Goal: Task Accomplishment & Management: Use online tool/utility

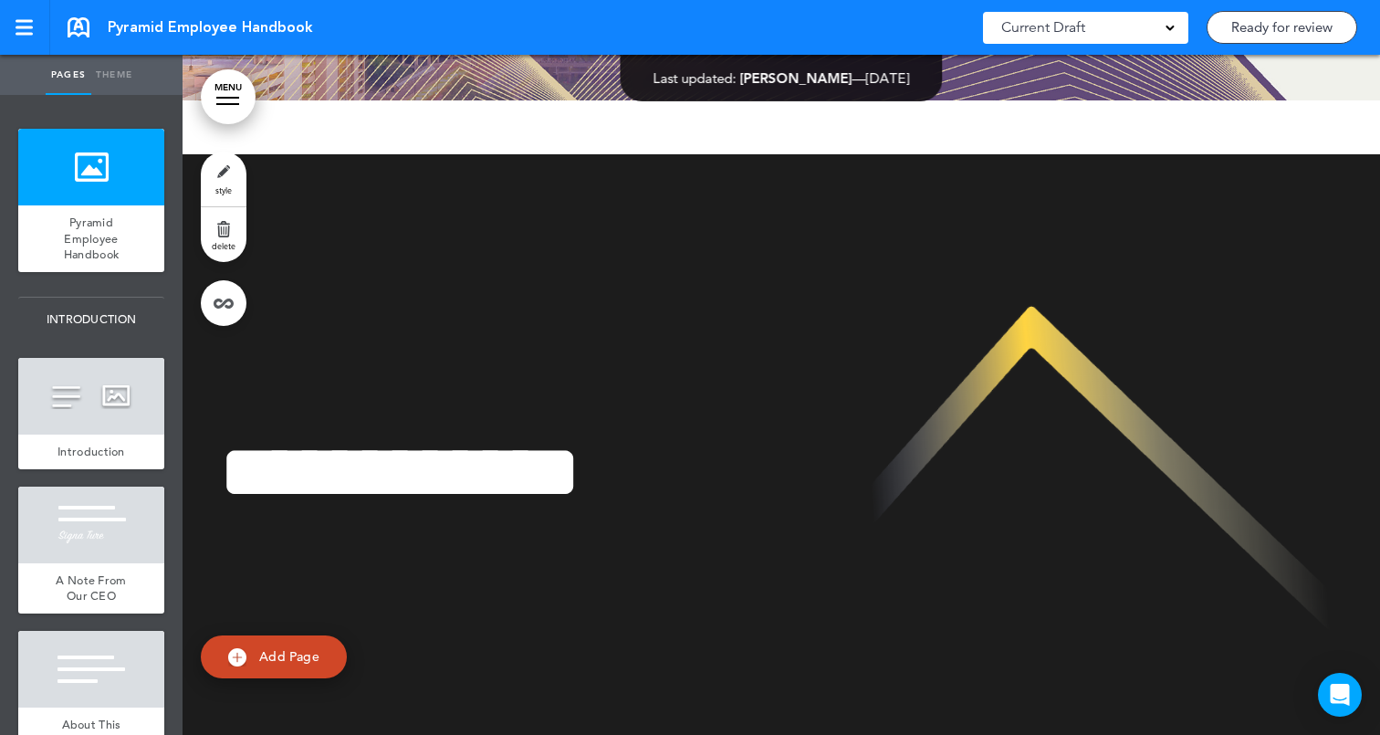
scroll to position [333, 0]
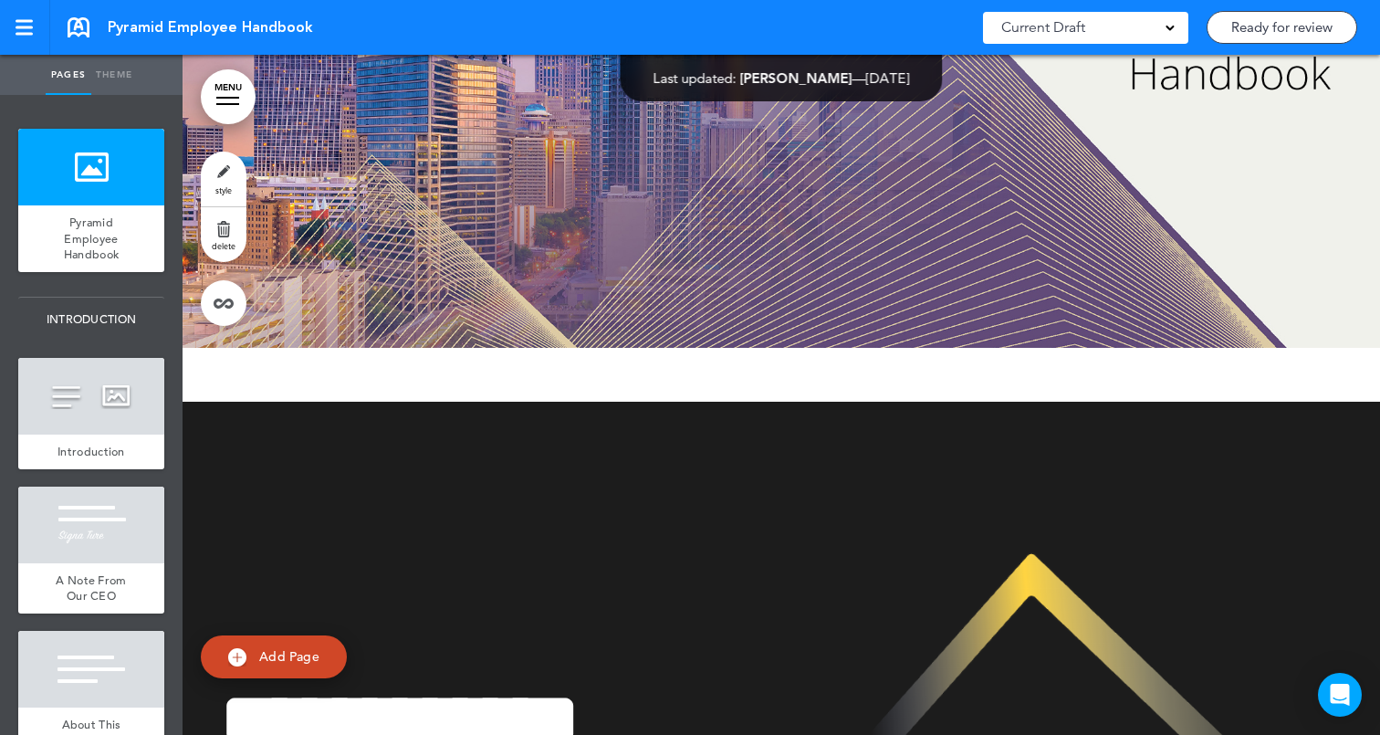
click at [224, 171] on link "style" at bounding box center [224, 179] width 46 height 55
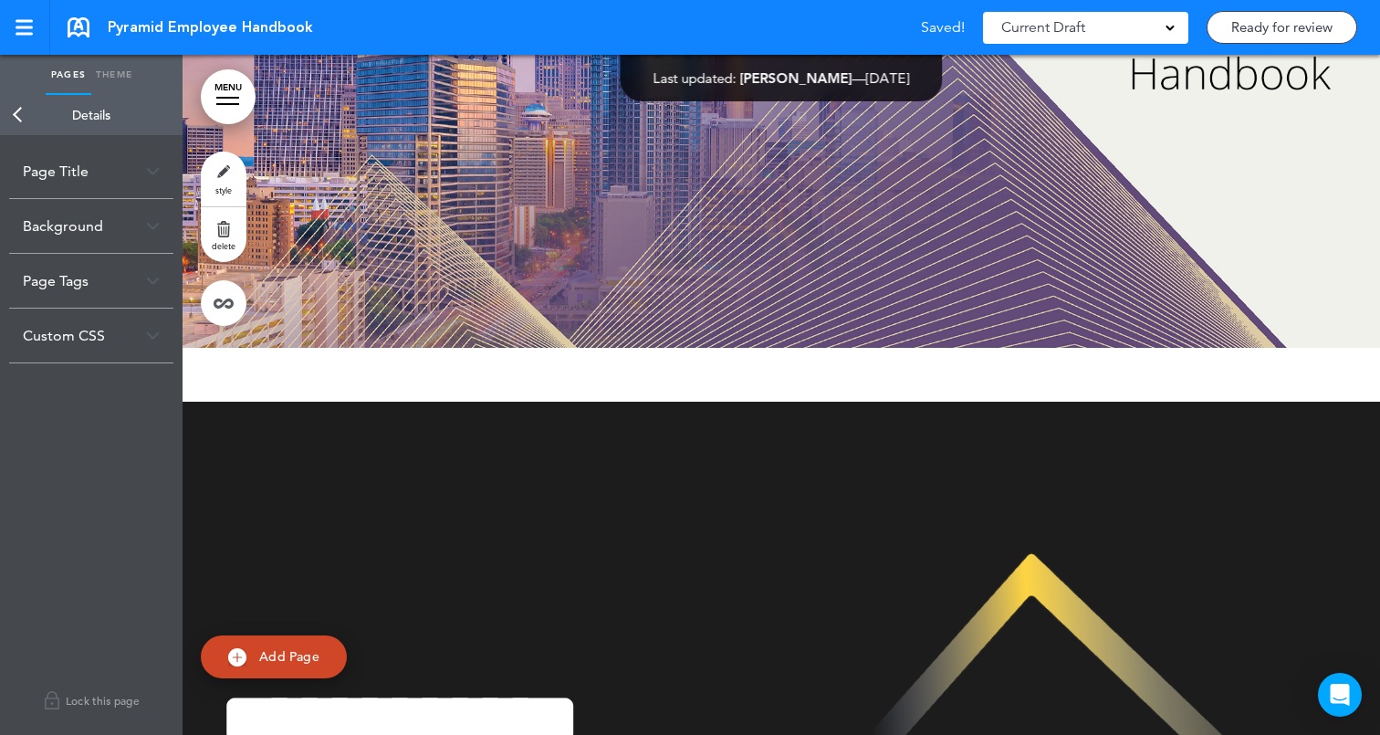
click at [24, 114] on link "Back" at bounding box center [18, 115] width 37 height 40
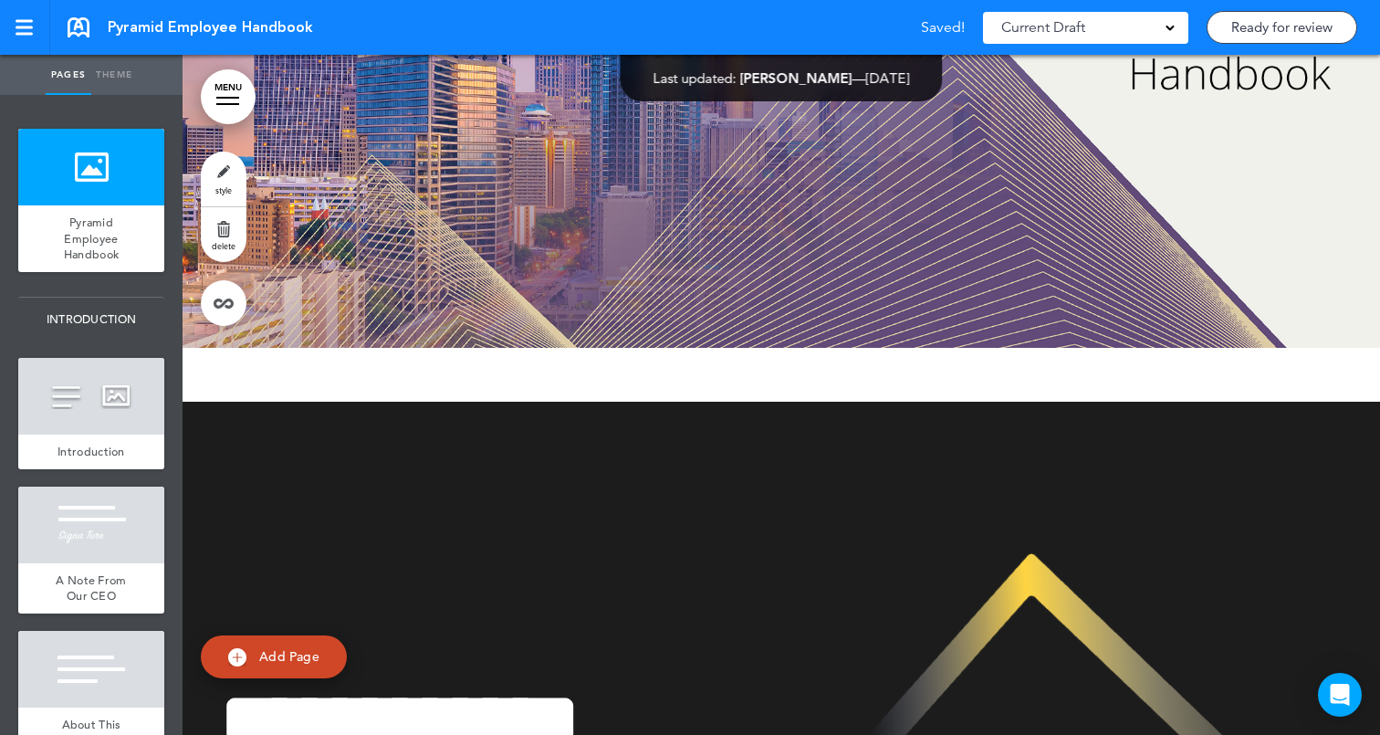
click at [113, 76] on link "Theme" at bounding box center [114, 75] width 46 height 40
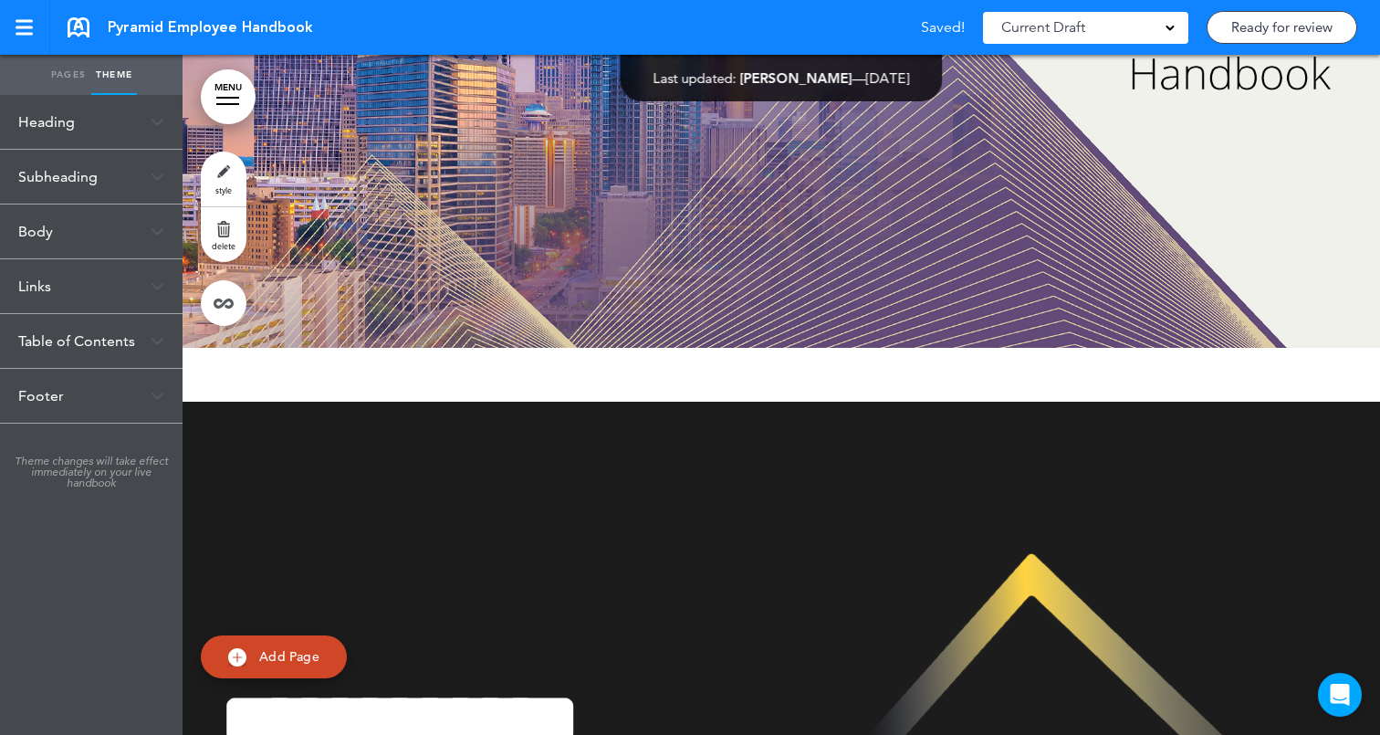
click at [135, 174] on div "Subheading" at bounding box center [91, 177] width 183 height 54
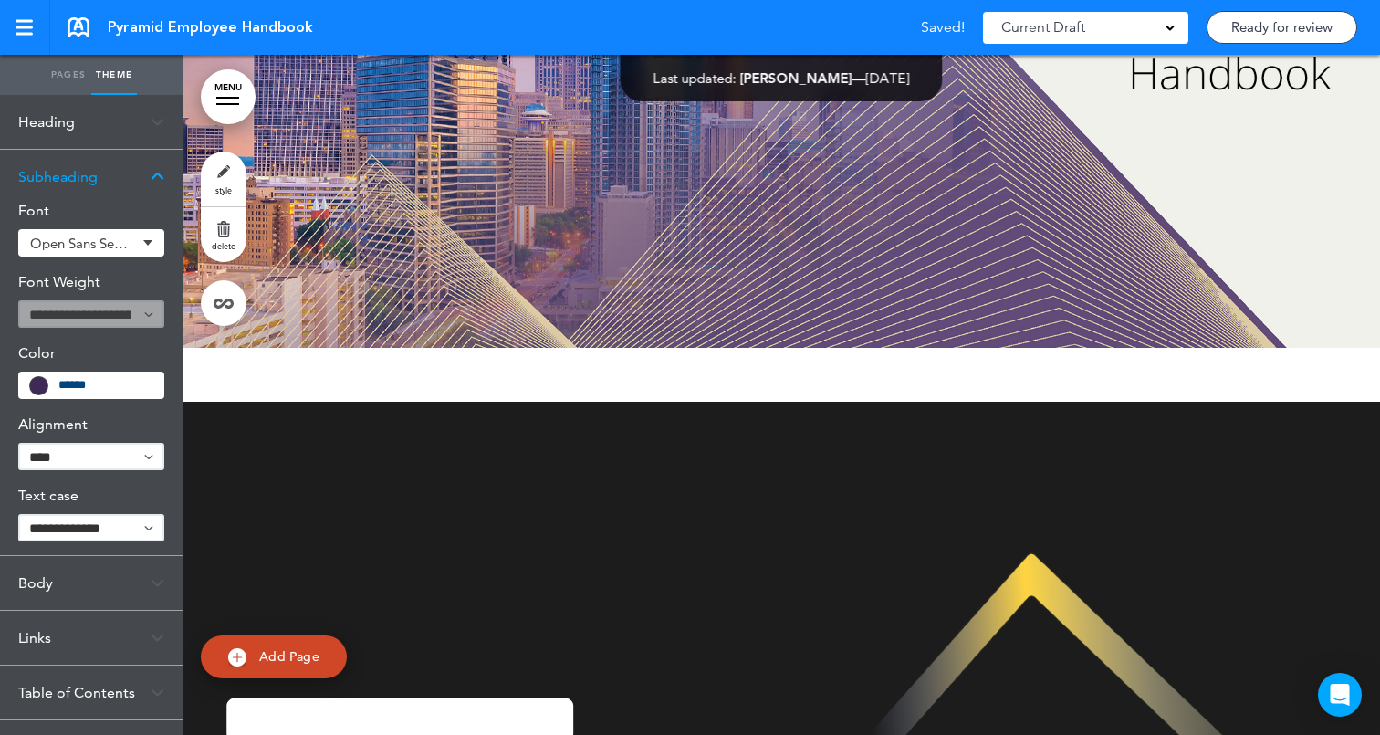
click at [135, 174] on div "Subheading" at bounding box center [91, 177] width 183 height 54
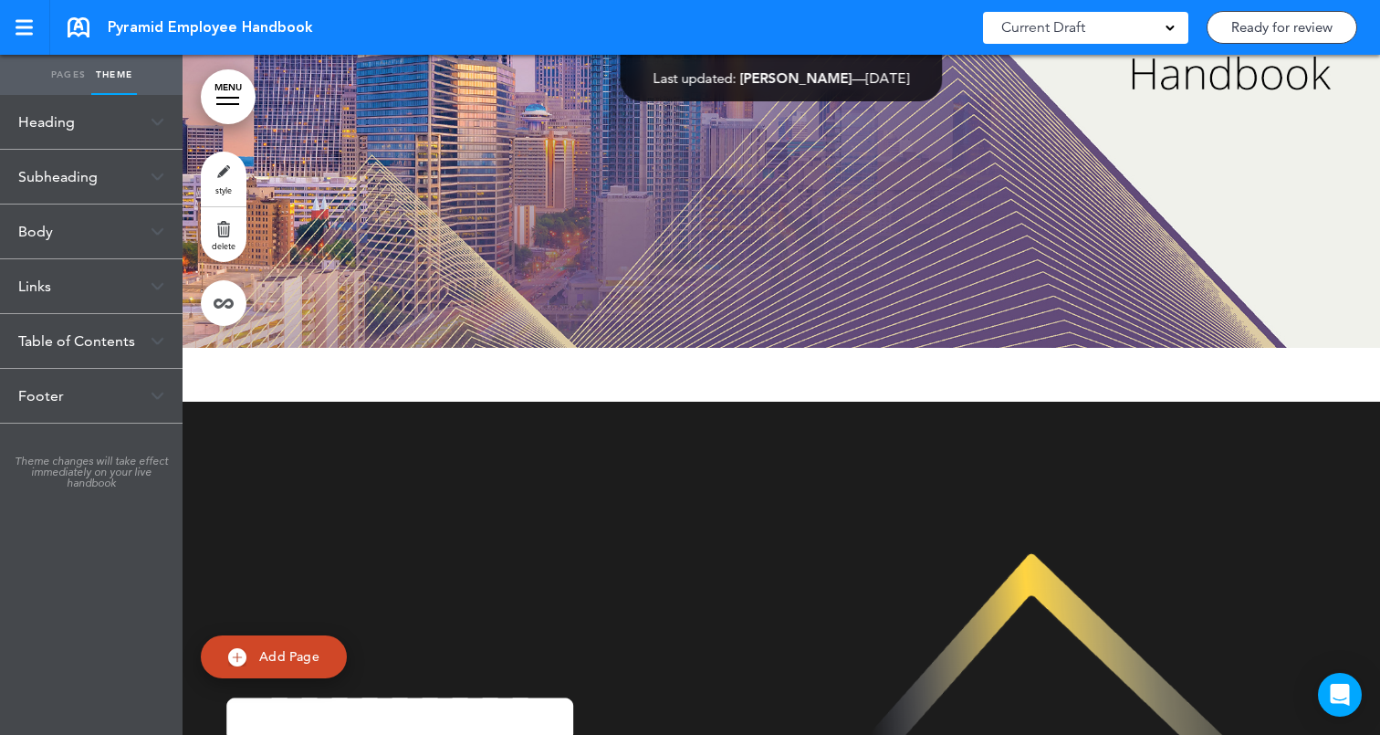
click at [160, 128] on div "Heading" at bounding box center [91, 122] width 183 height 54
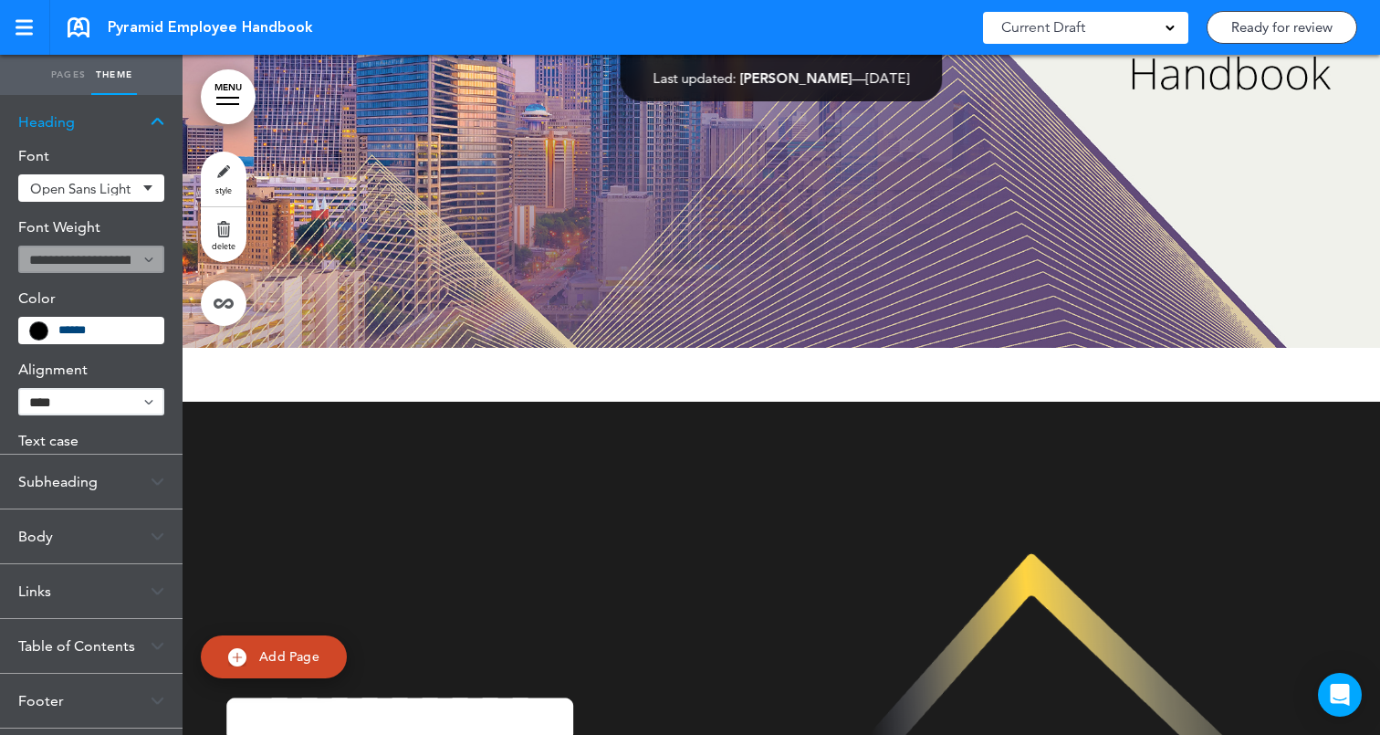
click at [160, 128] on div "Heading" at bounding box center [91, 122] width 183 height 54
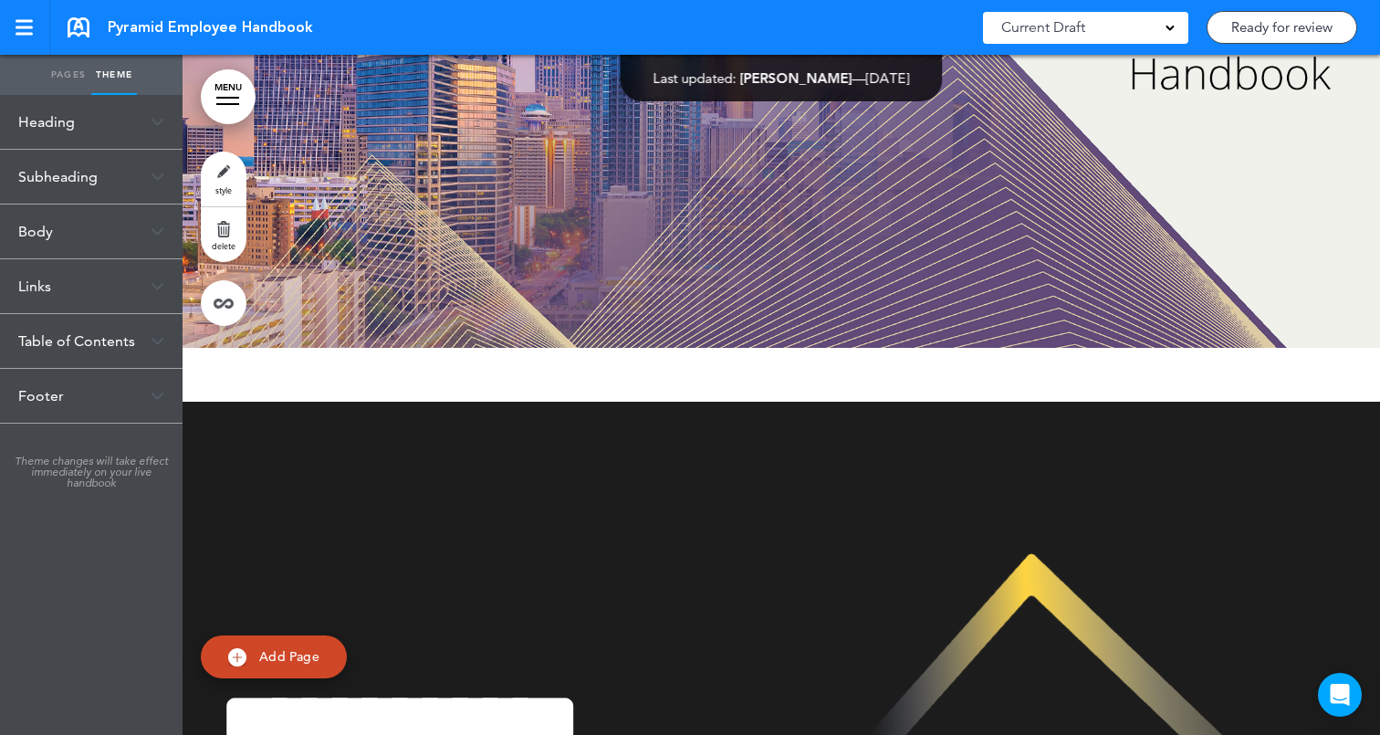
click at [157, 225] on div "Body" at bounding box center [91, 231] width 183 height 54
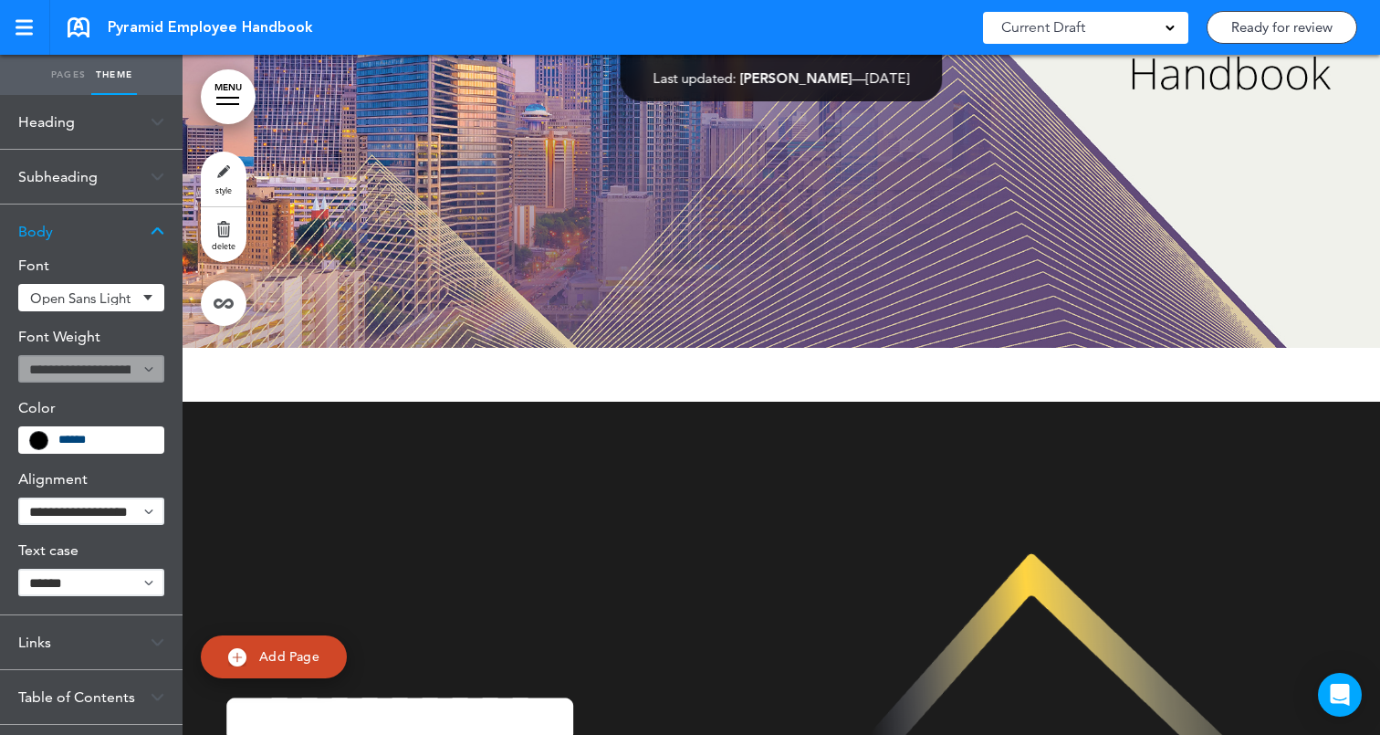
click at [157, 225] on div "Body" at bounding box center [91, 231] width 183 height 54
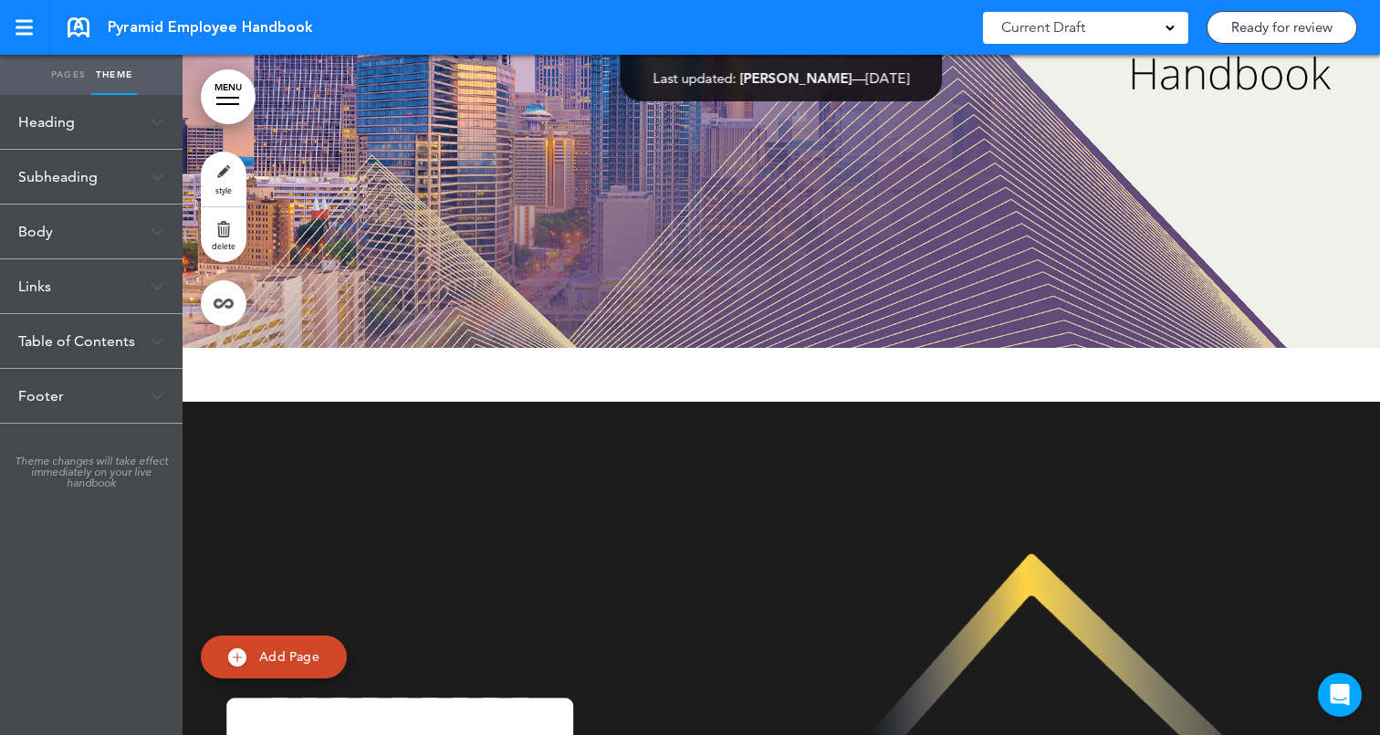
click at [154, 278] on div "Links" at bounding box center [91, 286] width 183 height 54
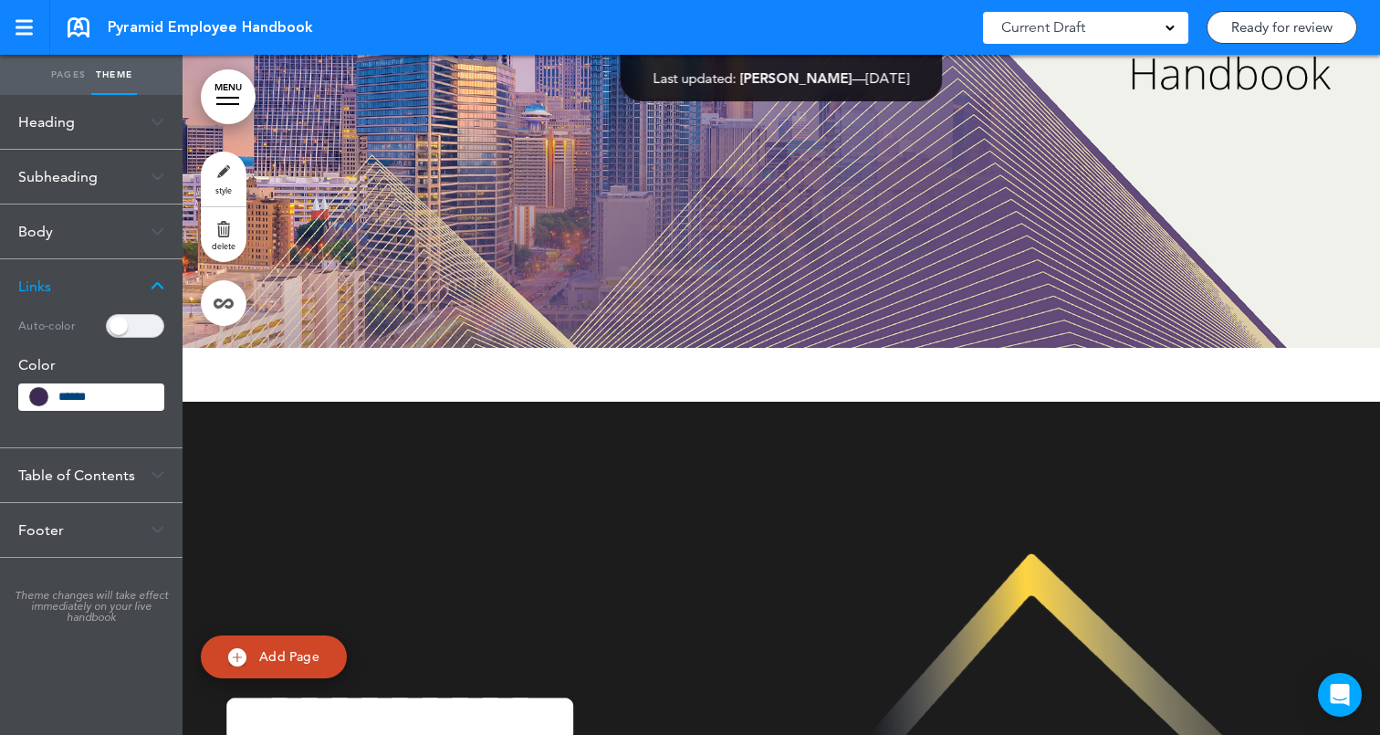
click at [154, 278] on div "Links" at bounding box center [91, 286] width 183 height 54
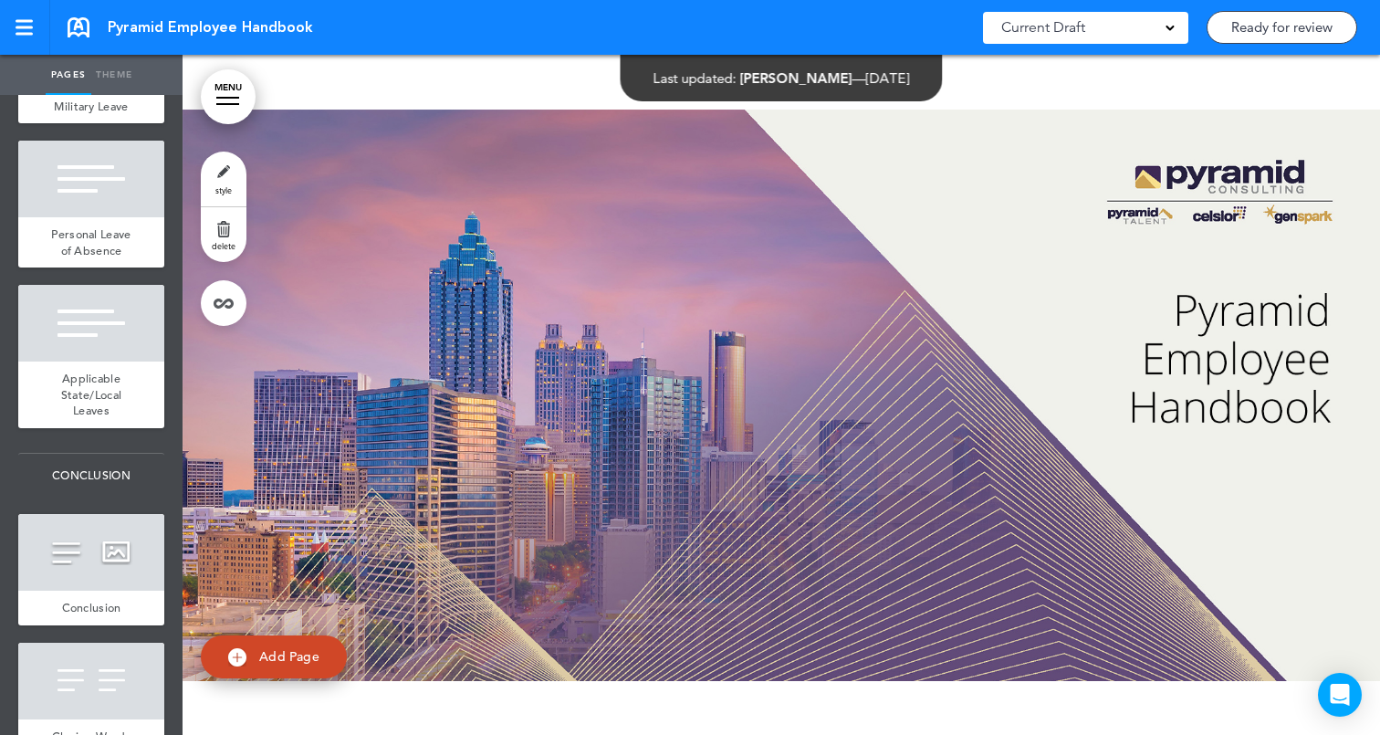
scroll to position [9302, 0]
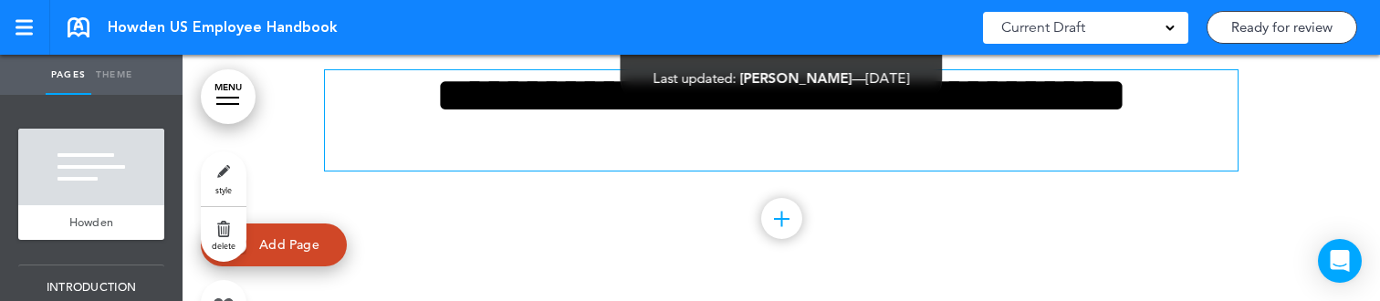
scroll to position [214, 0]
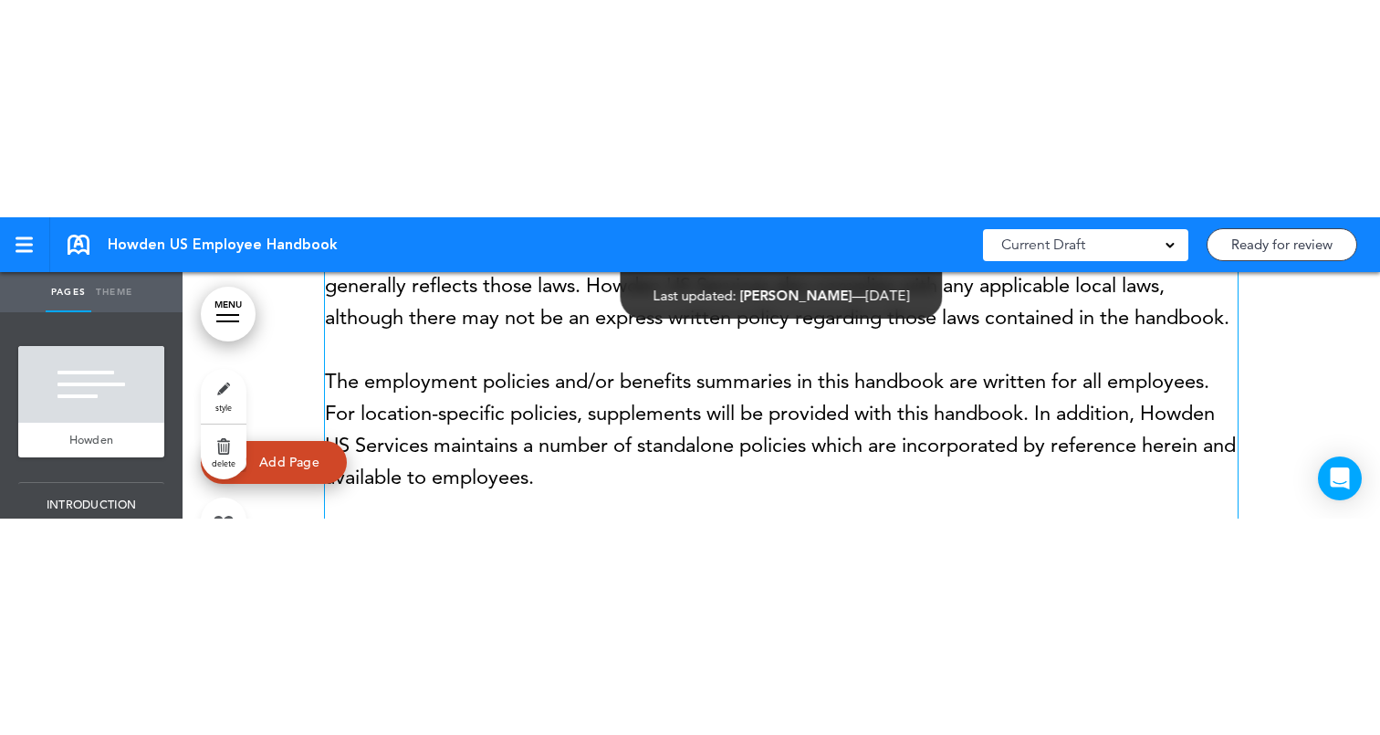
scroll to position [2392, 0]
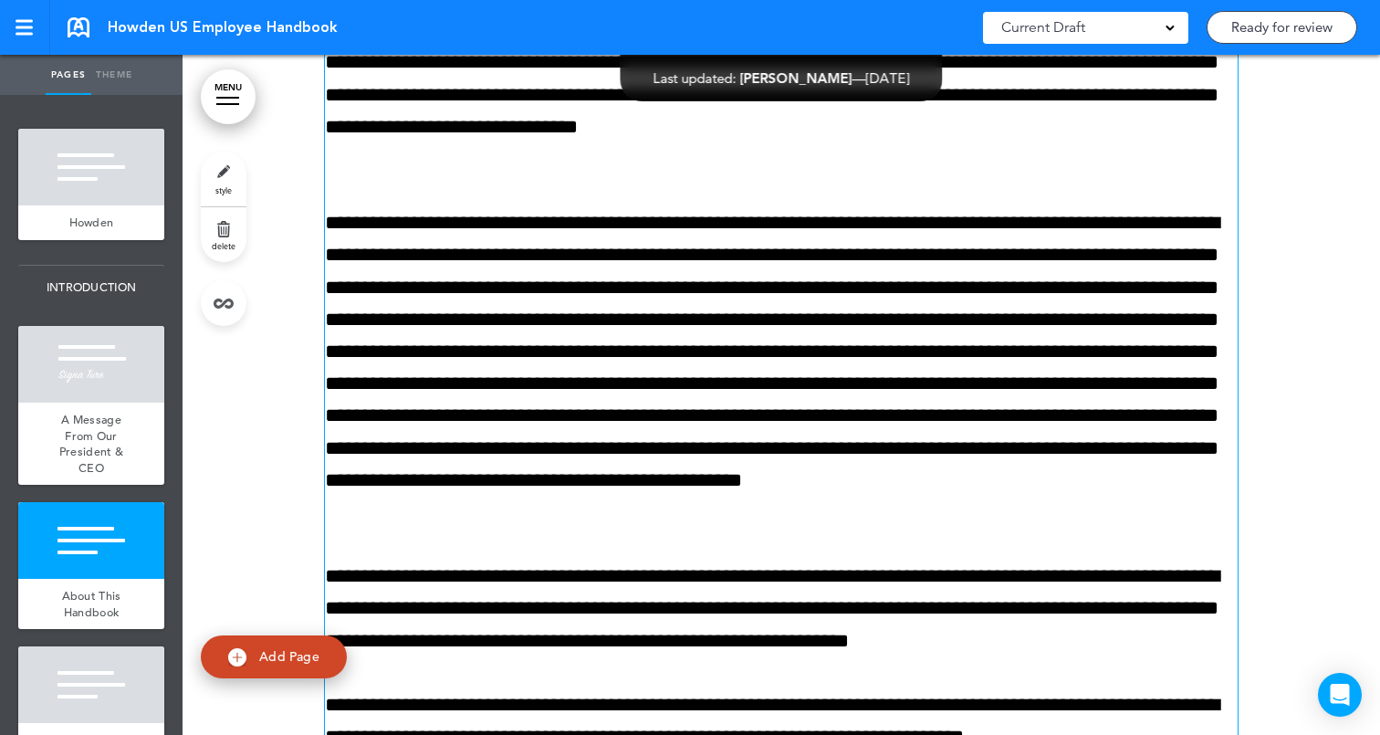
click at [130, 76] on link "Theme" at bounding box center [114, 75] width 46 height 40
type input "**********"
type input "******"
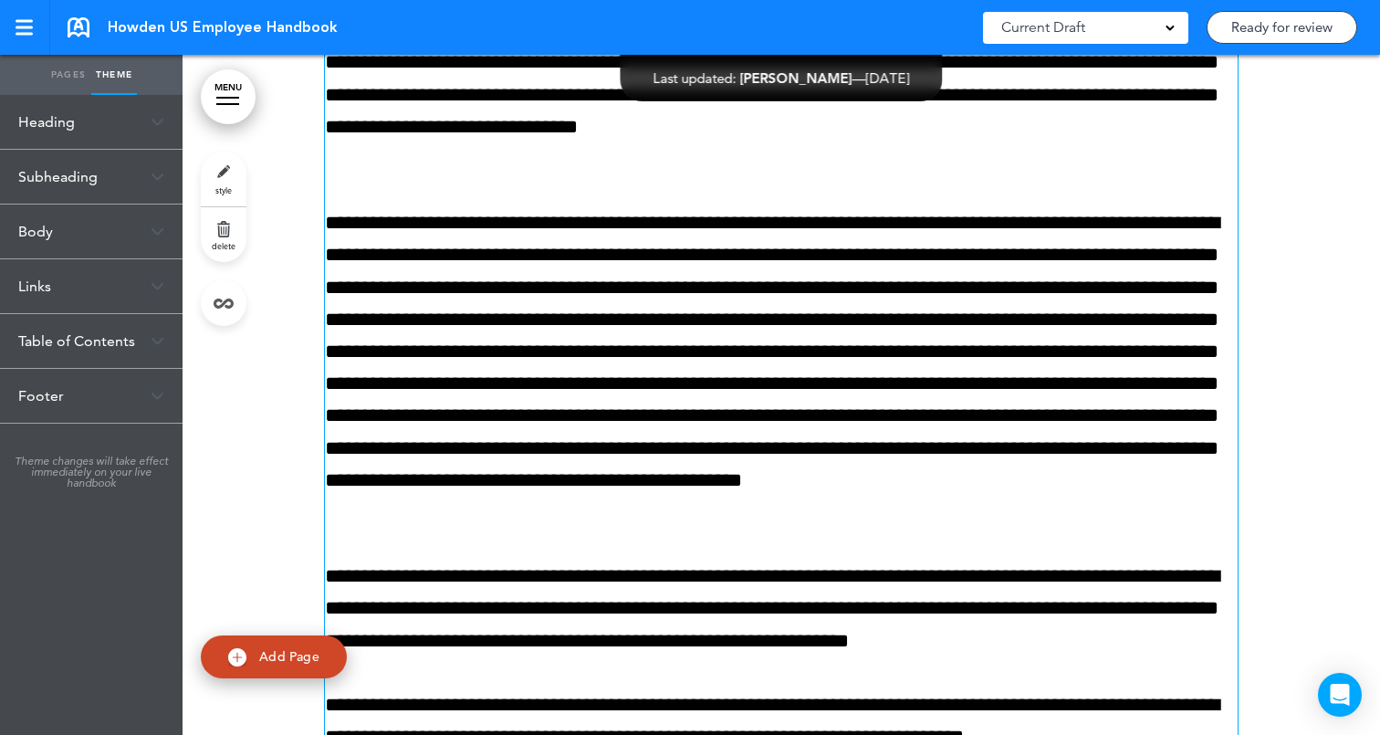
click at [123, 159] on div "Subheading" at bounding box center [91, 177] width 183 height 54
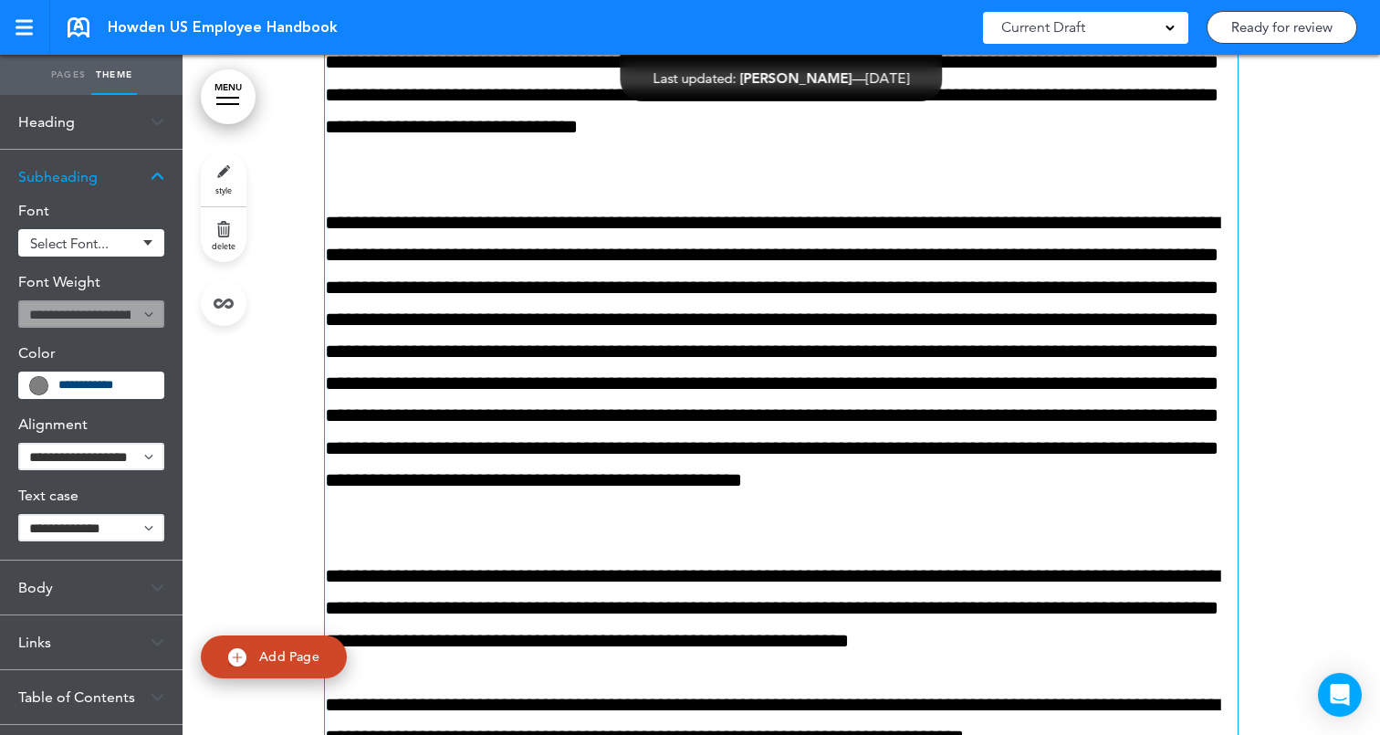
click at [132, 132] on div "Heading" at bounding box center [91, 122] width 183 height 54
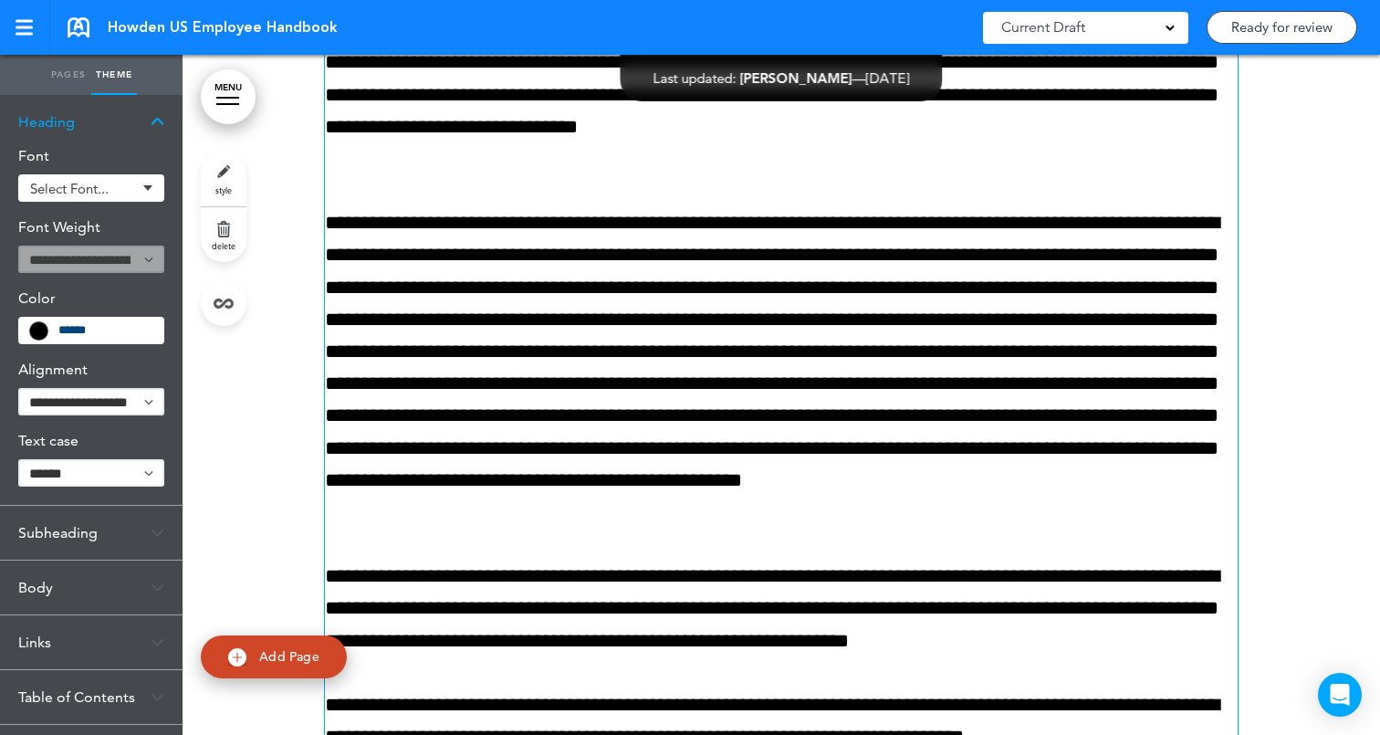
click at [132, 132] on div "Heading" at bounding box center [91, 122] width 183 height 54
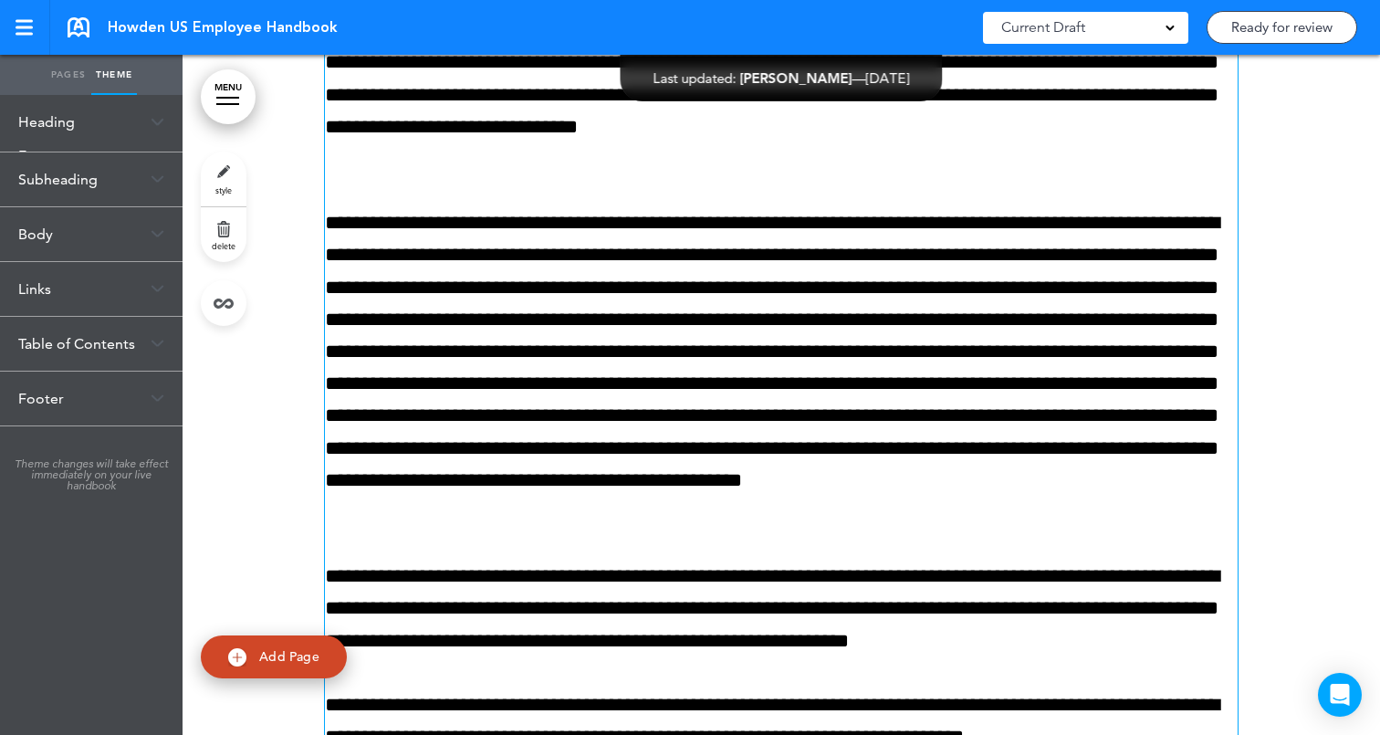
click at [132, 169] on div "Subheading" at bounding box center [91, 179] width 183 height 54
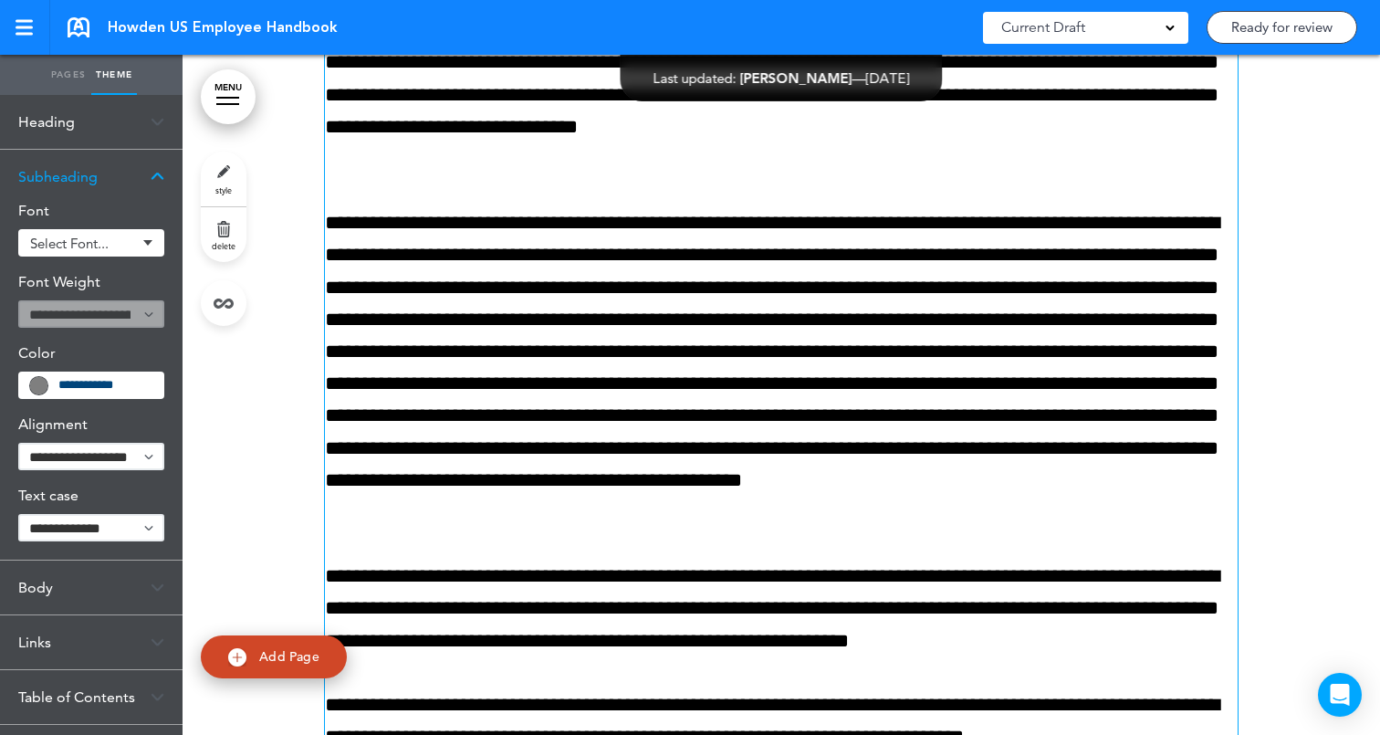
click at [136, 189] on div "Subheading" at bounding box center [91, 177] width 183 height 54
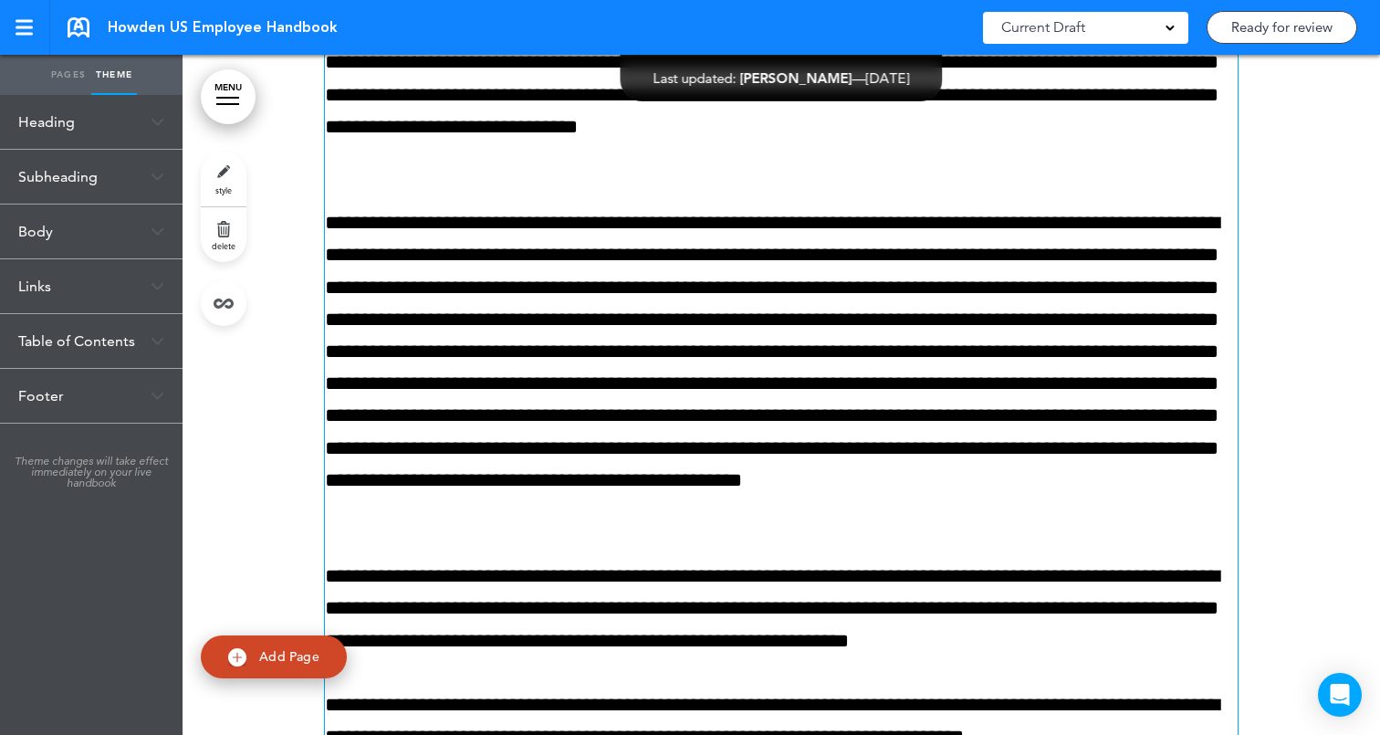
click at [136, 230] on div "Body" at bounding box center [91, 231] width 183 height 54
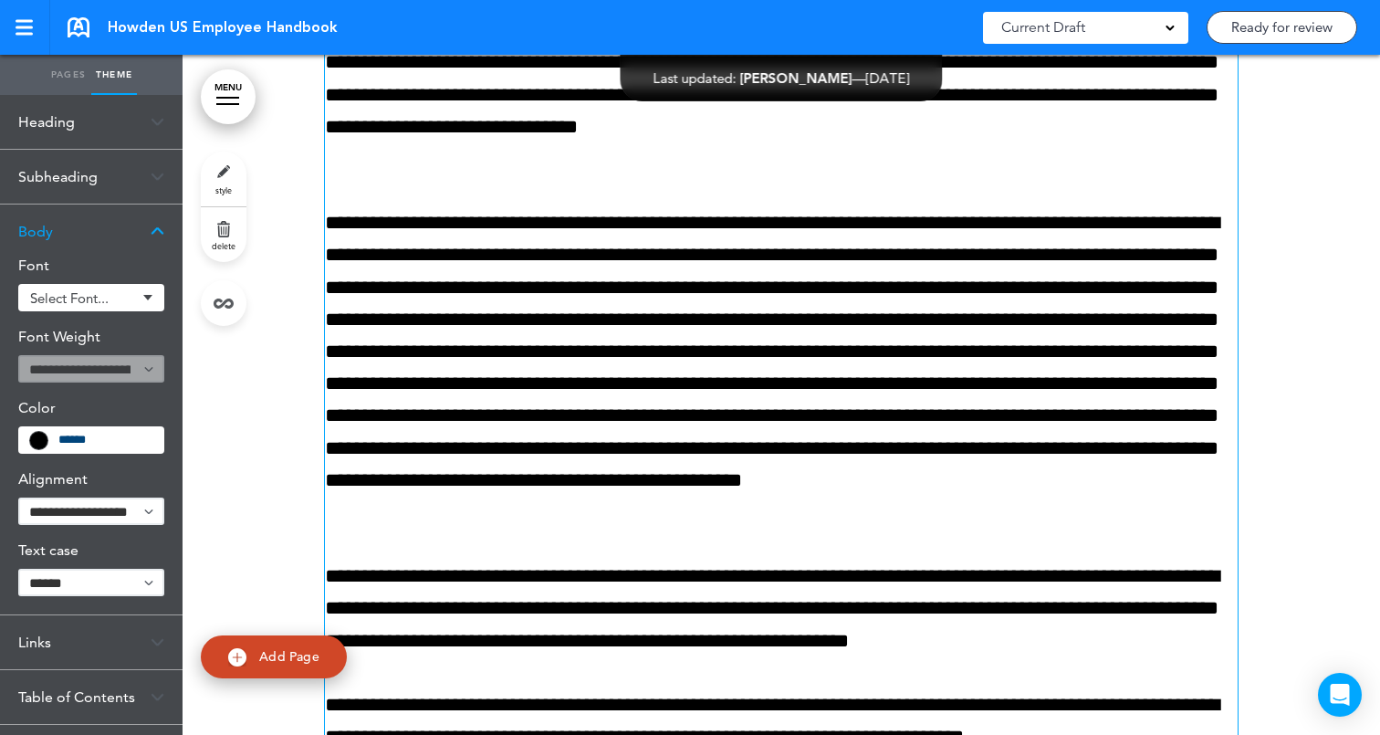
click at [136, 230] on div "Body" at bounding box center [91, 231] width 183 height 54
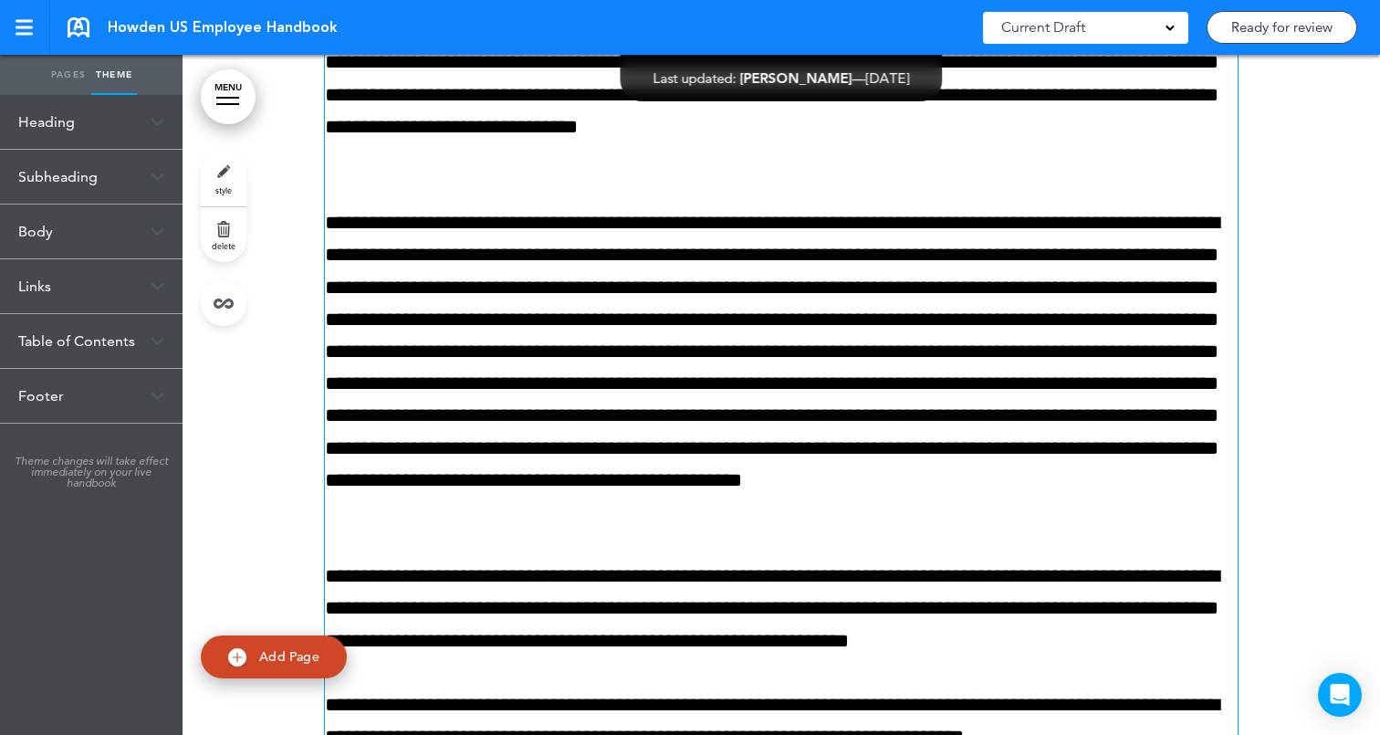
click at [140, 279] on div "Links" at bounding box center [91, 286] width 183 height 54
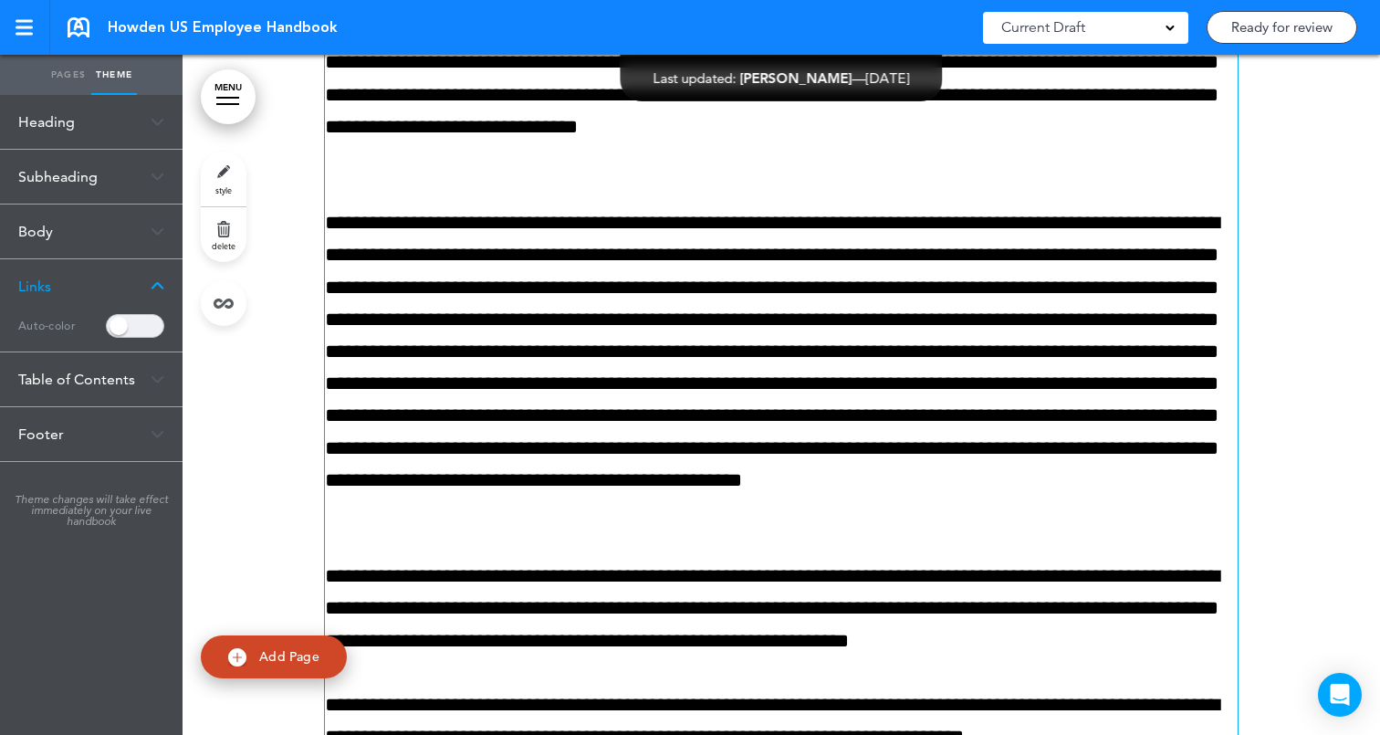
click at [140, 279] on div "Links" at bounding box center [91, 286] width 183 height 54
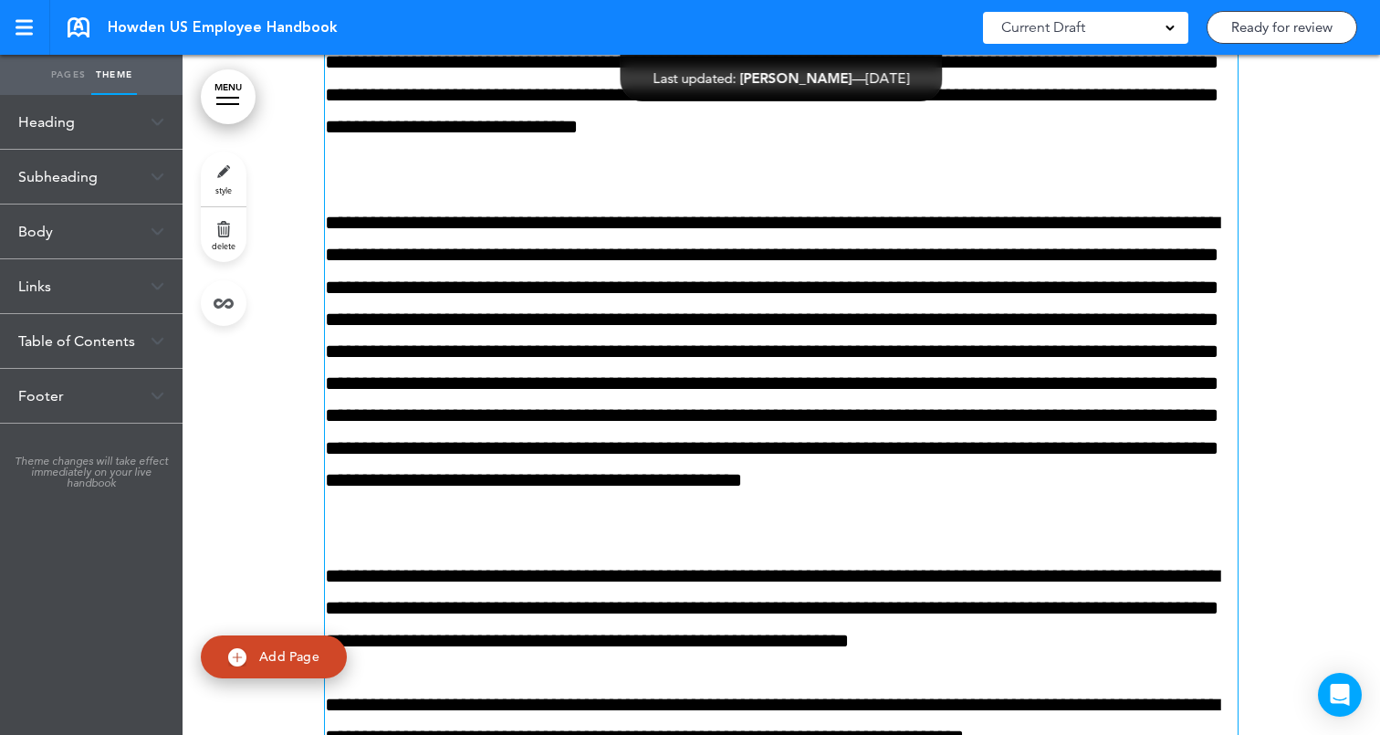
click at [141, 300] on div "Table of Contents" at bounding box center [91, 341] width 183 height 54
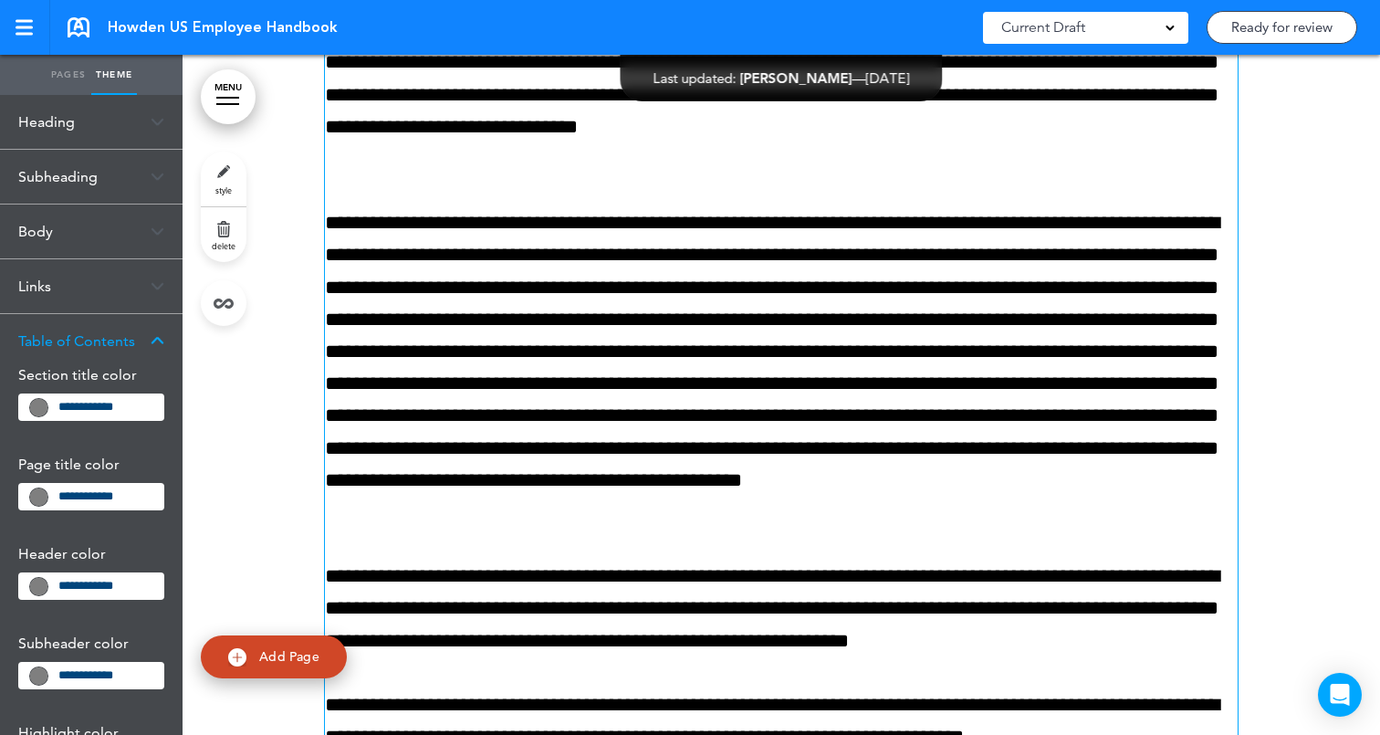
click at [141, 300] on div "Table of Contents" at bounding box center [91, 341] width 183 height 54
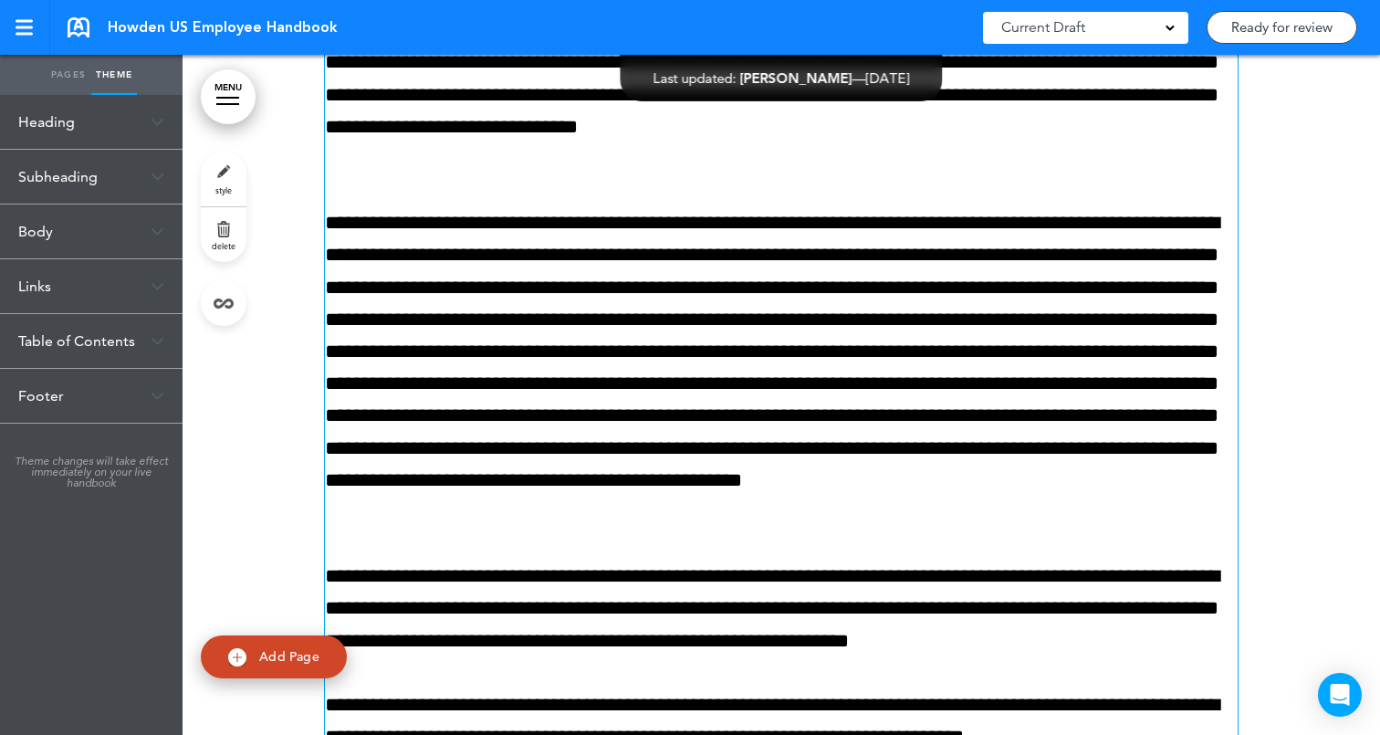
click at [141, 300] on div "Footer" at bounding box center [91, 396] width 183 height 54
click at [216, 177] on link "style" at bounding box center [224, 179] width 46 height 55
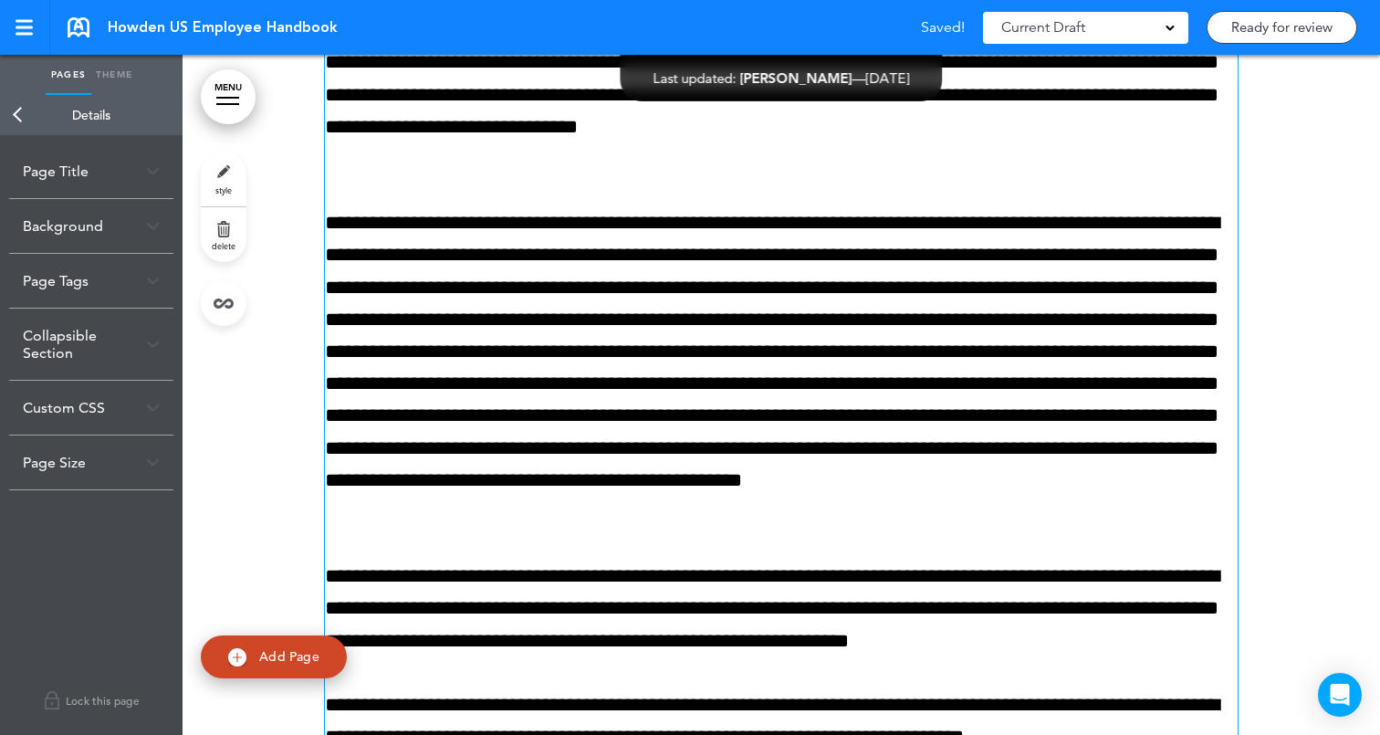
click at [25, 122] on link "Back" at bounding box center [18, 115] width 37 height 40
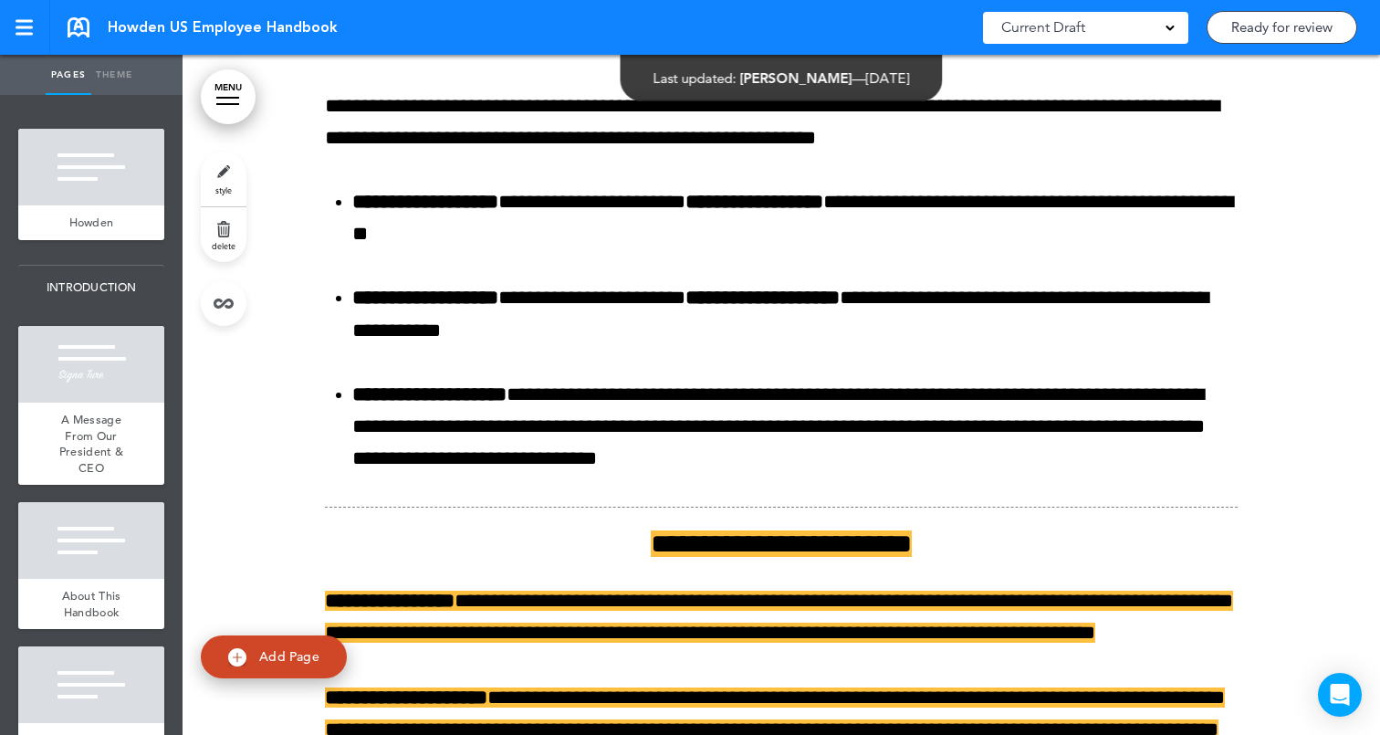
scroll to position [8339, 0]
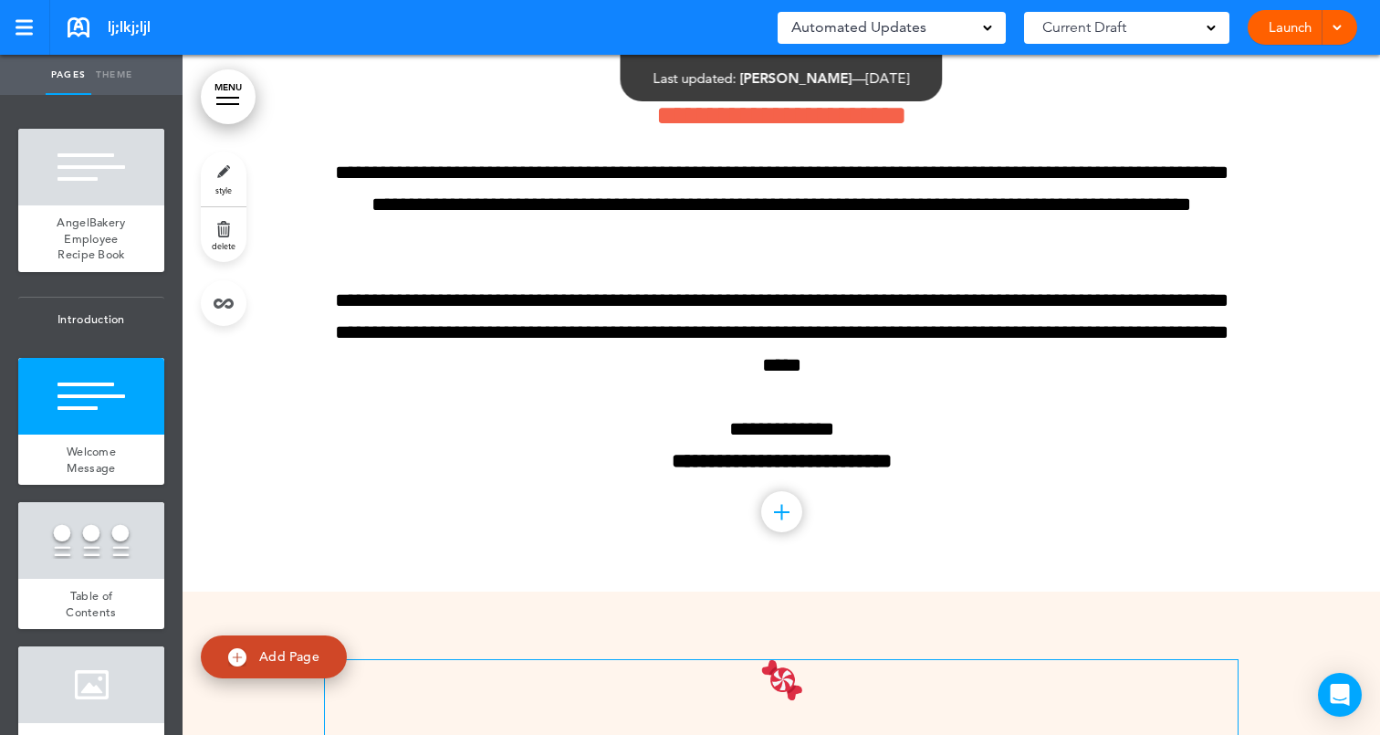
scroll to position [1236, 0]
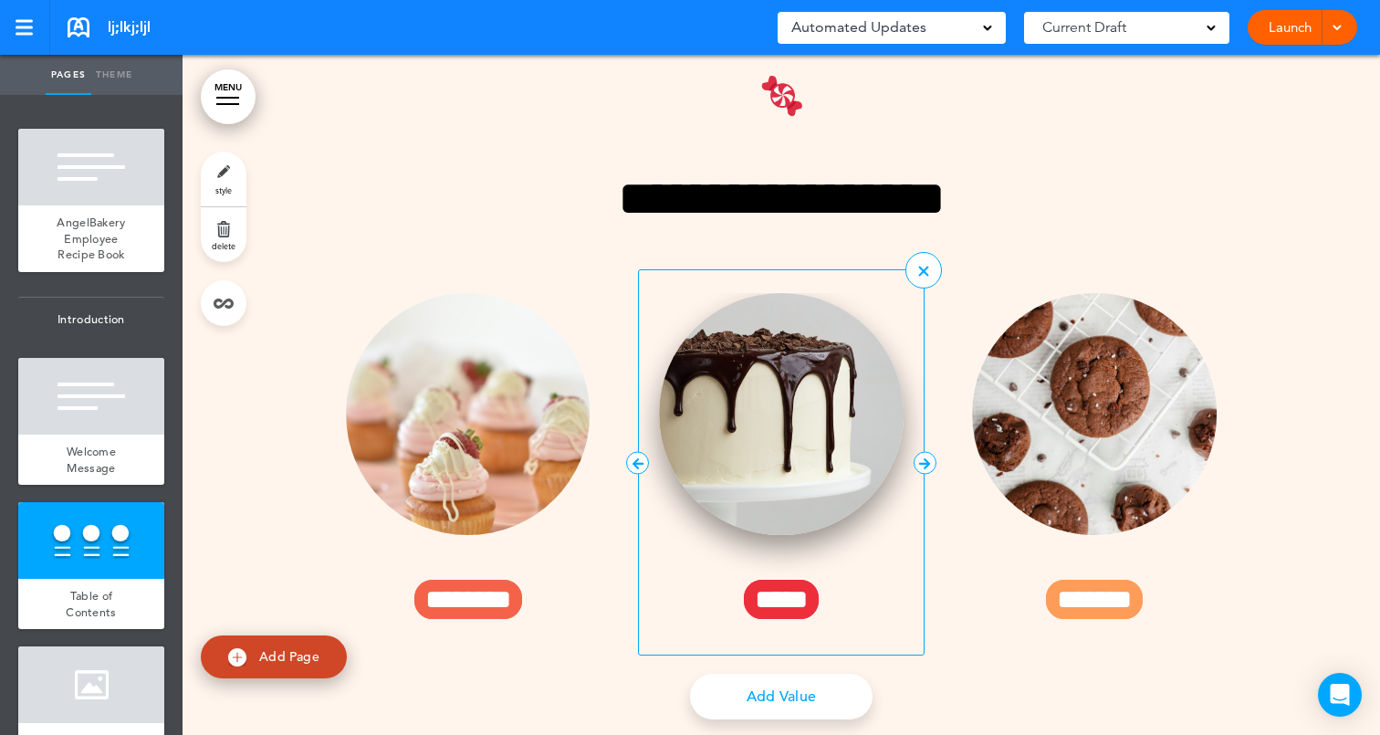
click at [790, 440] on img at bounding box center [781, 414] width 245 height 242
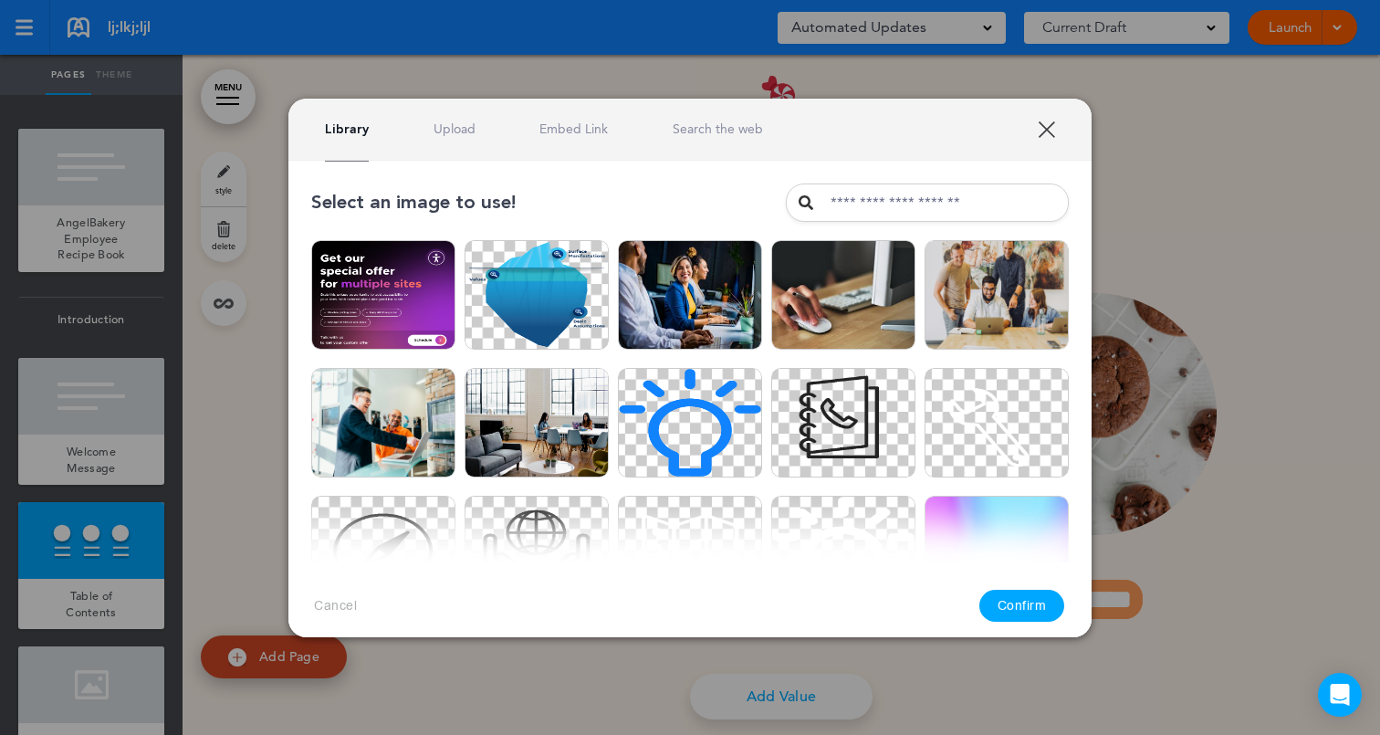
click at [1042, 131] on link "XXX" at bounding box center [1046, 128] width 17 height 17
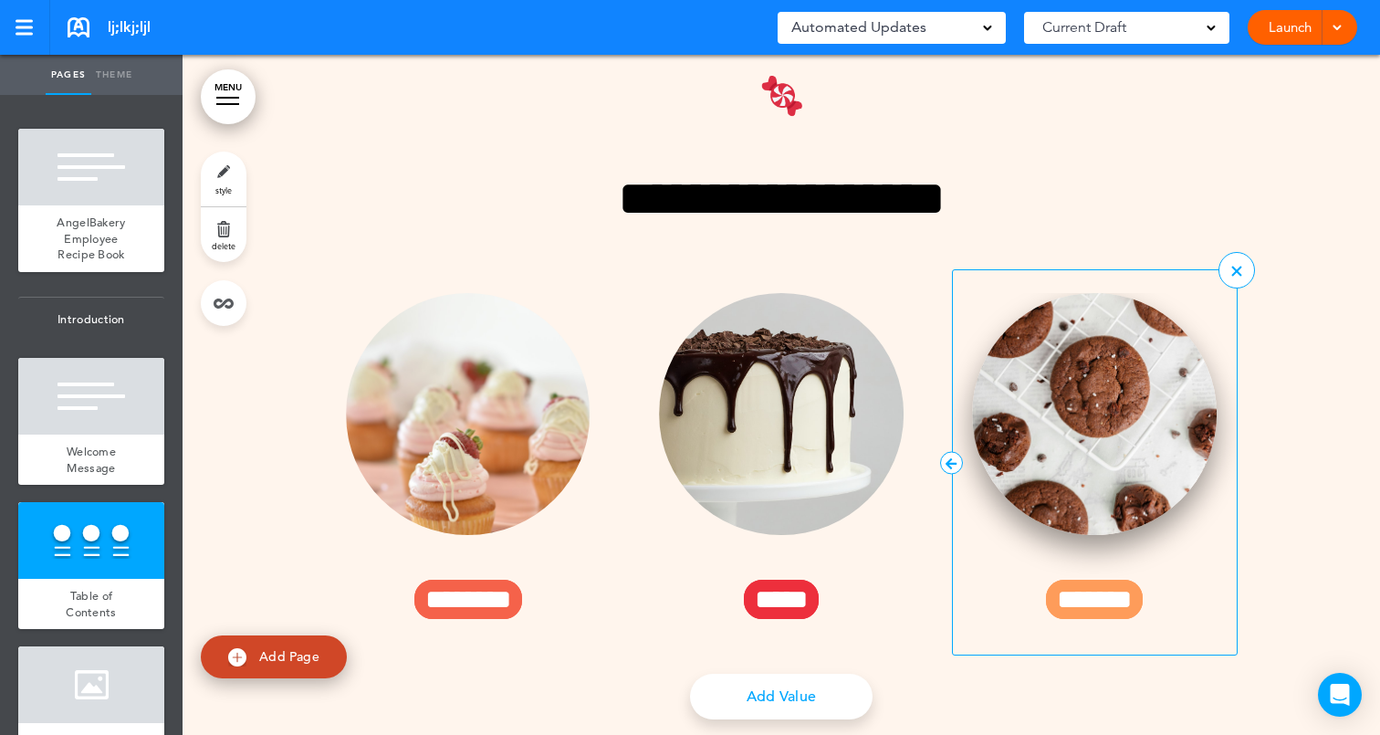
click at [1070, 404] on img at bounding box center [1094, 414] width 245 height 242
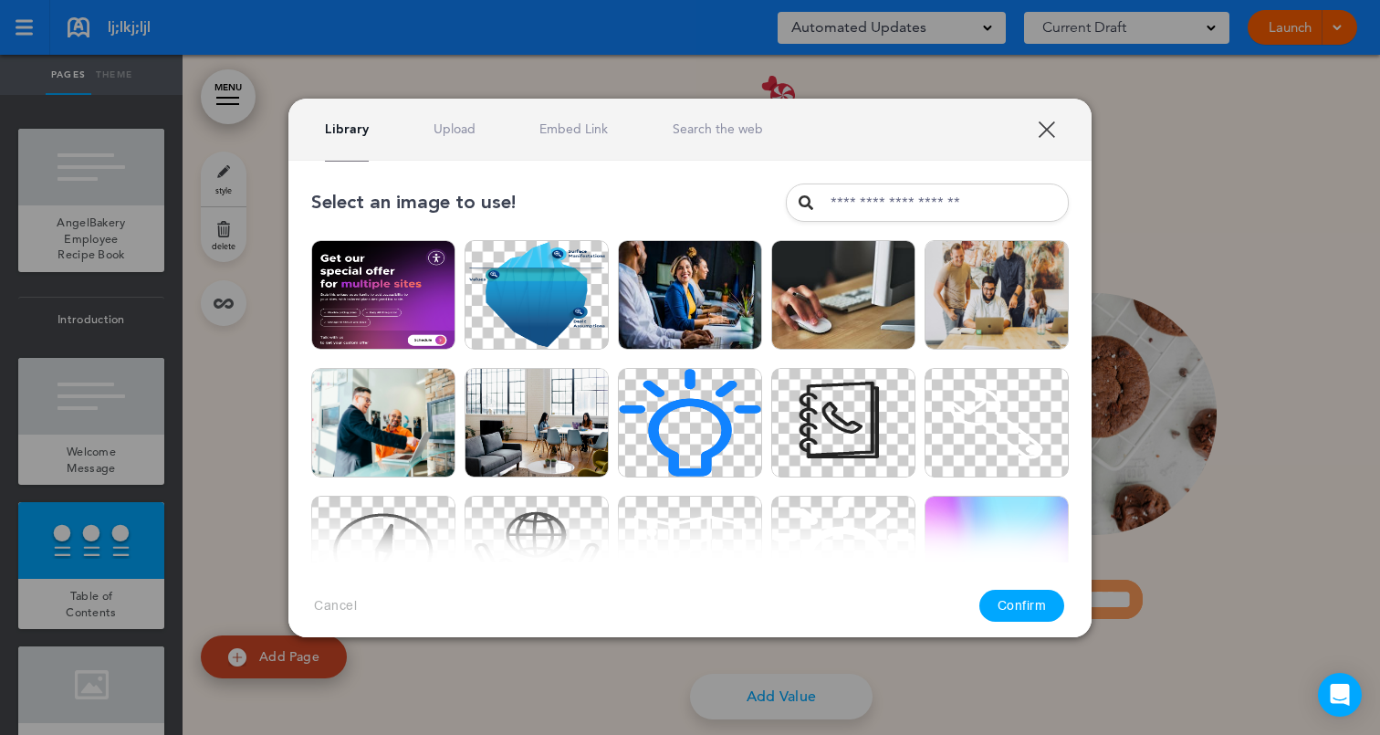
click at [1042, 139] on div "Library Upload Embed Link Search the web" at bounding box center [689, 130] width 803 height 62
click at [1046, 131] on link "XXX" at bounding box center [1046, 128] width 17 height 17
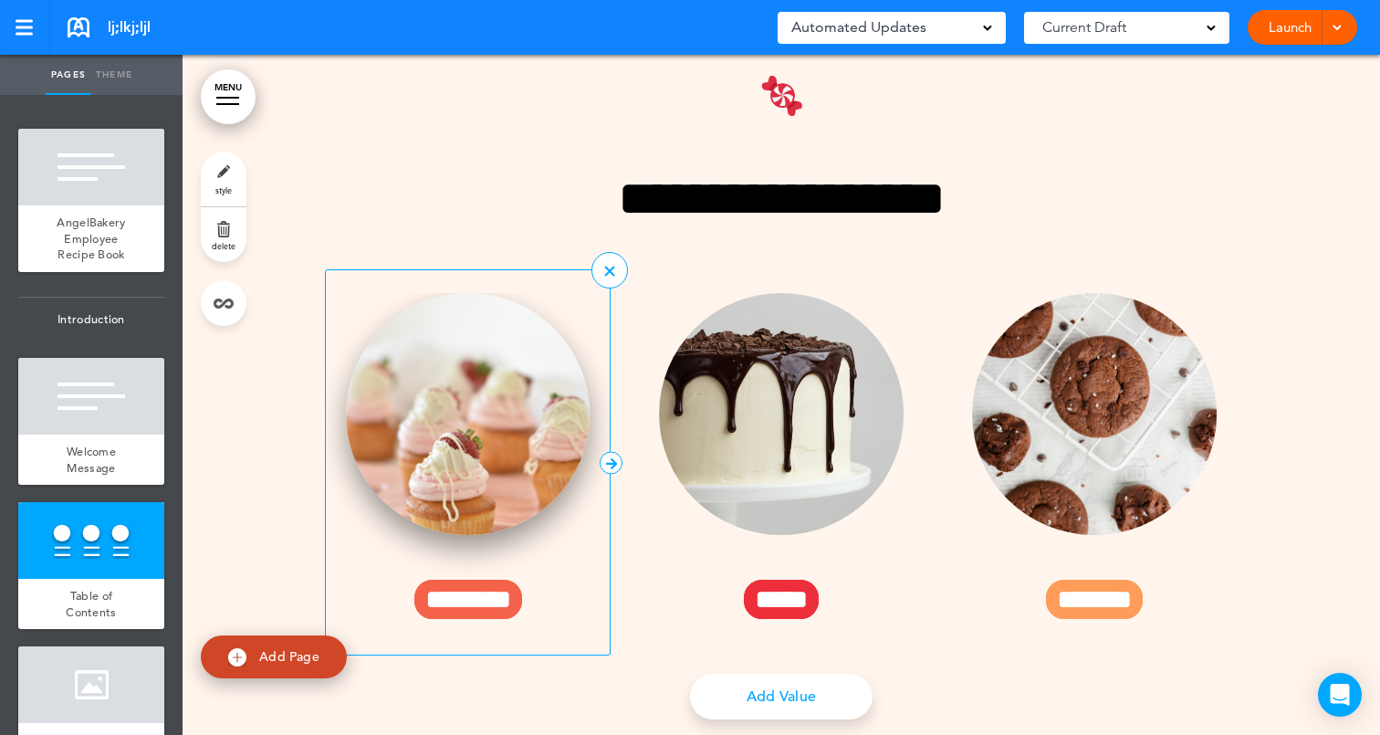
click at [532, 400] on img at bounding box center [468, 414] width 245 height 242
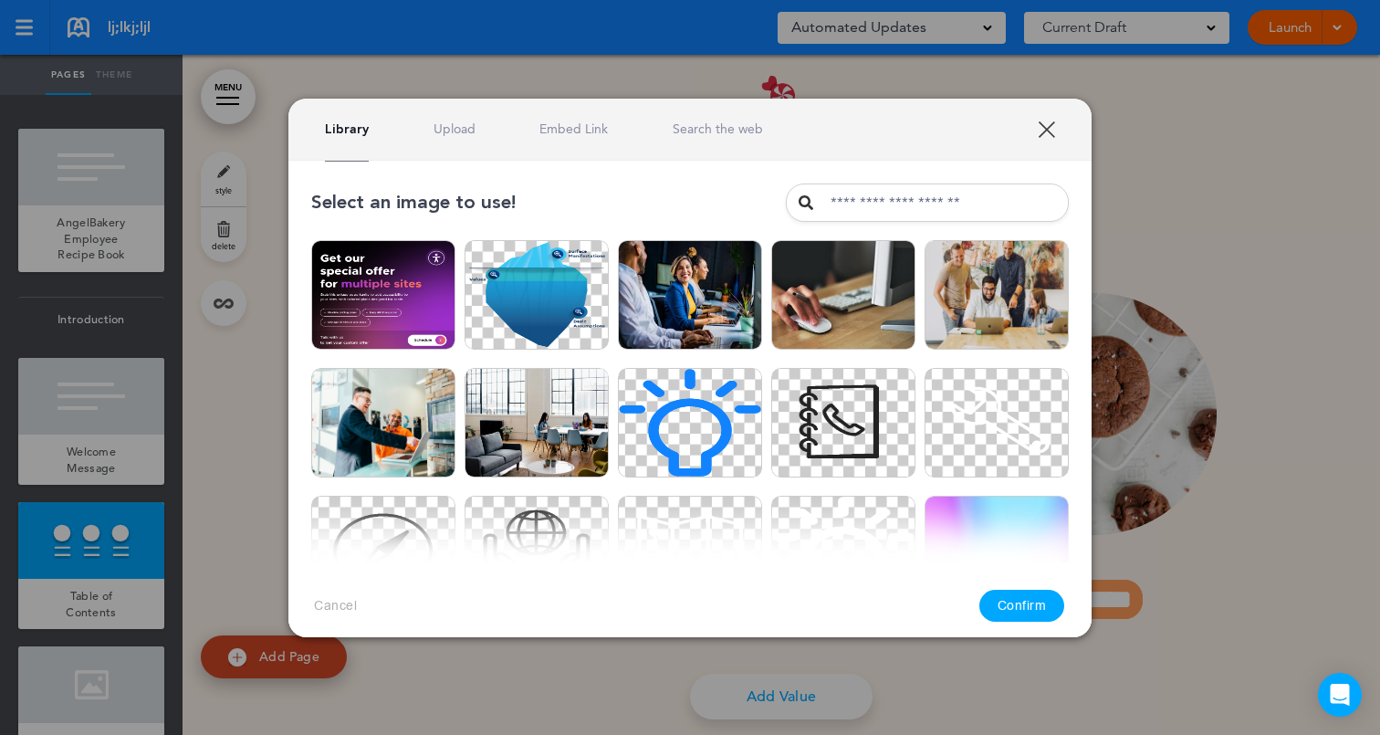
click at [1053, 127] on link "XXX" at bounding box center [1046, 128] width 17 height 17
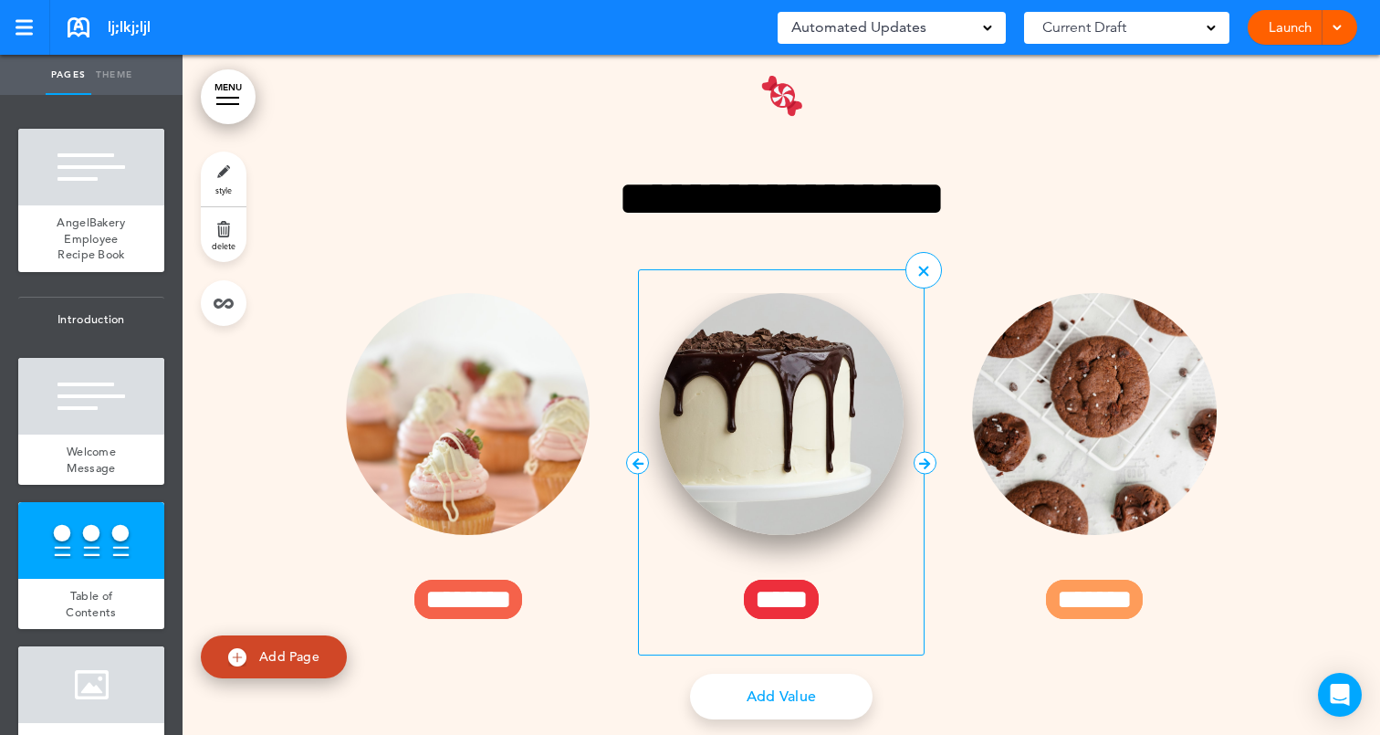
click at [779, 376] on img at bounding box center [781, 414] width 245 height 242
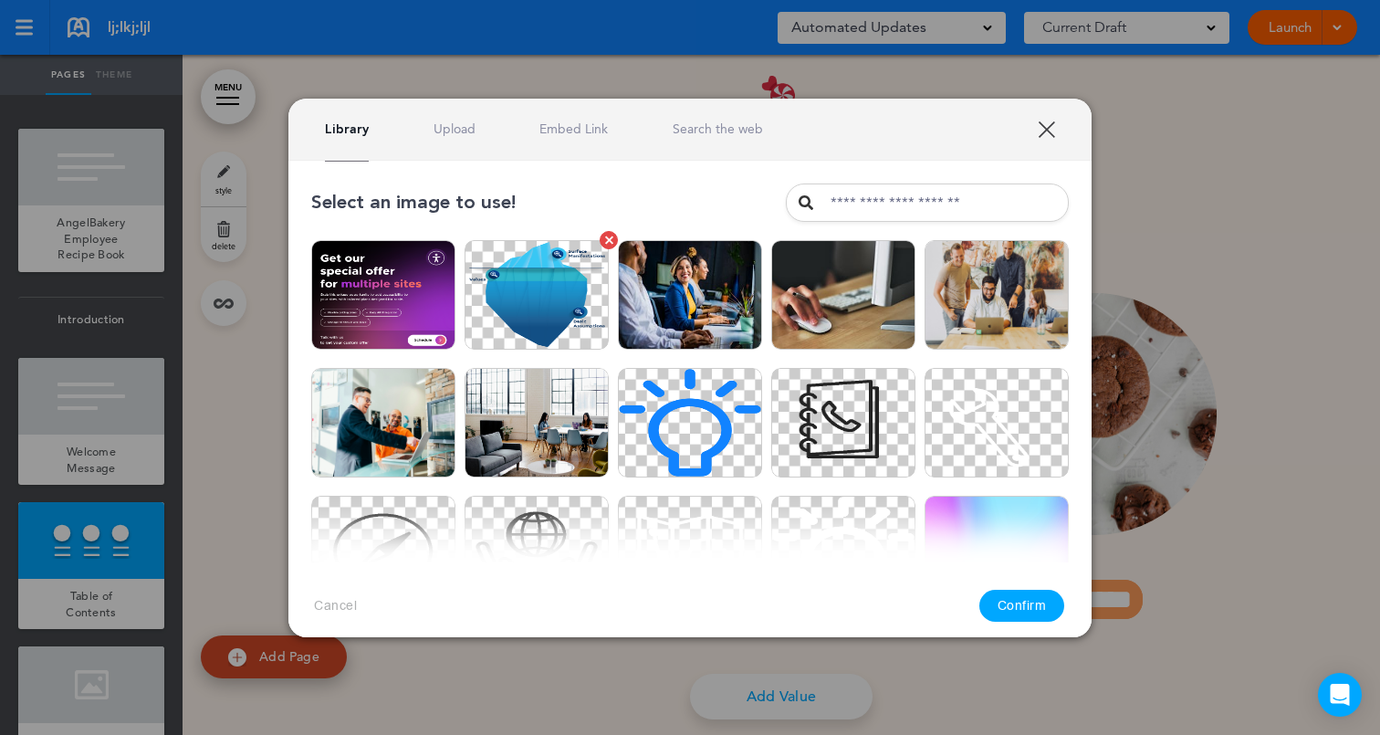
click at [573, 298] on img at bounding box center [537, 295] width 144 height 110
click at [1004, 595] on button "Confirm" at bounding box center [1022, 606] width 86 height 32
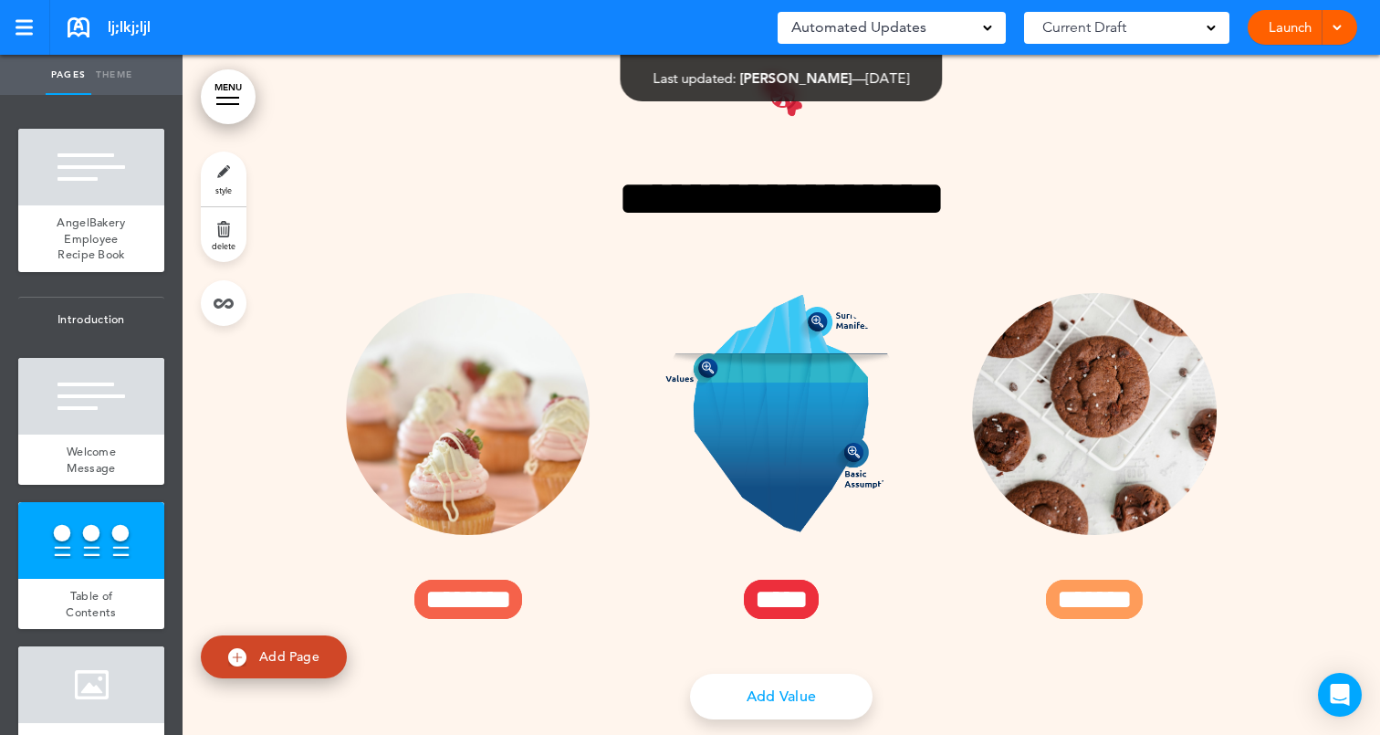
click at [122, 75] on link "Theme" at bounding box center [114, 75] width 46 height 40
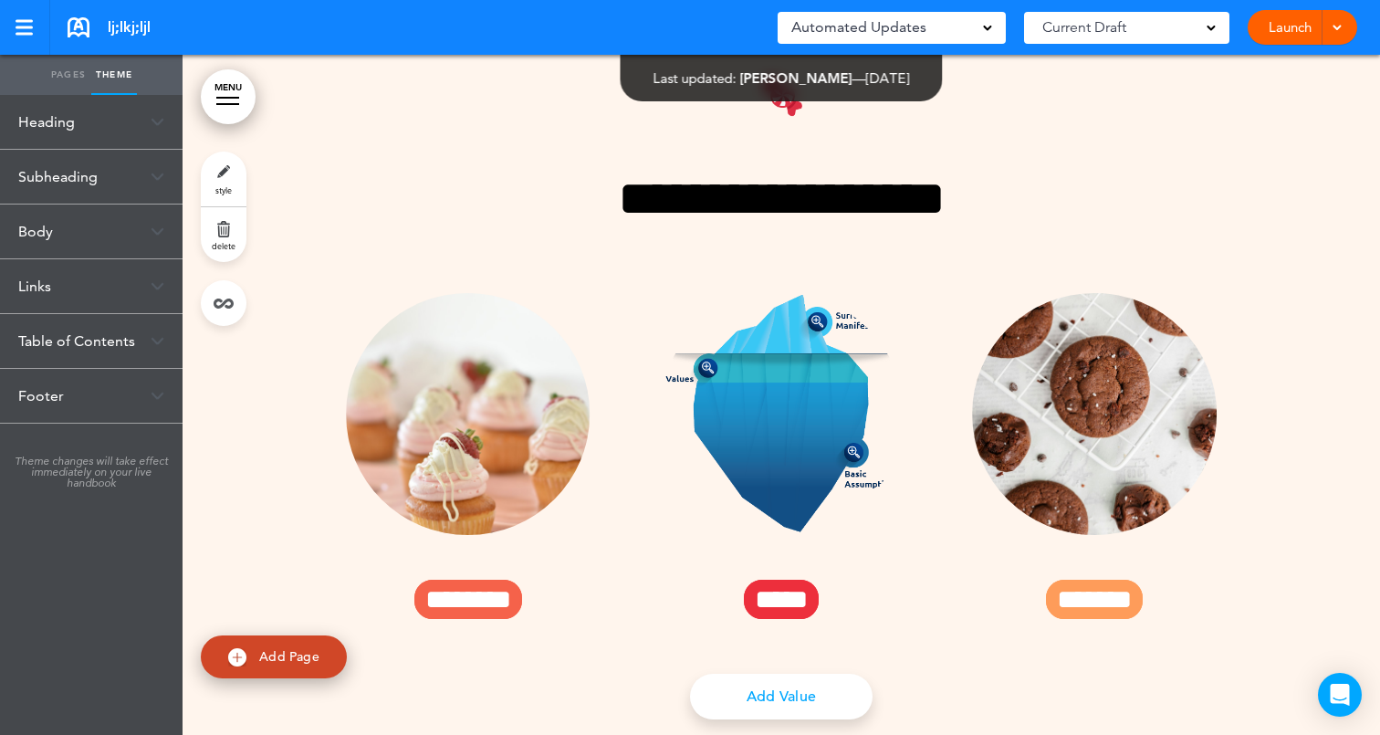
click at [96, 165] on div "Subheading" at bounding box center [91, 177] width 183 height 54
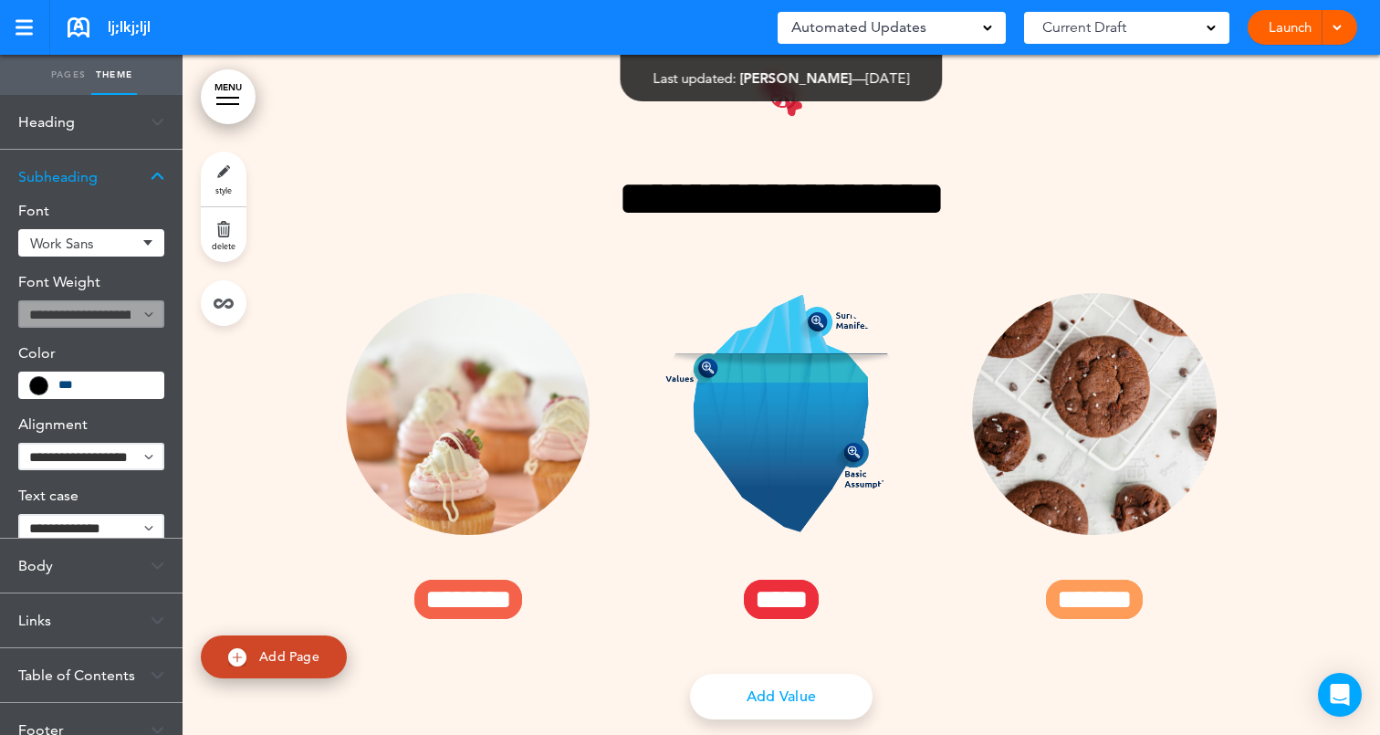
click at [111, 124] on div "Heading" at bounding box center [91, 122] width 183 height 54
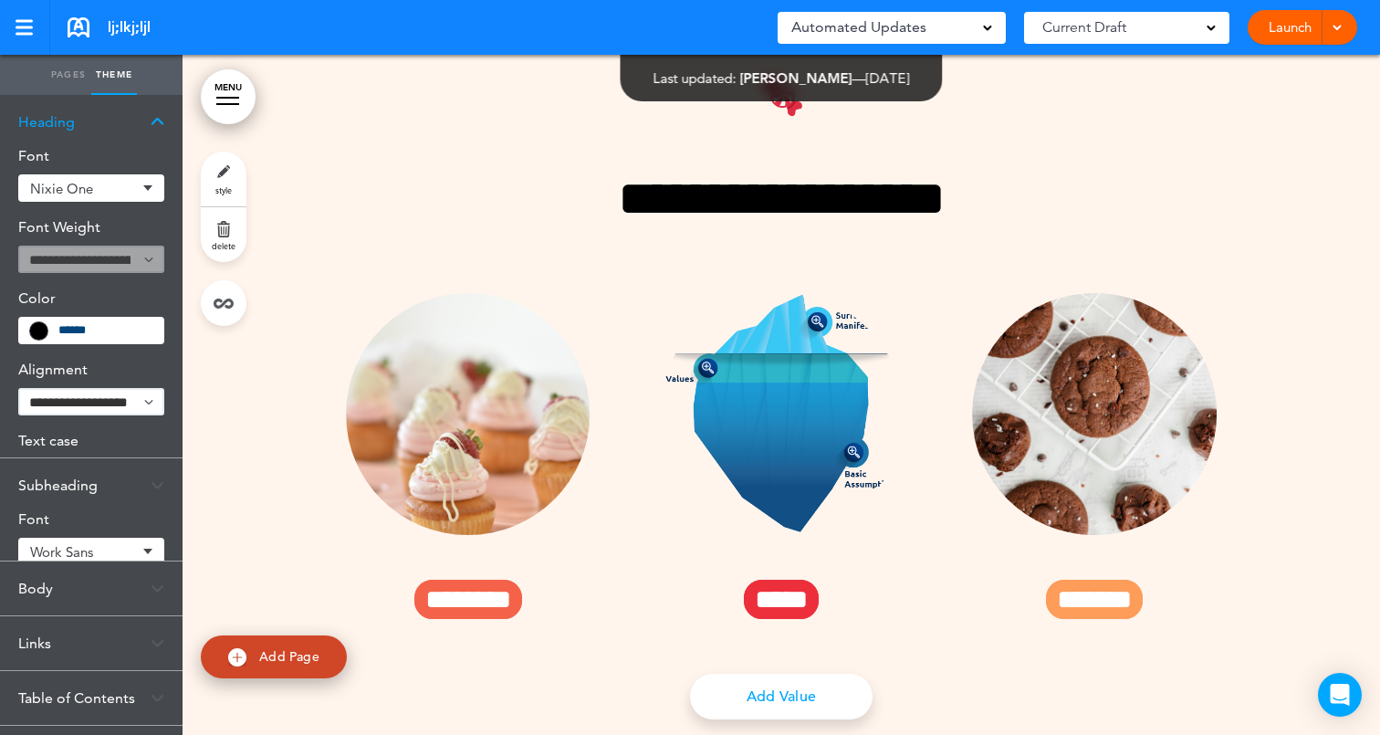
click at [111, 124] on div "Heading" at bounding box center [91, 122] width 183 height 54
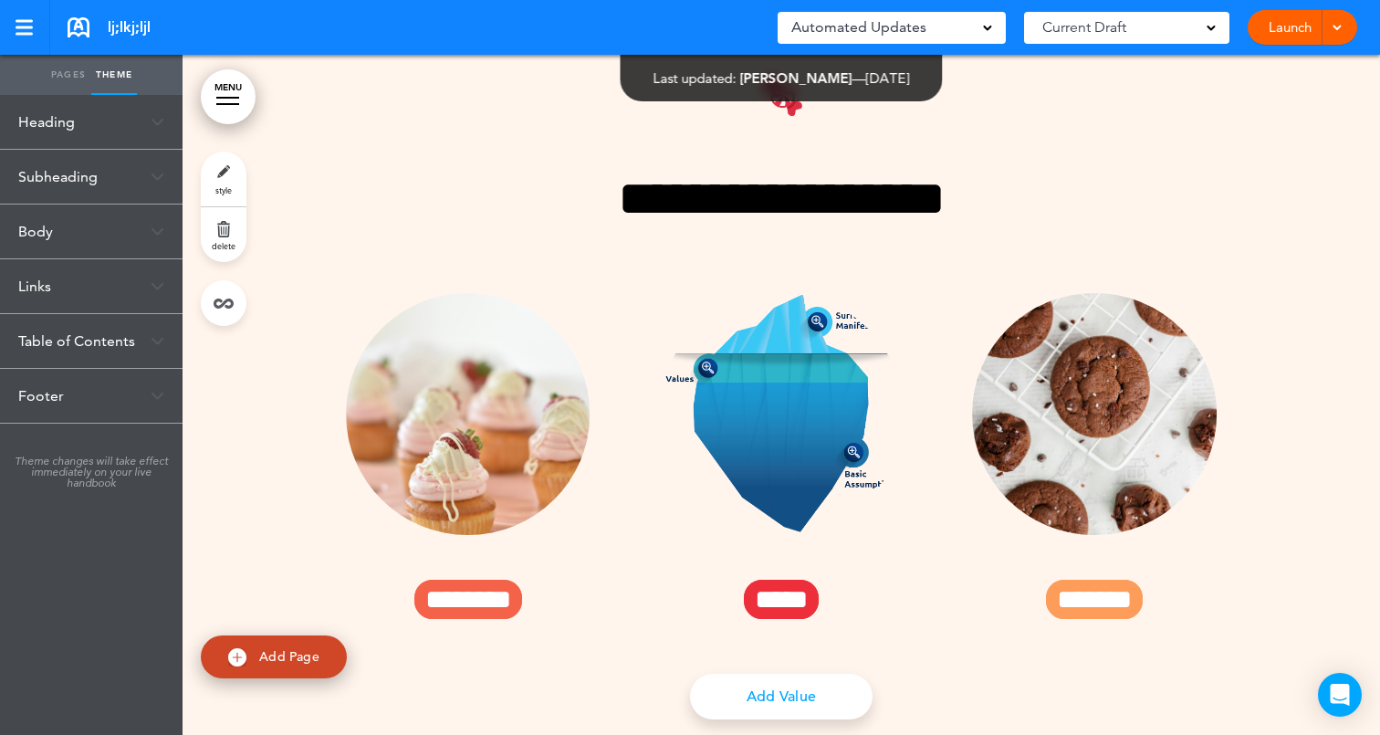
click at [112, 239] on div "Body" at bounding box center [91, 231] width 183 height 54
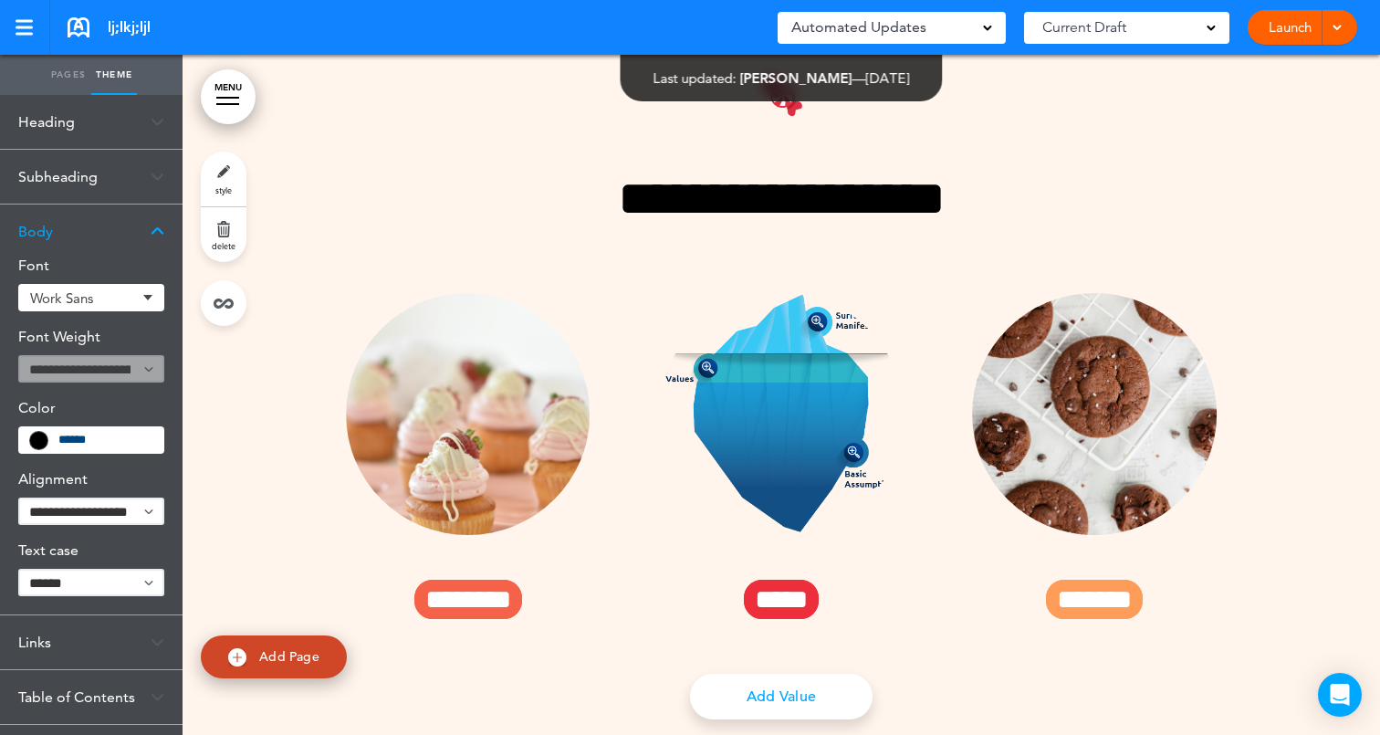
click at [112, 239] on div "Body" at bounding box center [91, 231] width 183 height 54
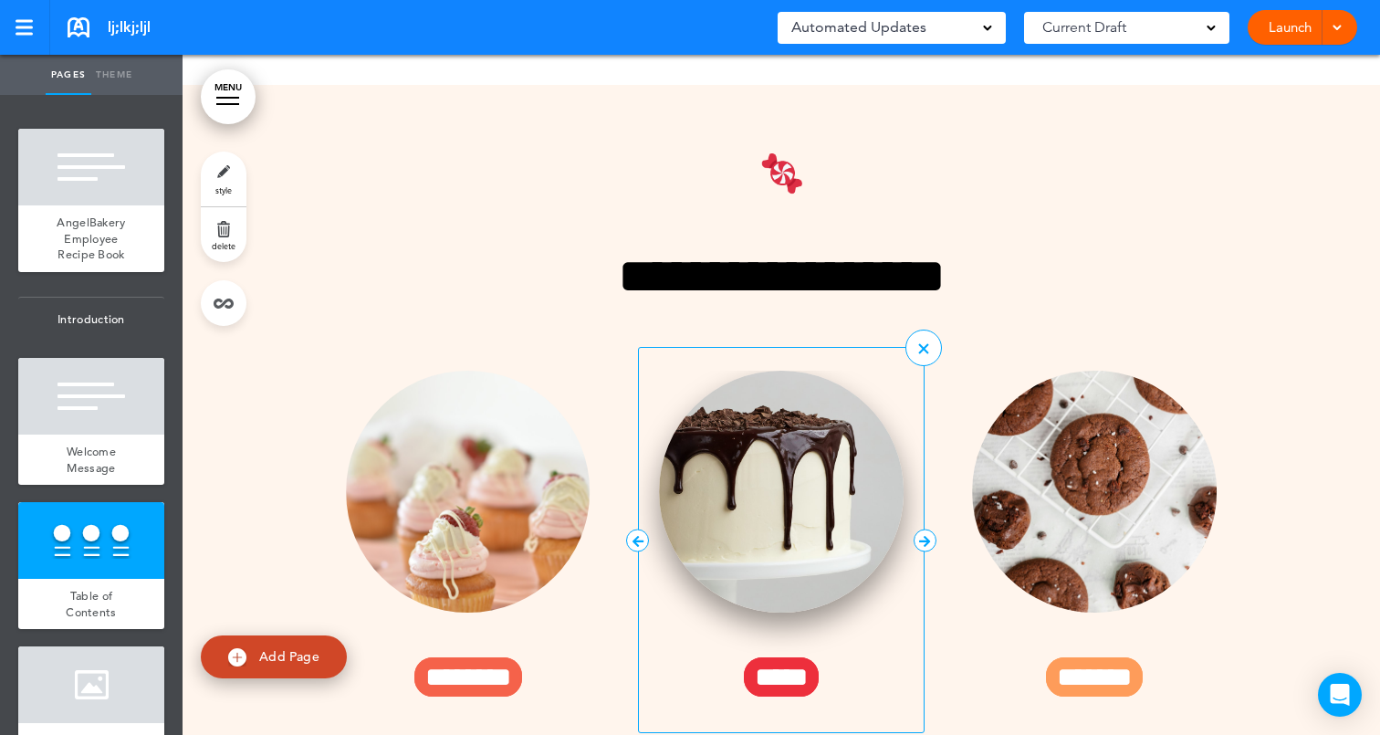
scroll to position [1306, 0]
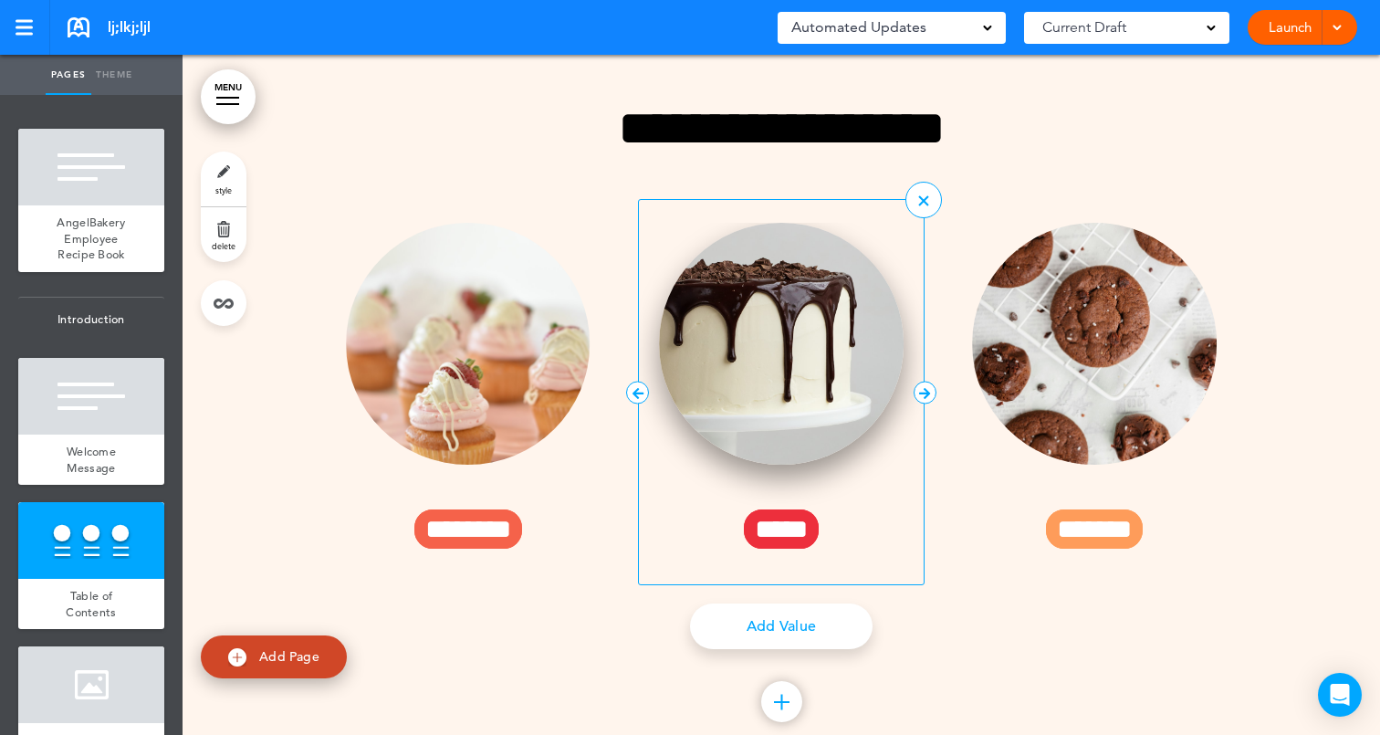
click at [775, 337] on img at bounding box center [781, 344] width 245 height 242
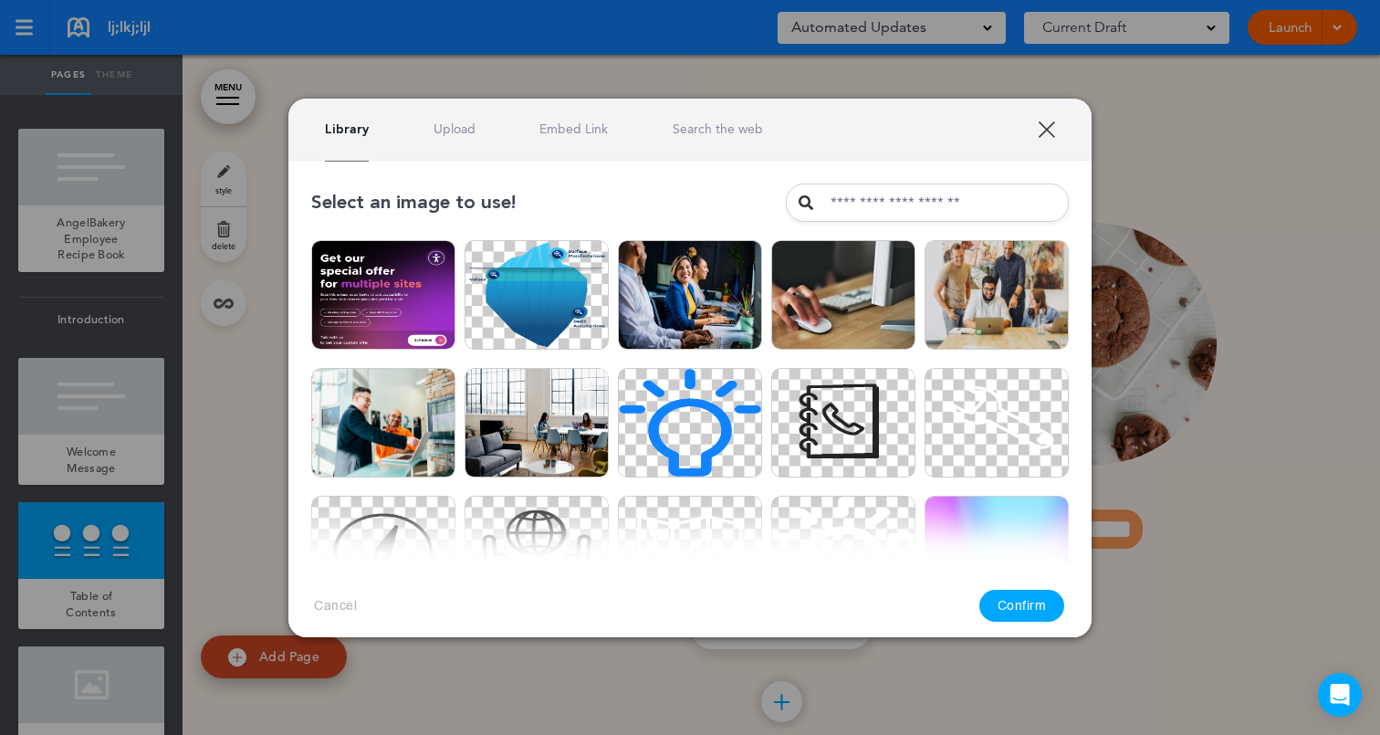
click at [481, 151] on div "Library Upload Embed Link Search the web" at bounding box center [689, 130] width 803 height 62
click at [466, 138] on div "Library Upload Embed Link Search the web" at bounding box center [689, 130] width 803 height 62
click at [456, 132] on link "Upload" at bounding box center [455, 128] width 42 height 17
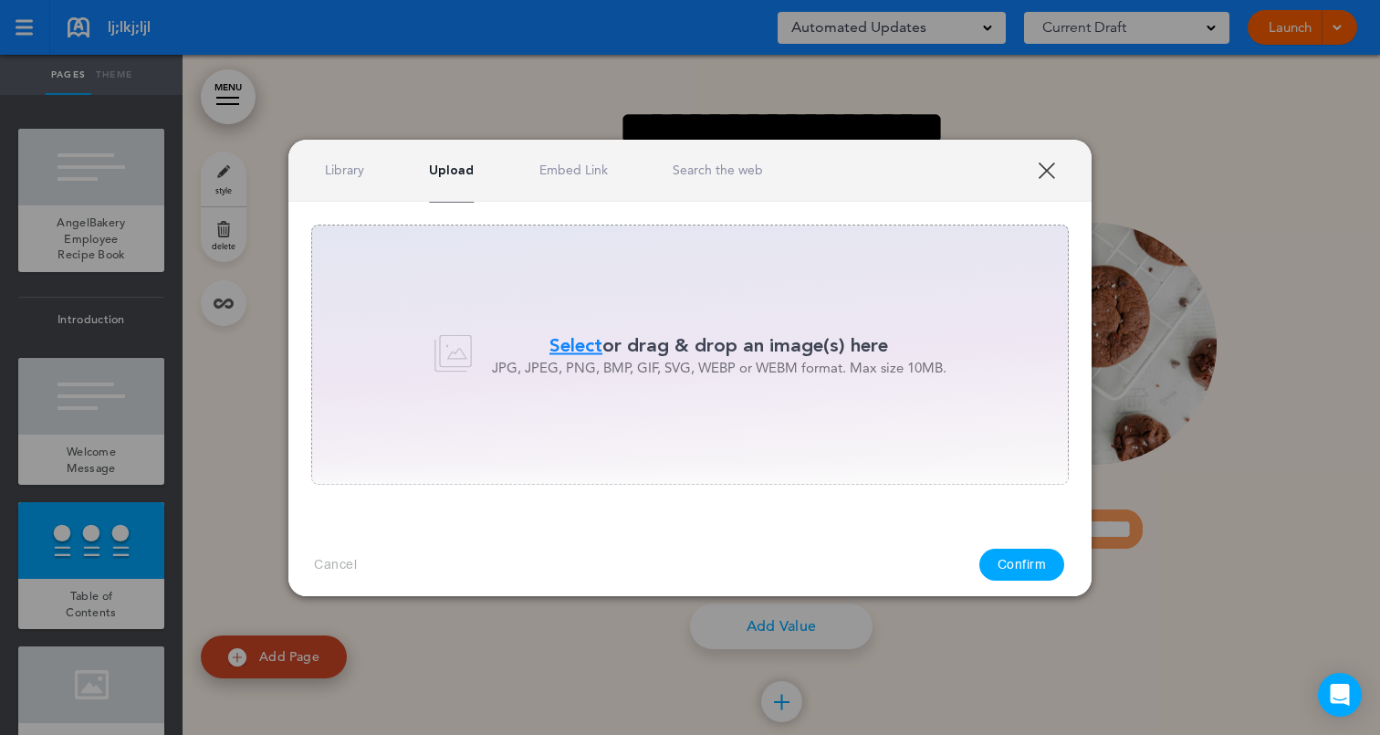
click at [357, 175] on link "Library" at bounding box center [344, 170] width 39 height 17
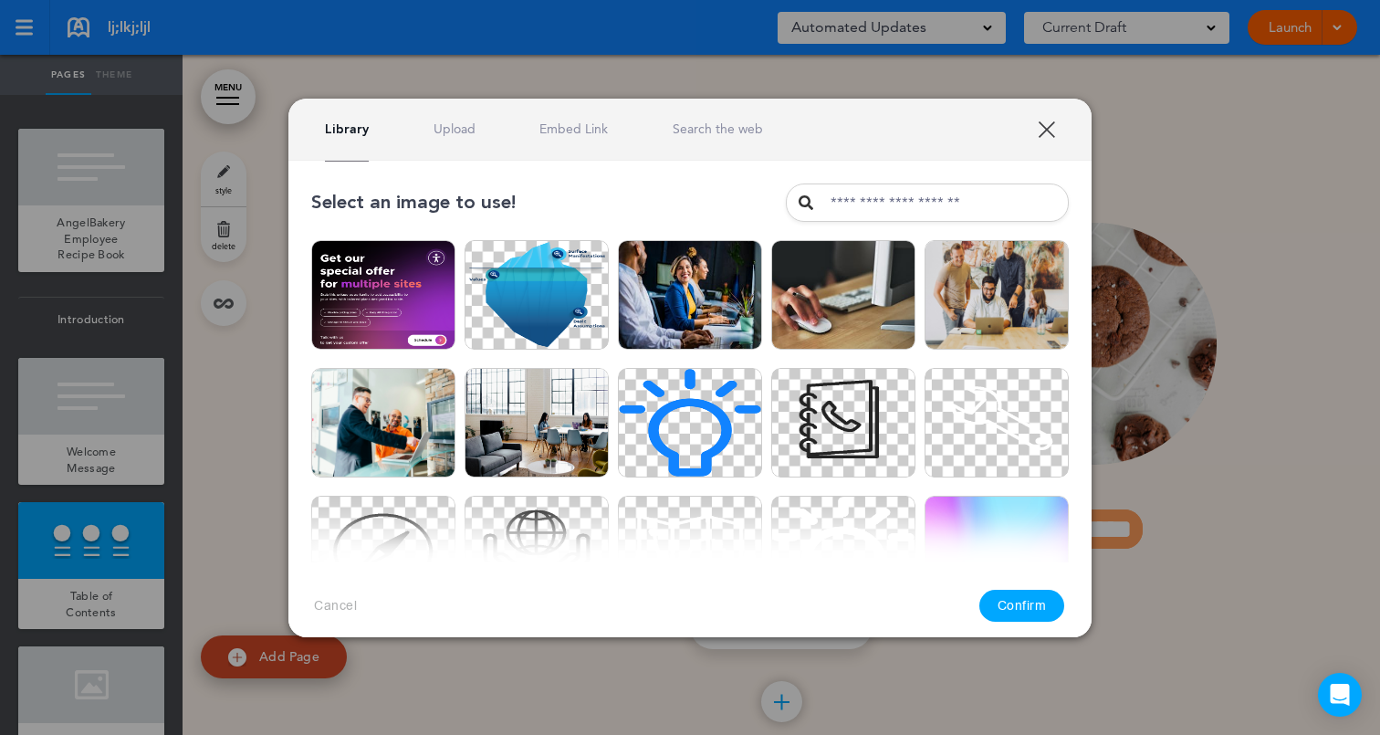
click at [461, 131] on link "Upload" at bounding box center [455, 128] width 42 height 17
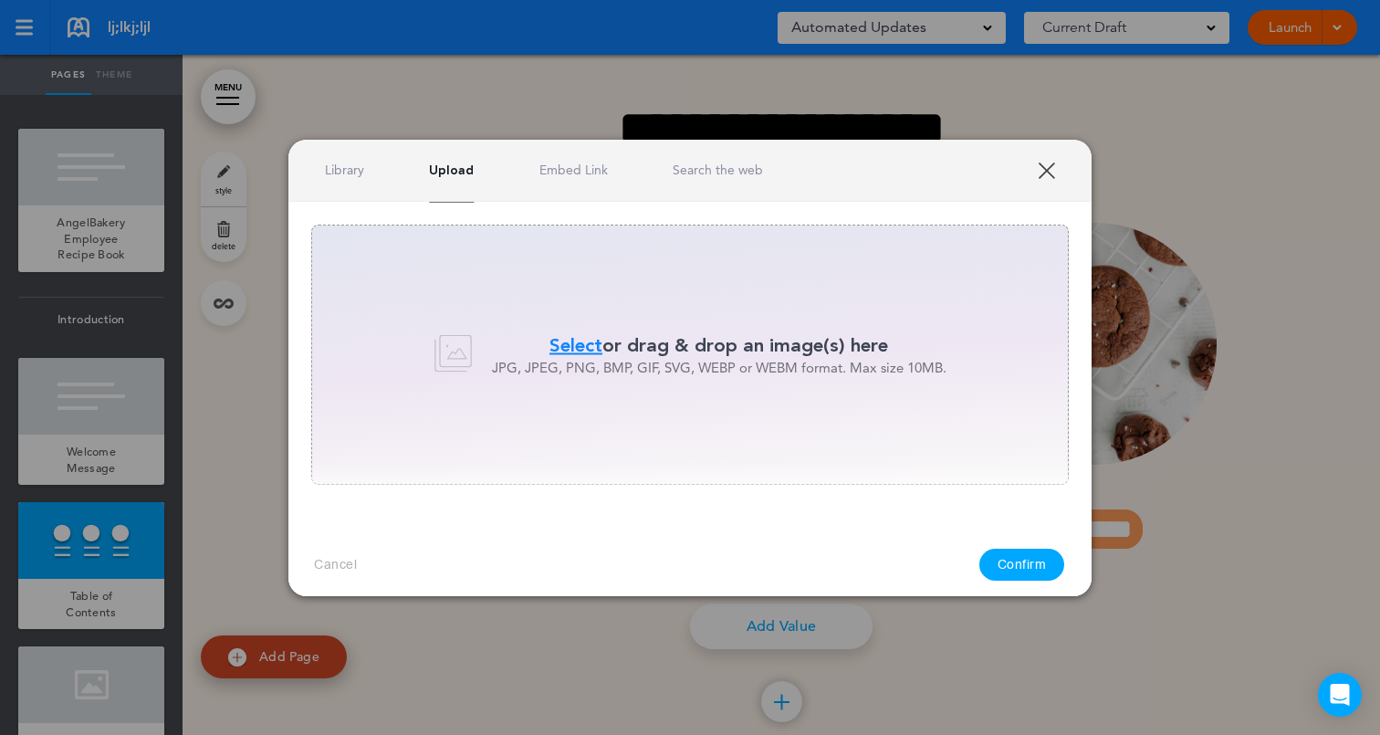
click at [343, 145] on div "Library Upload Embed Link Search the web" at bounding box center [689, 171] width 803 height 62
click at [343, 165] on link "Library" at bounding box center [344, 170] width 39 height 17
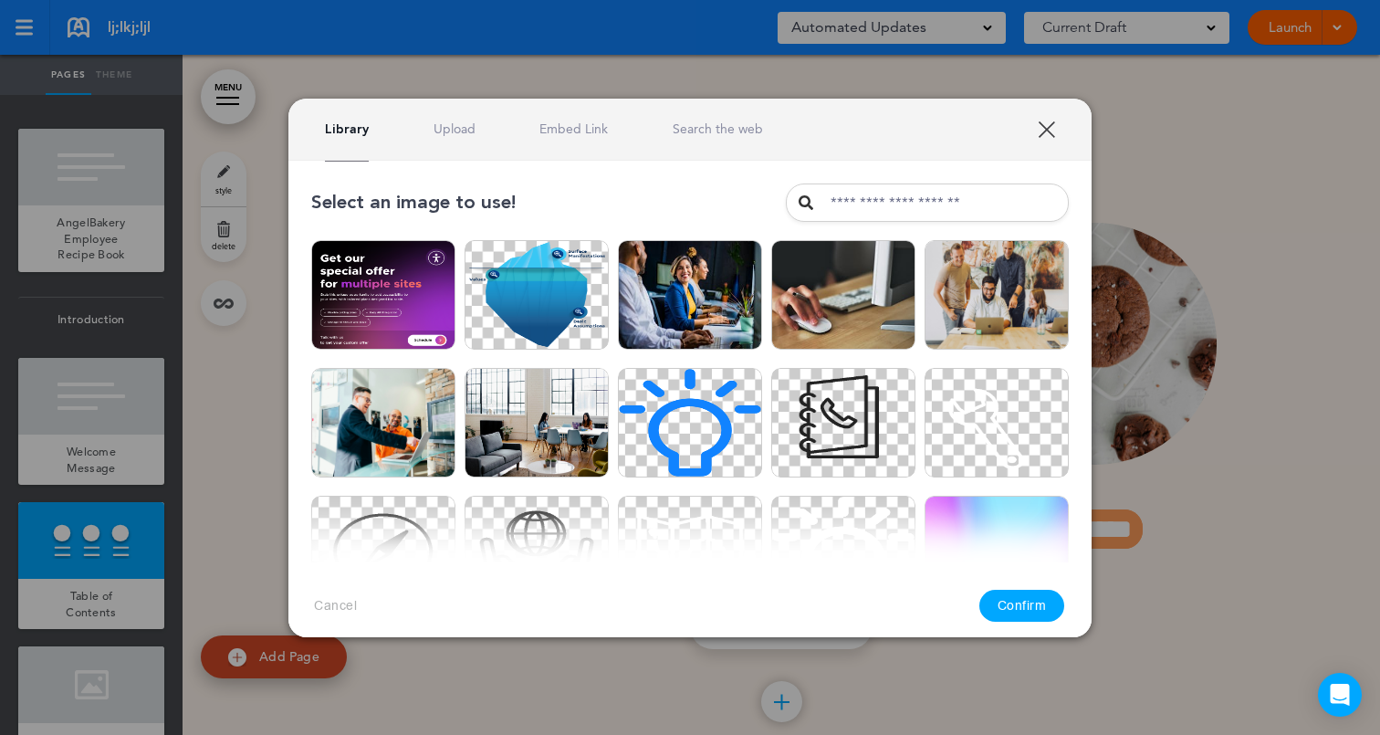
click at [445, 143] on div "Library Upload Embed Link Search the web" at bounding box center [689, 130] width 803 height 62
click at [456, 130] on link "Upload" at bounding box center [455, 128] width 42 height 17
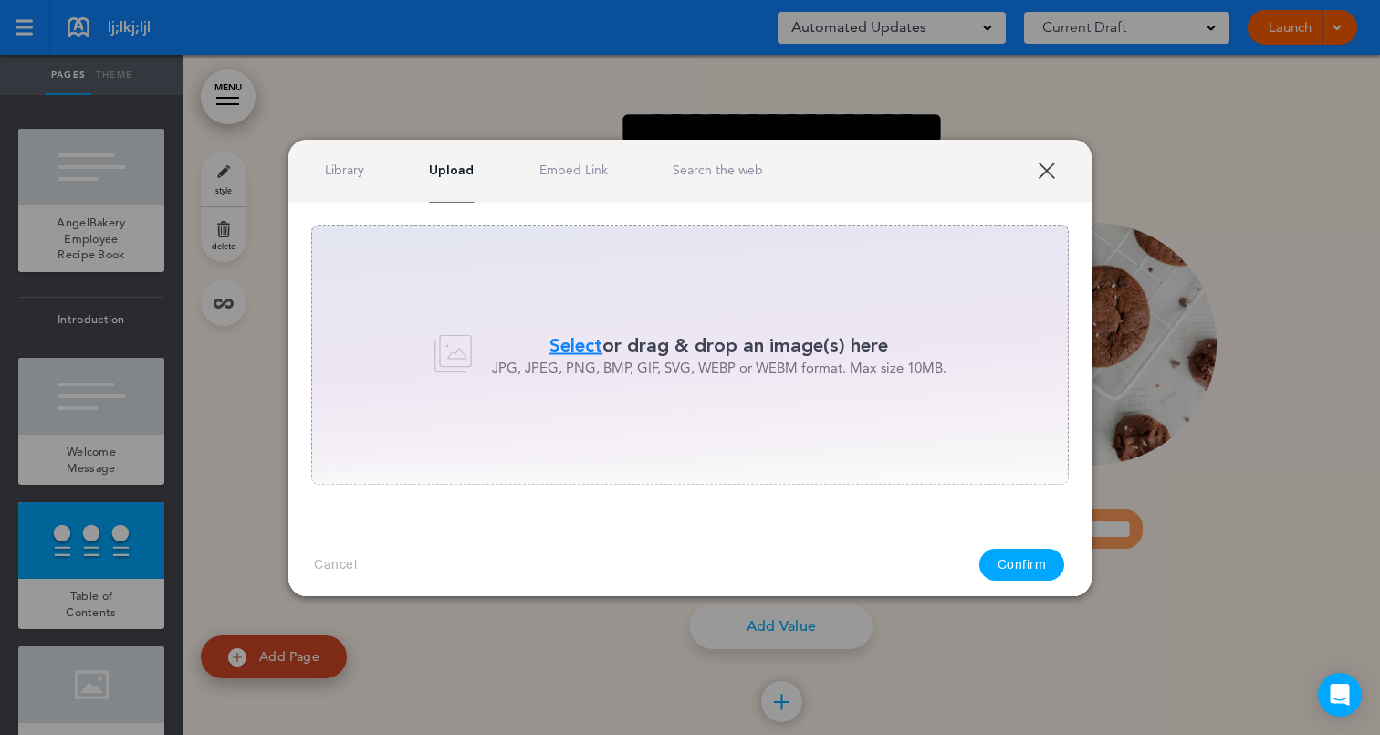
click at [581, 347] on span "Select" at bounding box center [576, 345] width 53 height 26
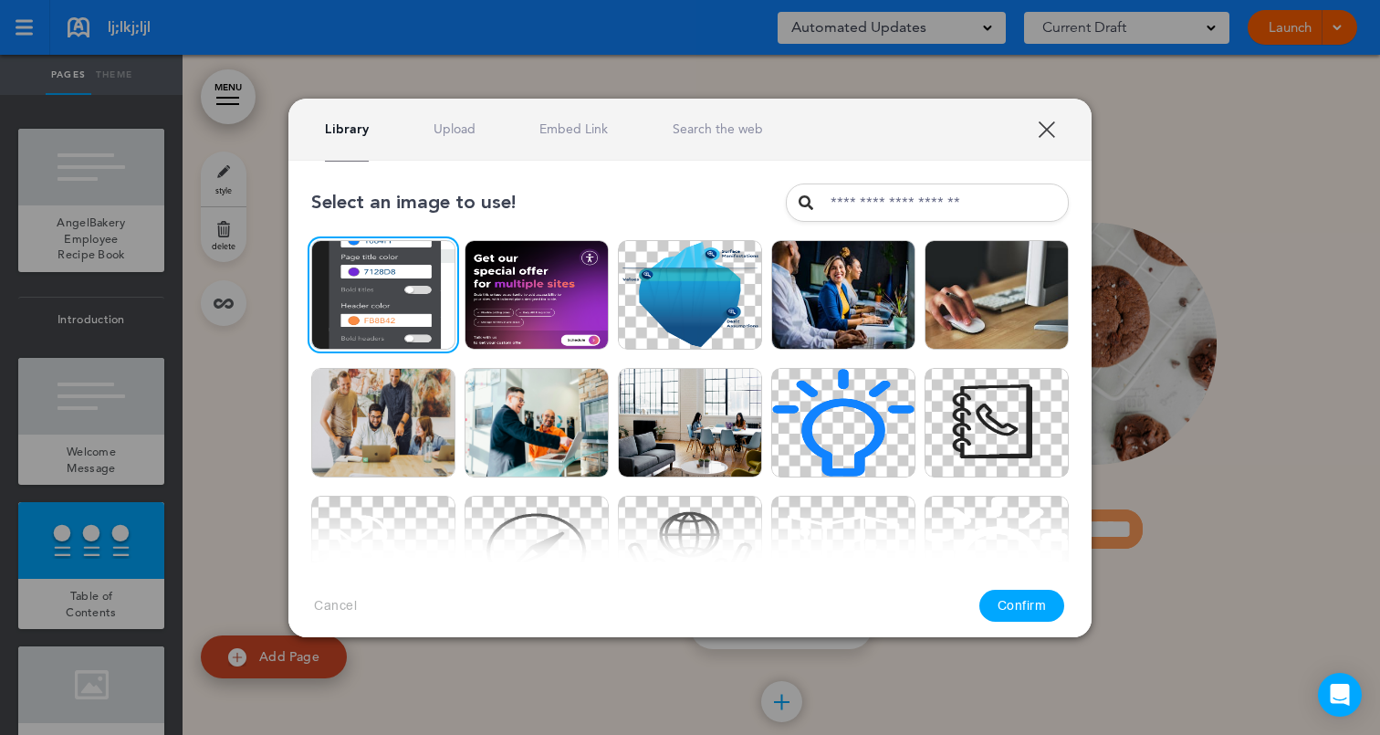
click at [1023, 601] on button "Confirm" at bounding box center [1022, 606] width 86 height 32
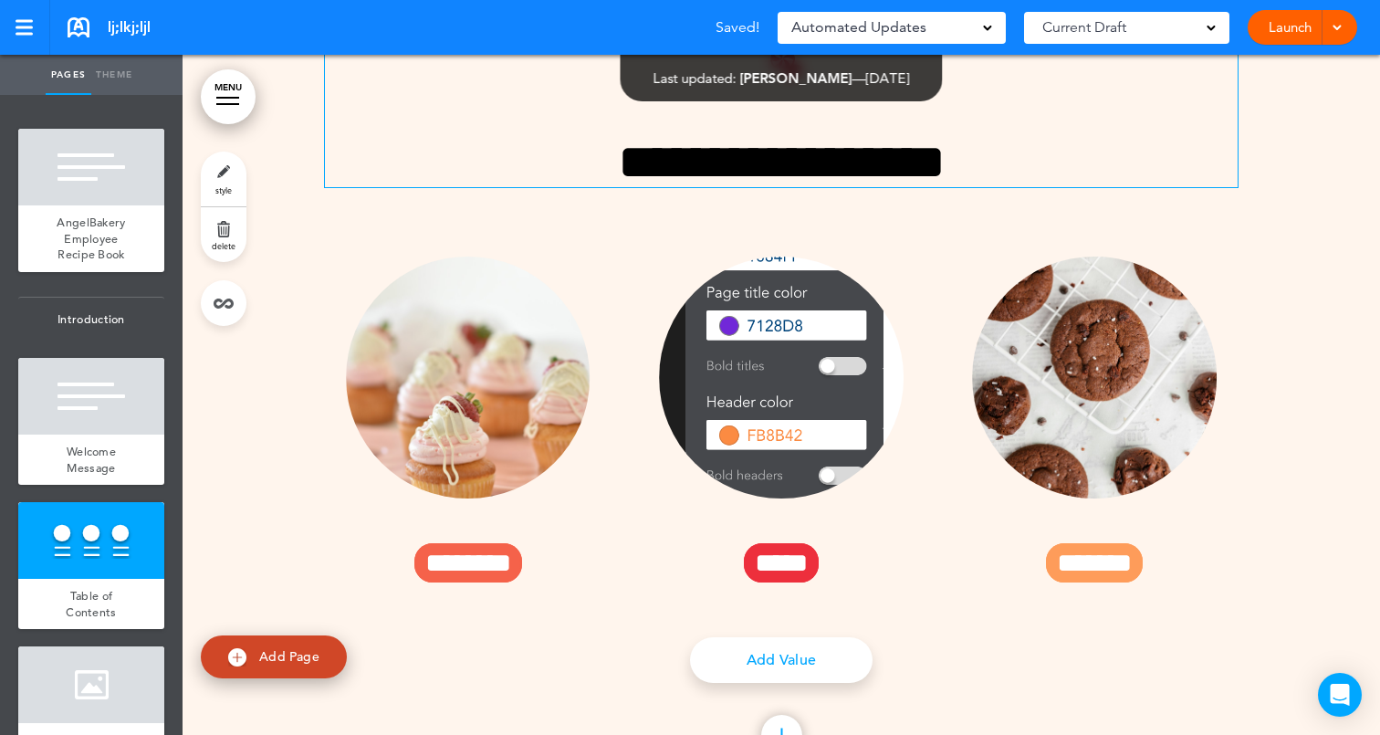
scroll to position [1263, 0]
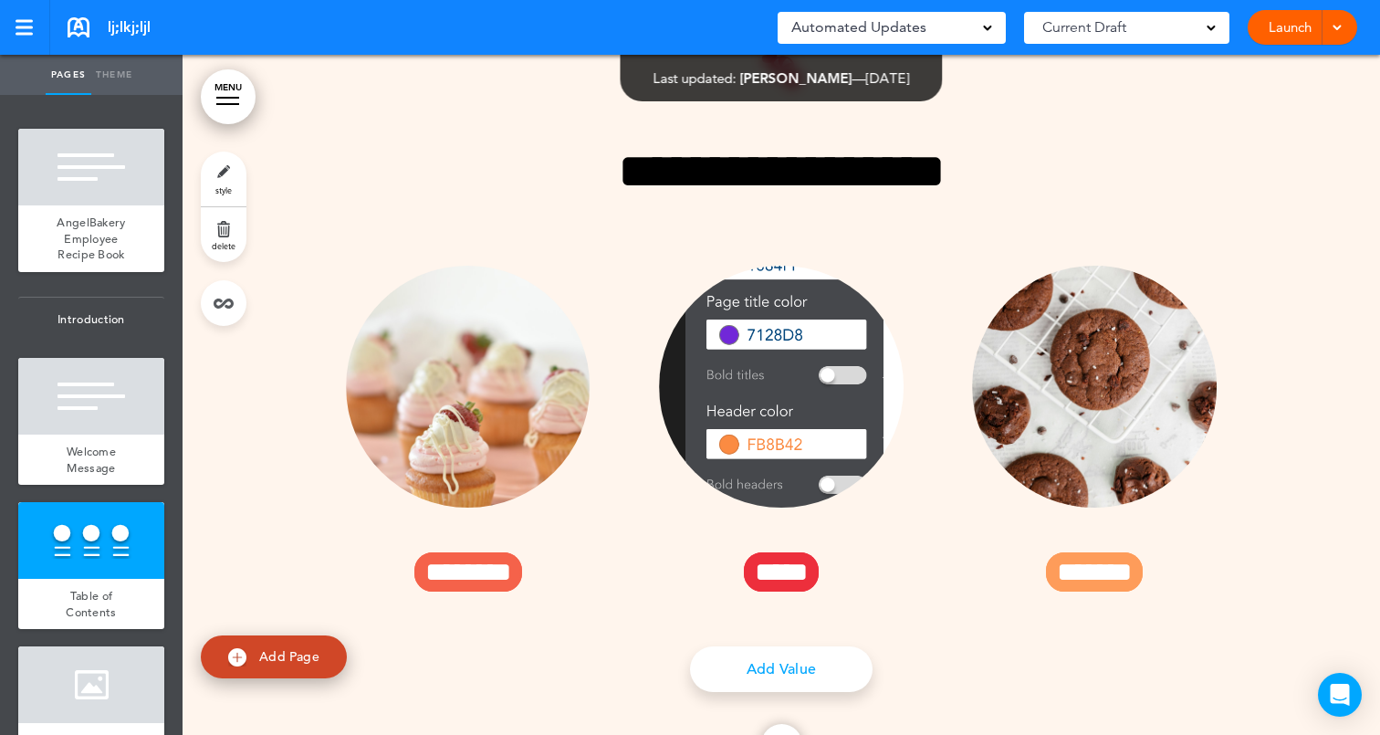
click at [132, 81] on link "Theme" at bounding box center [114, 75] width 46 height 40
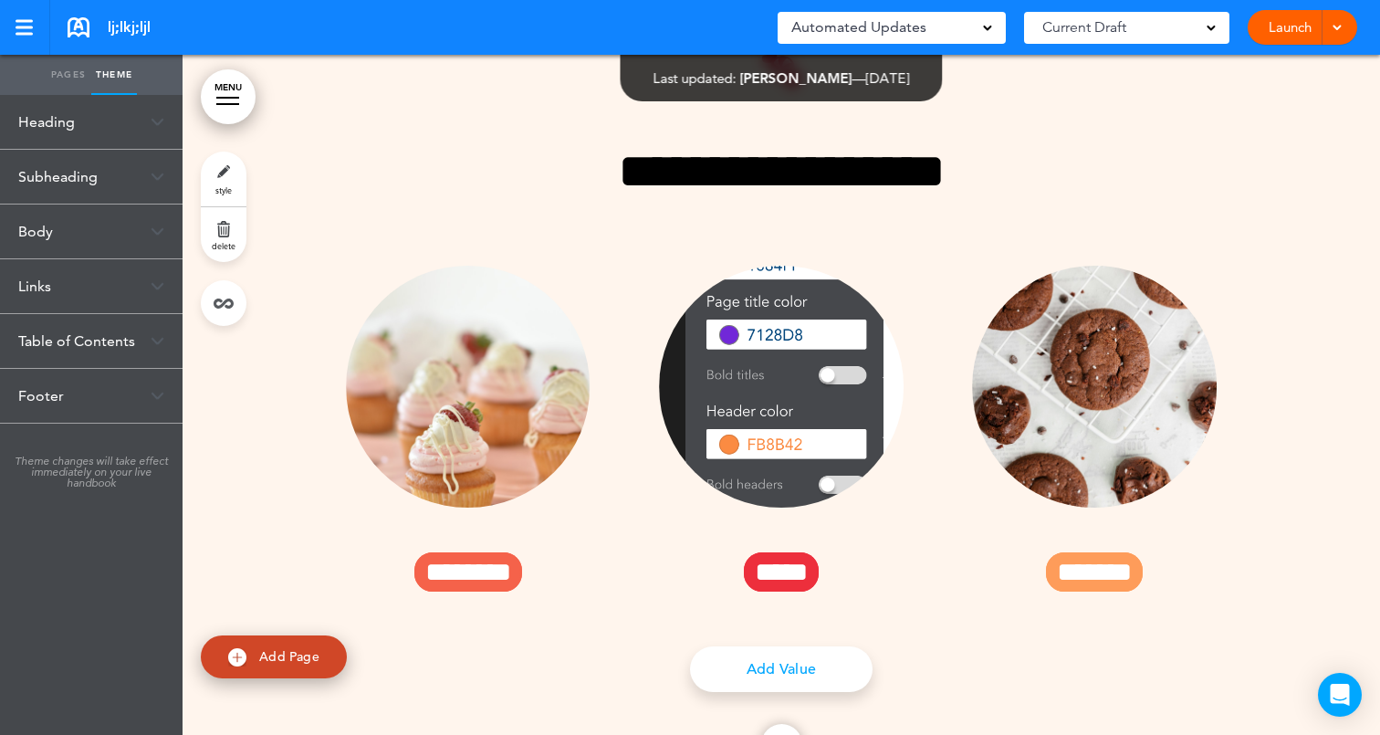
click at [155, 127] on div "Heading" at bounding box center [91, 122] width 183 height 54
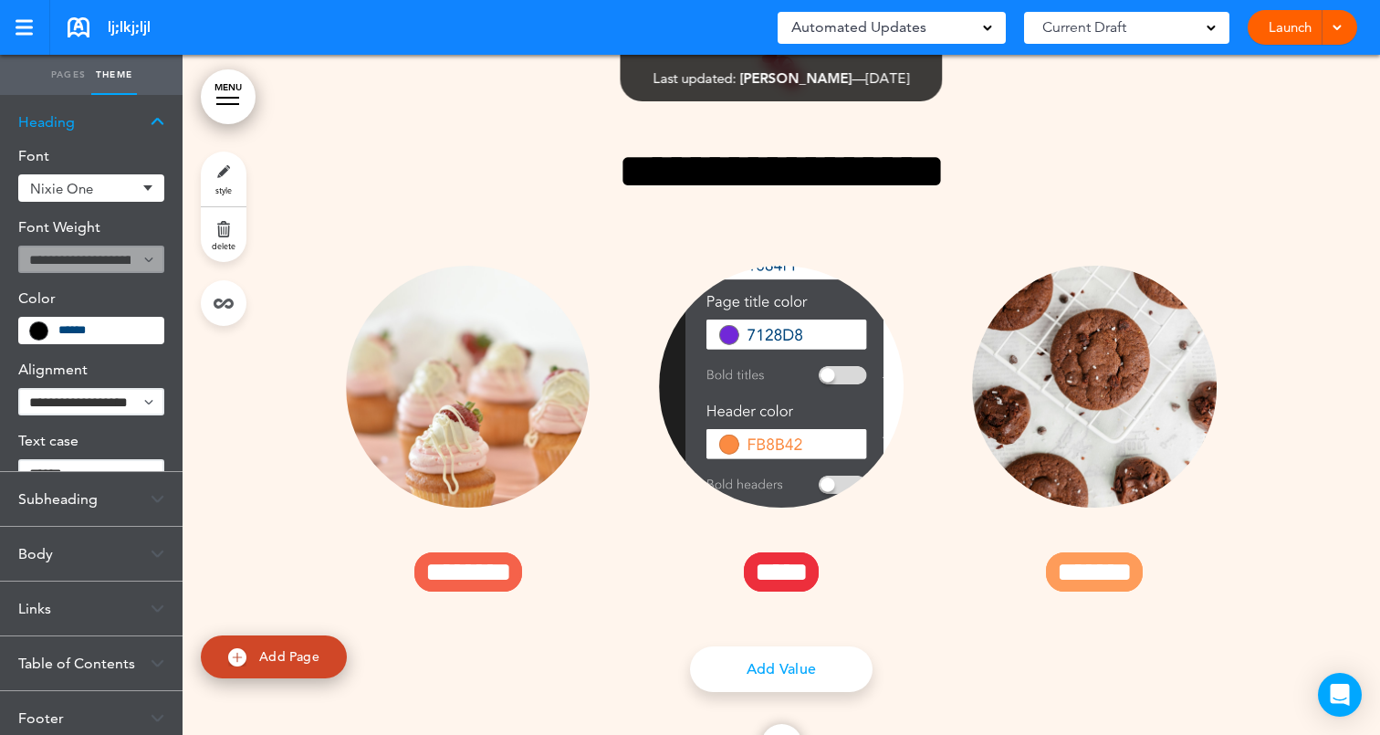
click at [155, 127] on div "Heading" at bounding box center [91, 122] width 183 height 54
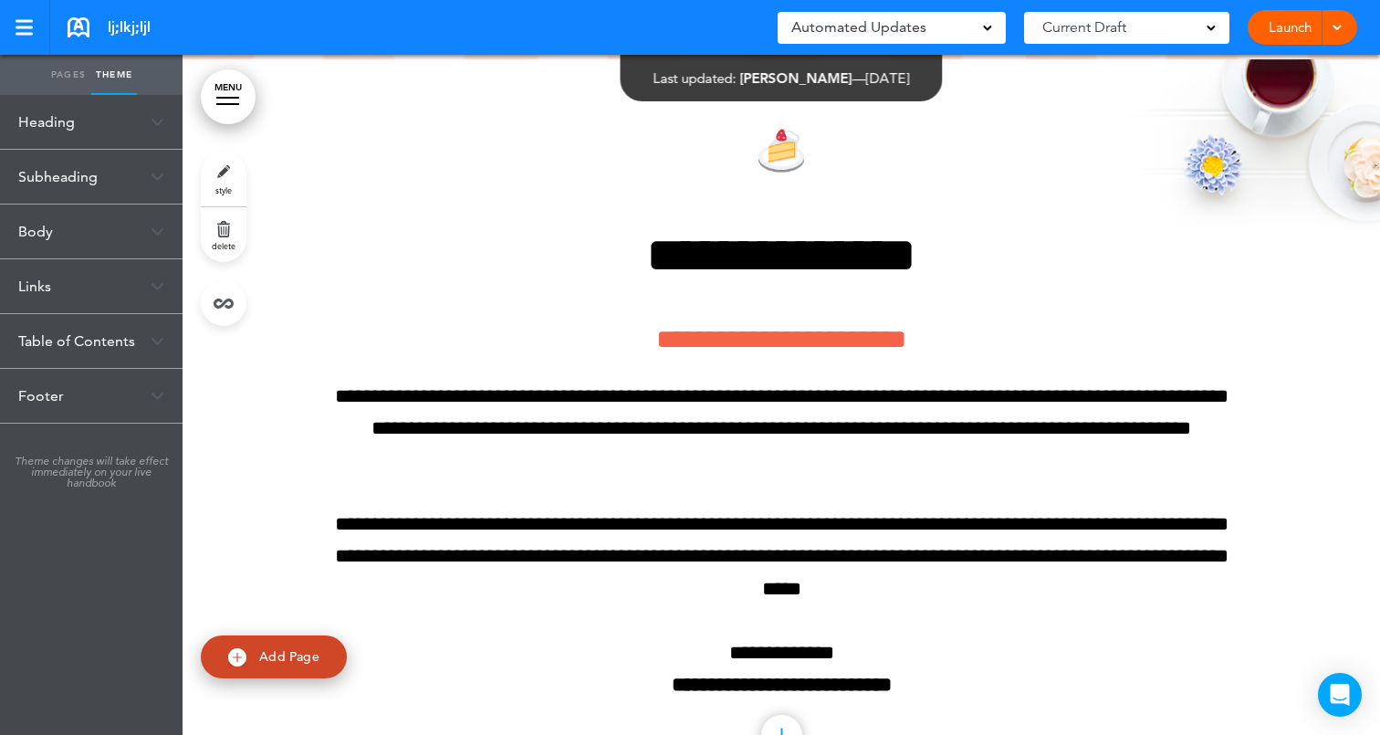
scroll to position [433, 0]
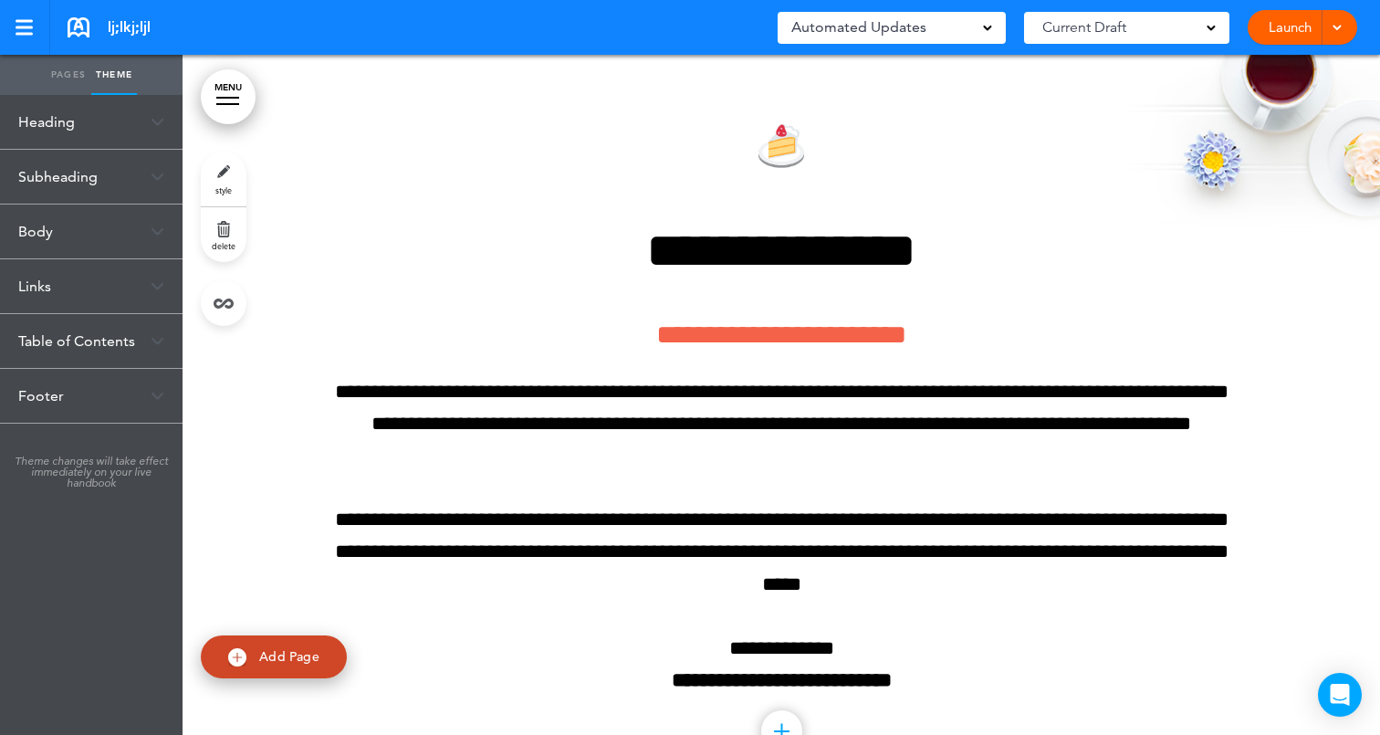
click at [237, 99] on link "MENU" at bounding box center [228, 96] width 55 height 55
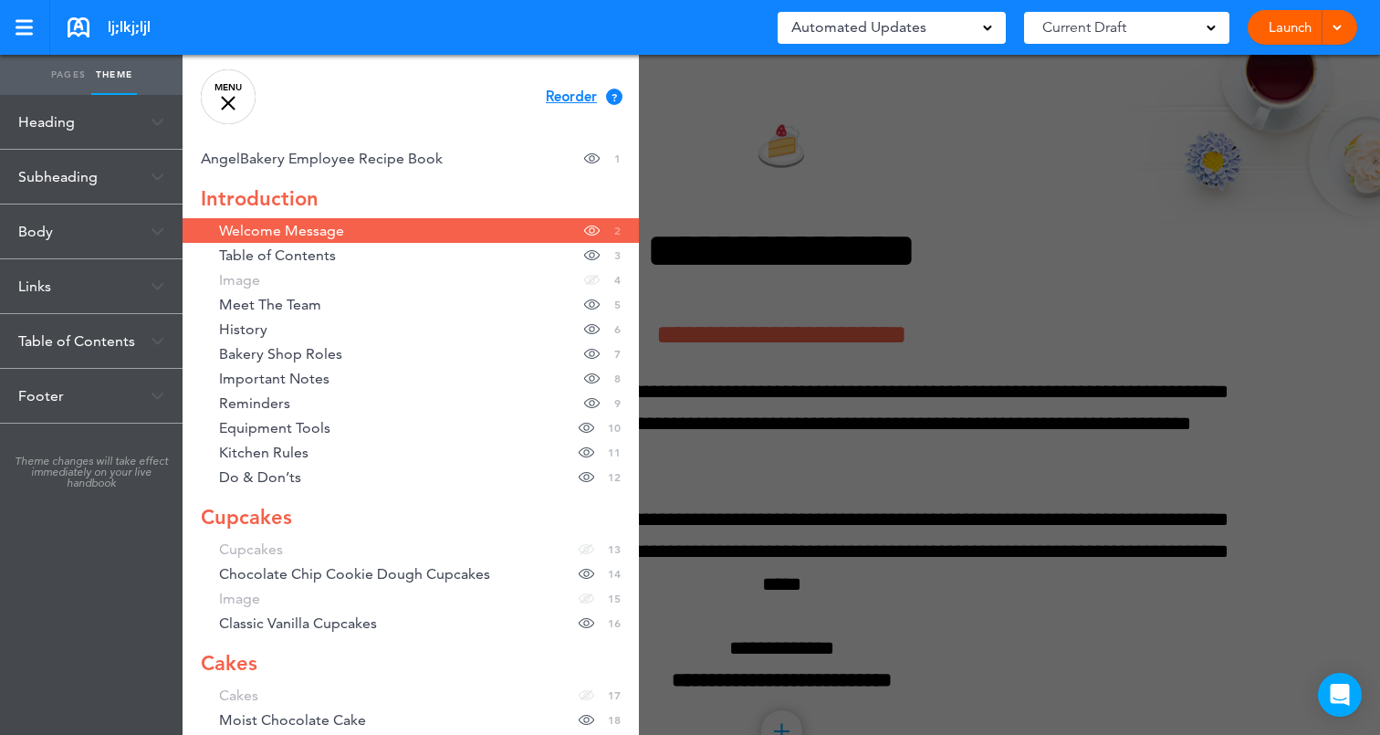
click at [237, 99] on link "MENU" at bounding box center [228, 96] width 55 height 55
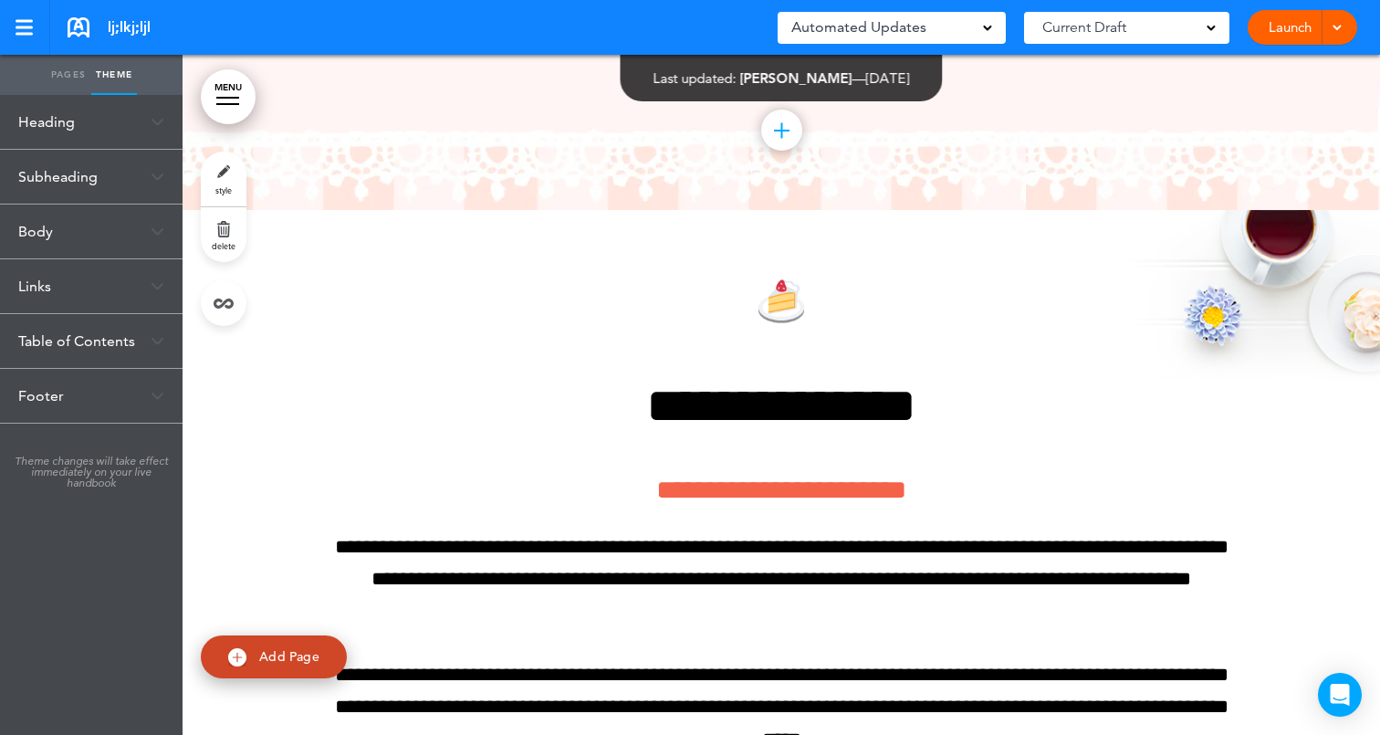
scroll to position [429, 0]
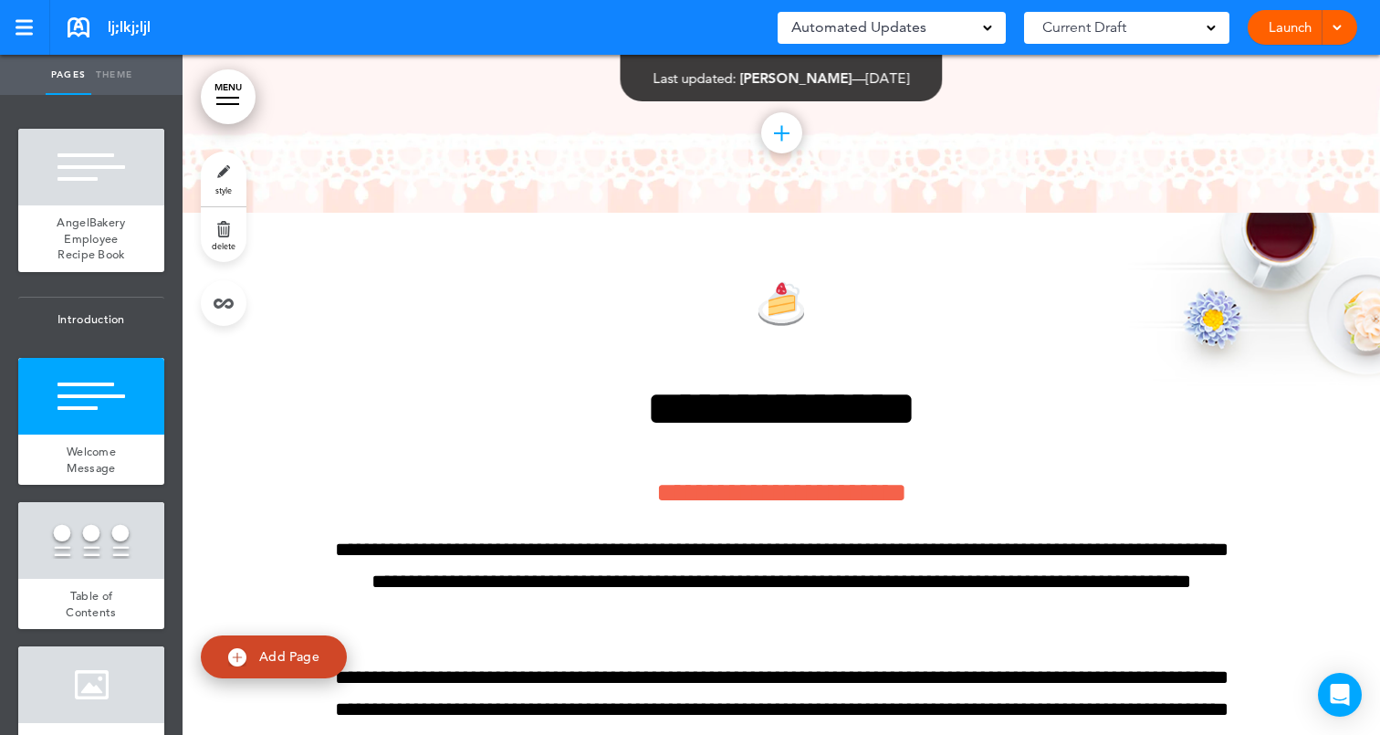
scroll to position [242, 0]
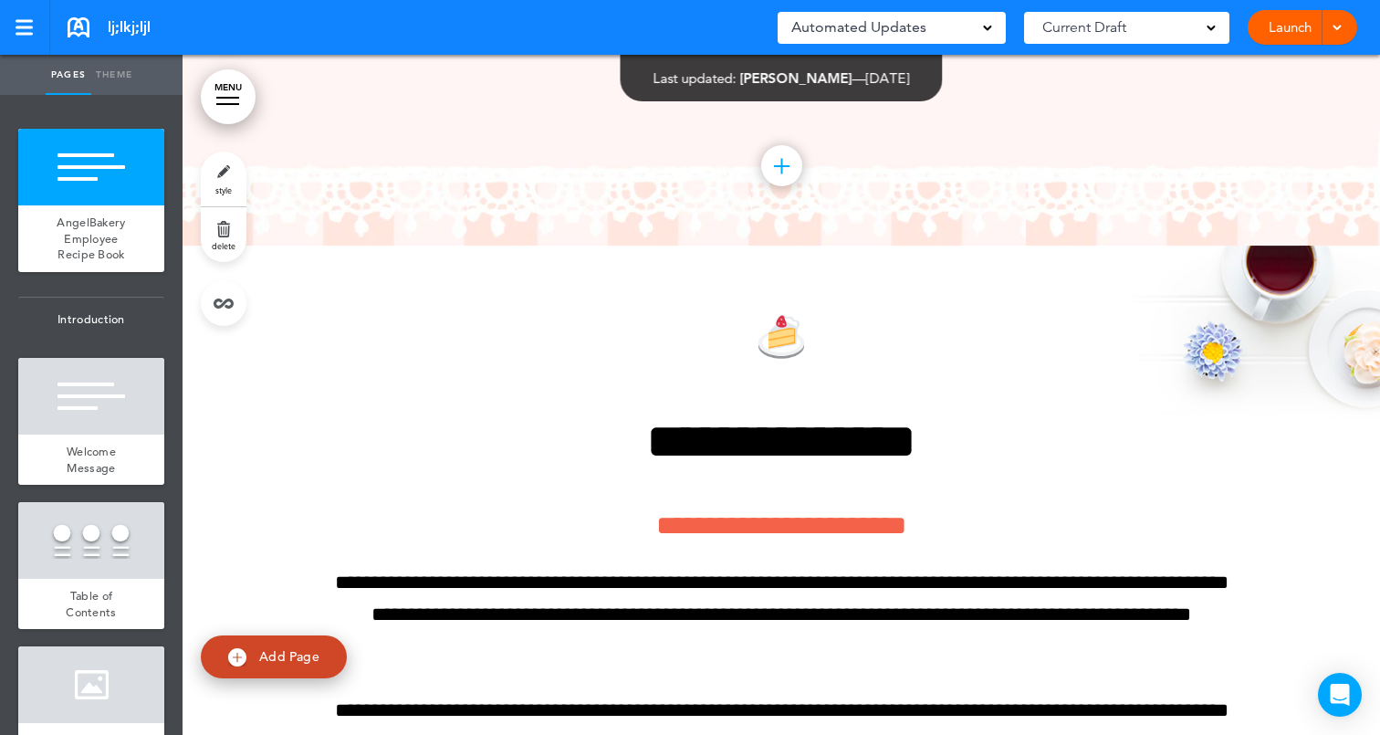
click at [120, 82] on link "Theme" at bounding box center [114, 75] width 46 height 40
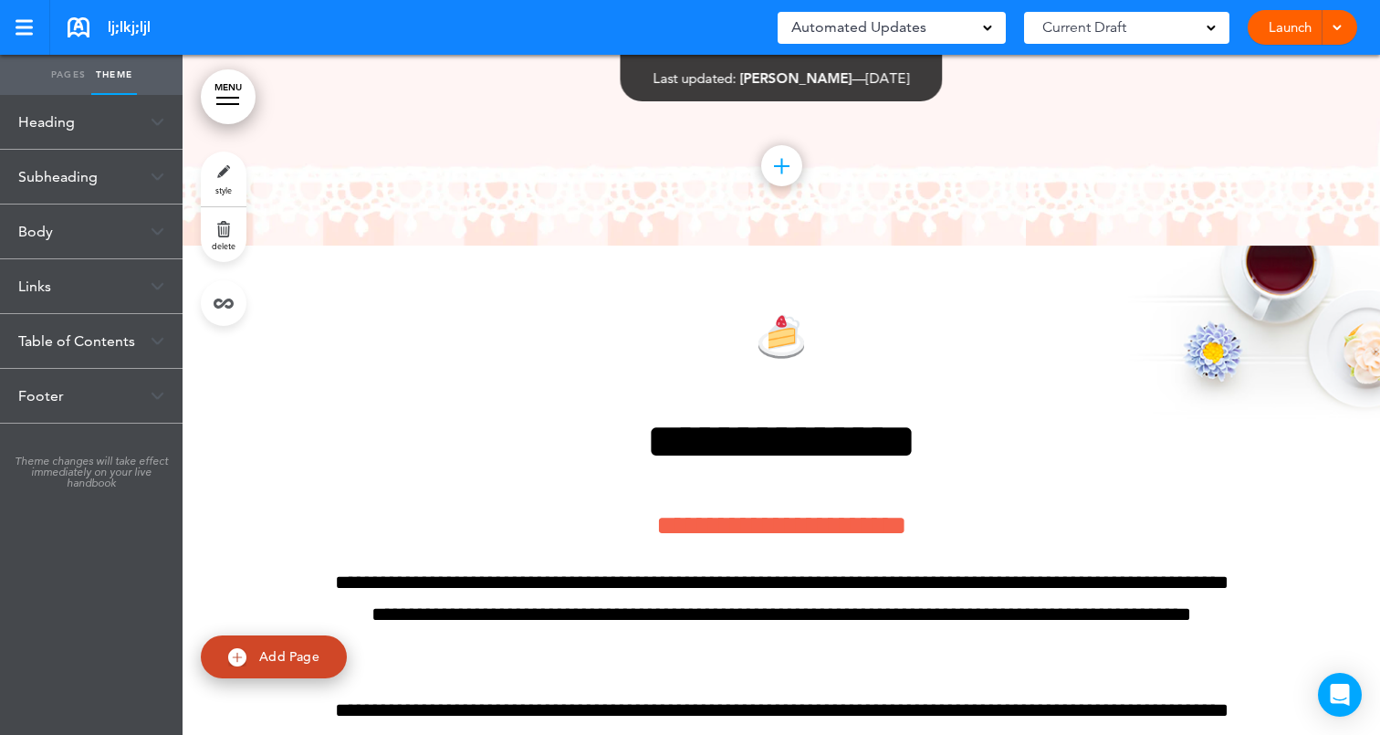
click at [109, 130] on div "Heading" at bounding box center [91, 122] width 183 height 54
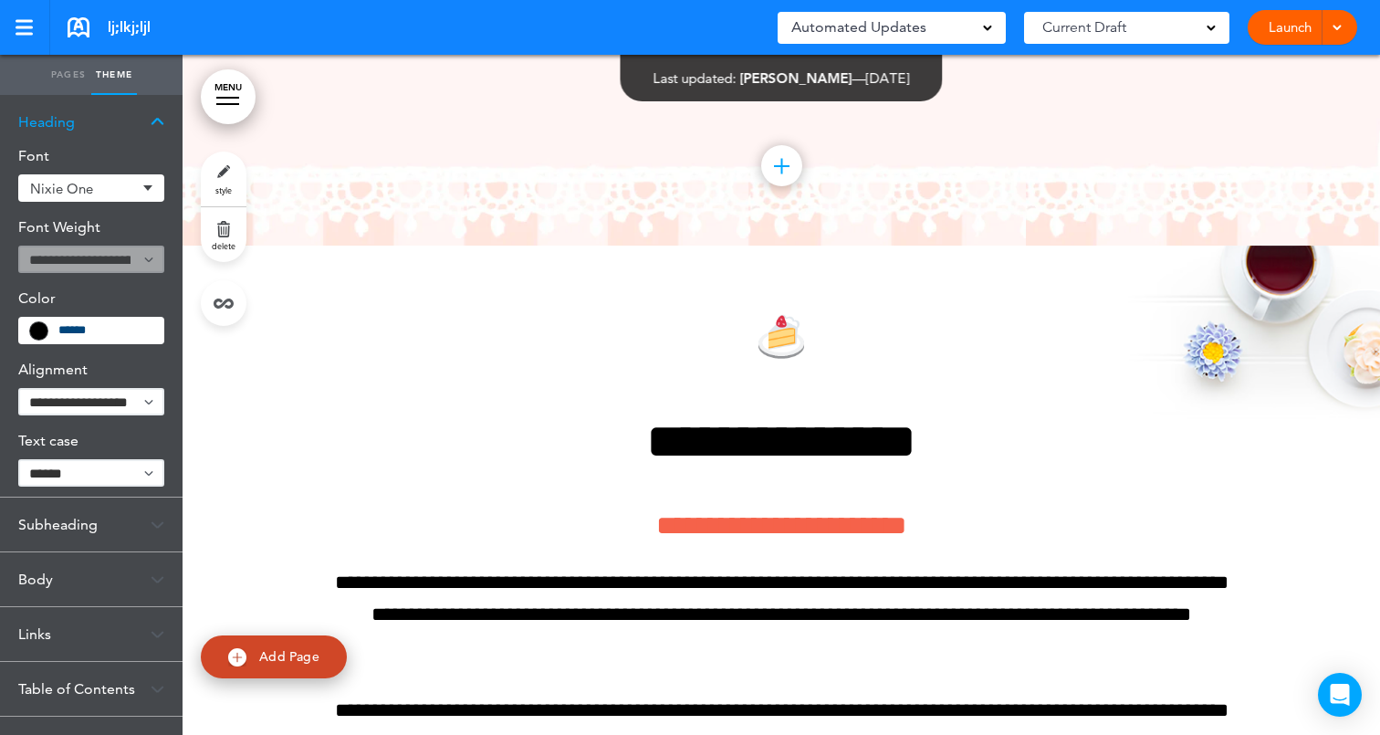
click at [109, 130] on div "Heading" at bounding box center [91, 122] width 183 height 54
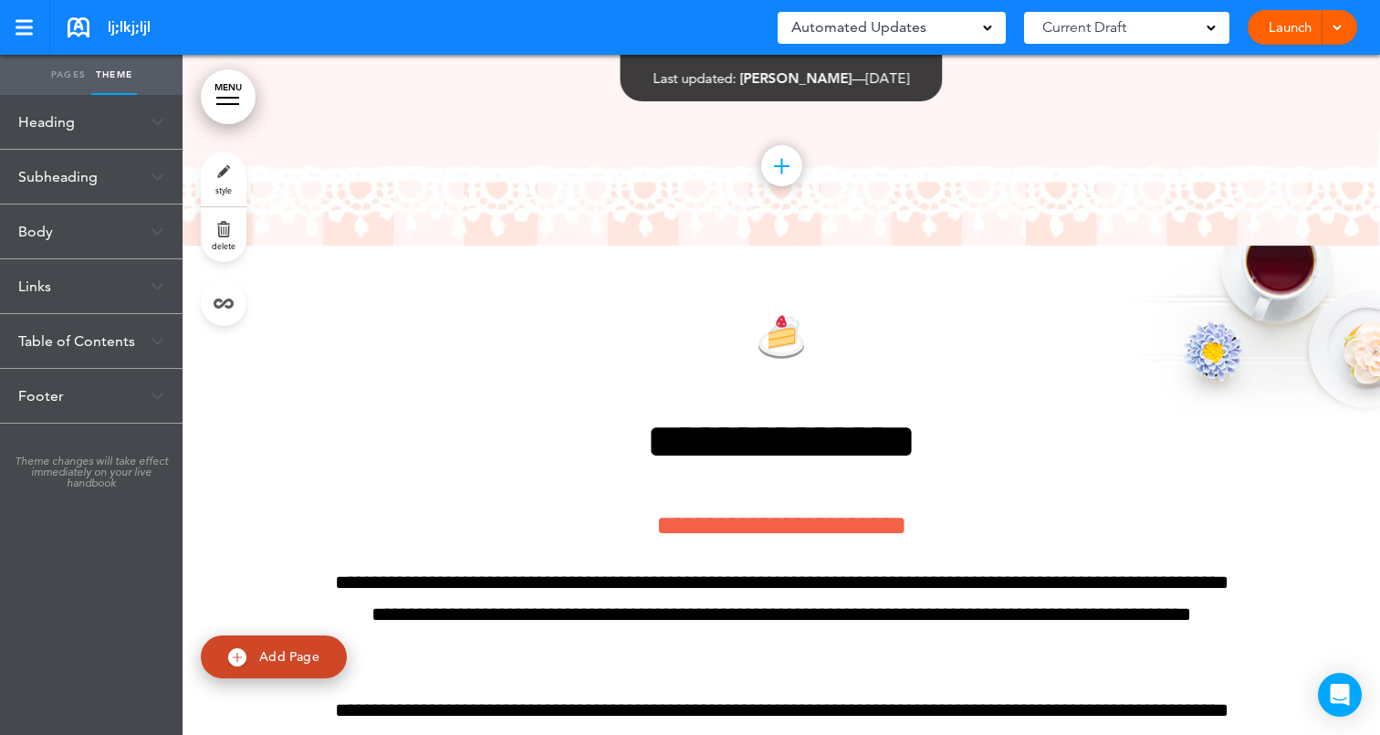
click at [107, 168] on div "Subheading" at bounding box center [91, 177] width 183 height 54
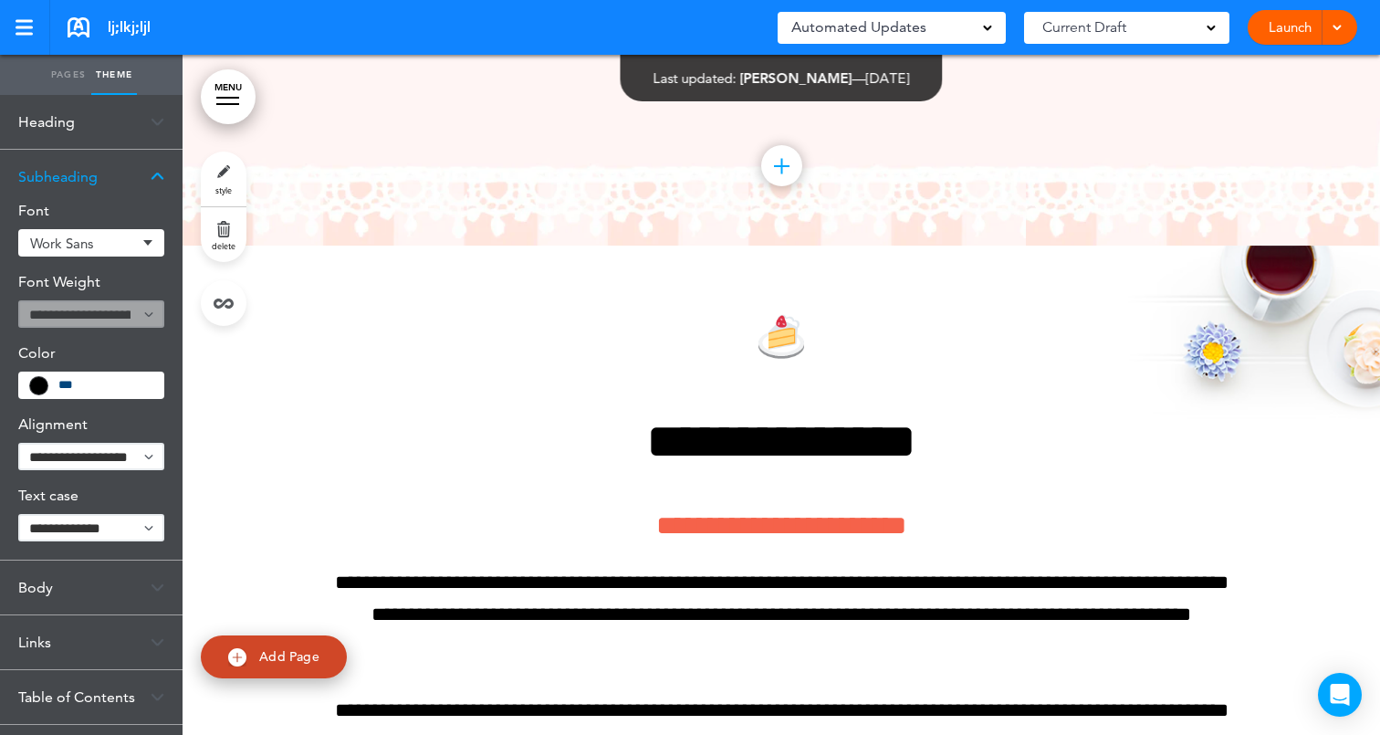
click at [107, 168] on div "Subheading" at bounding box center [91, 177] width 183 height 54
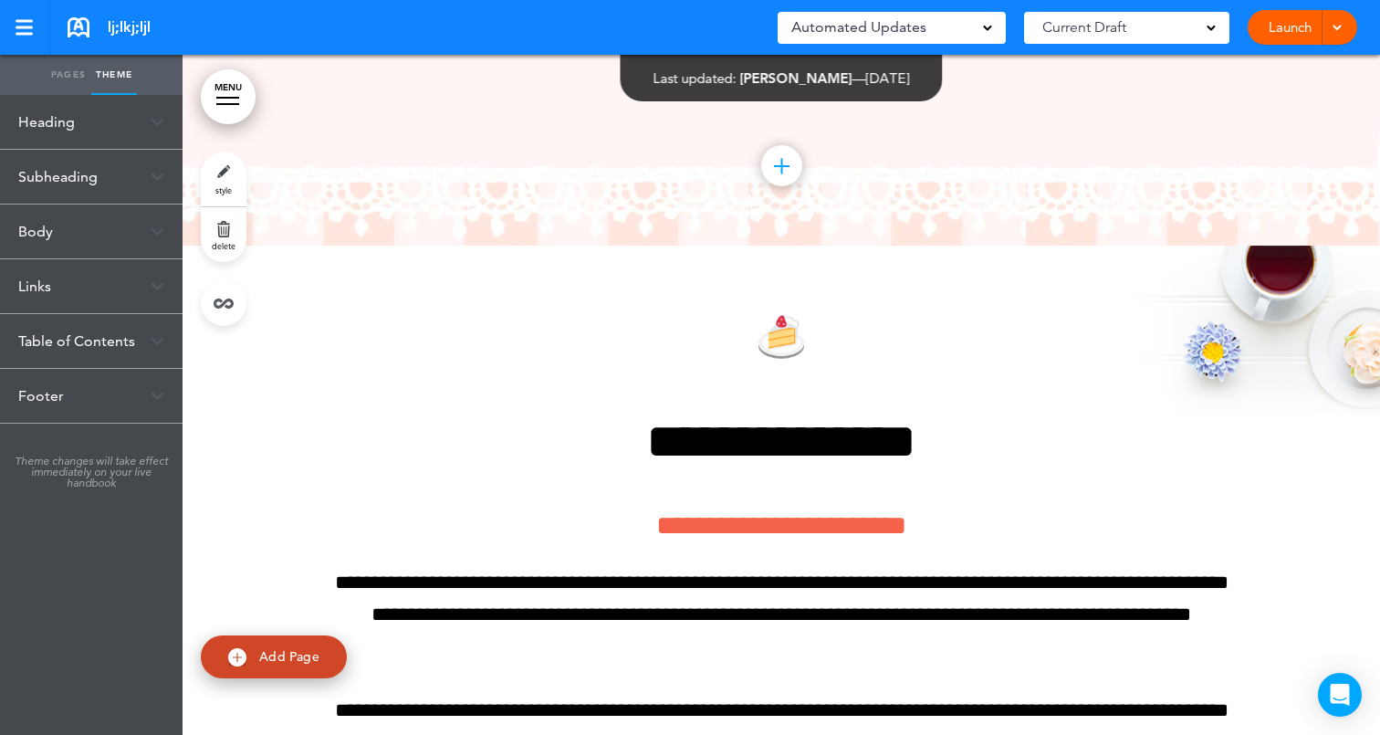
click at [103, 235] on div "Body" at bounding box center [91, 231] width 183 height 54
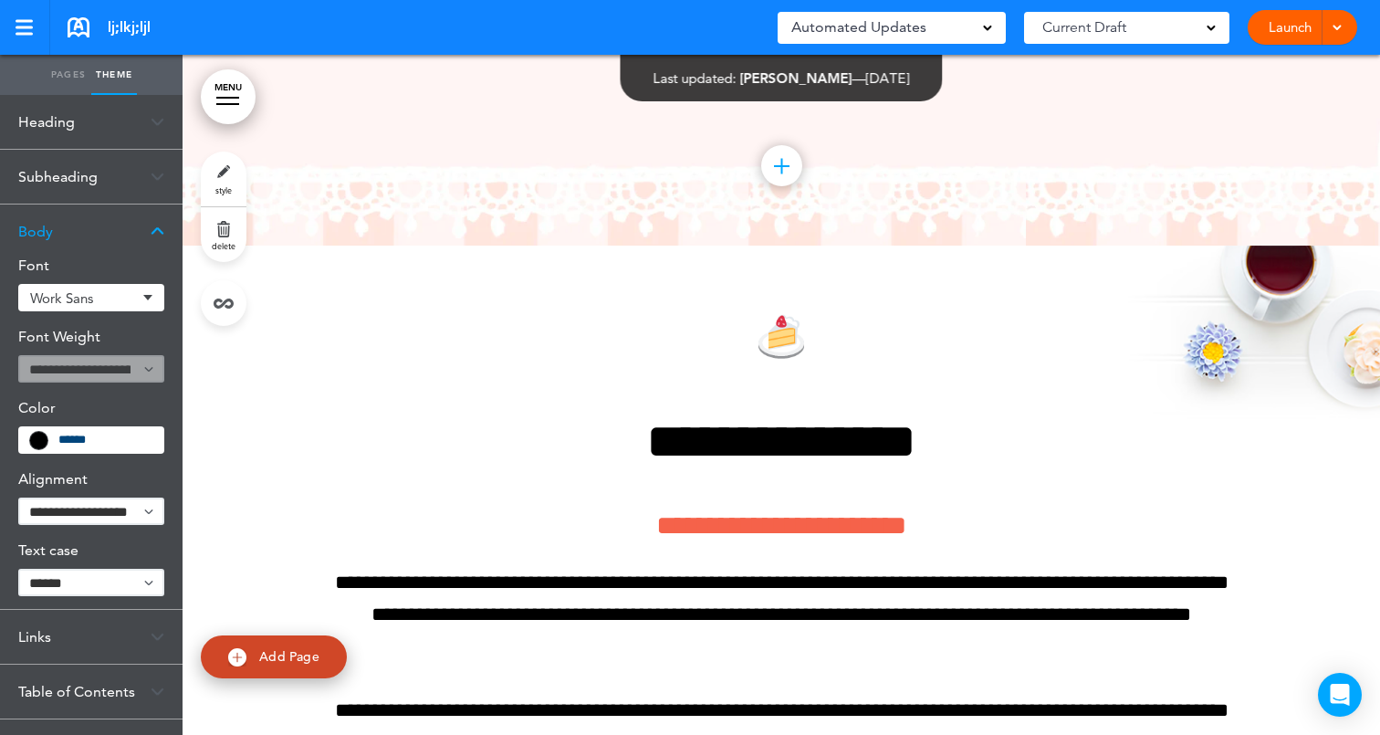
click at [103, 235] on div "Body" at bounding box center [91, 231] width 183 height 54
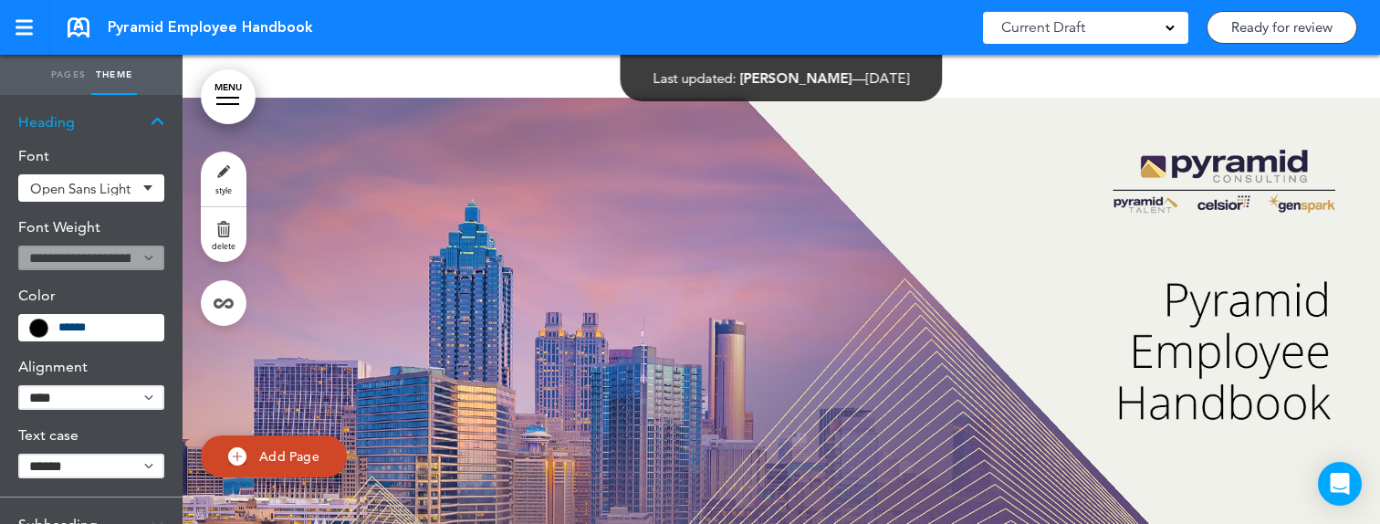
select select "****"
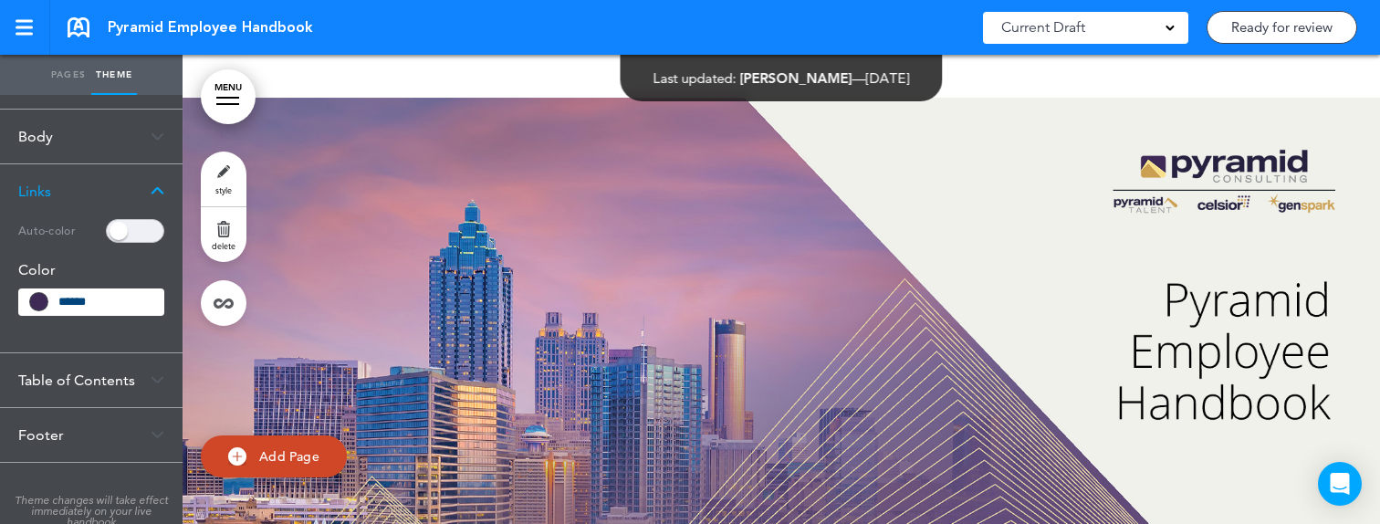
scroll to position [208, 0]
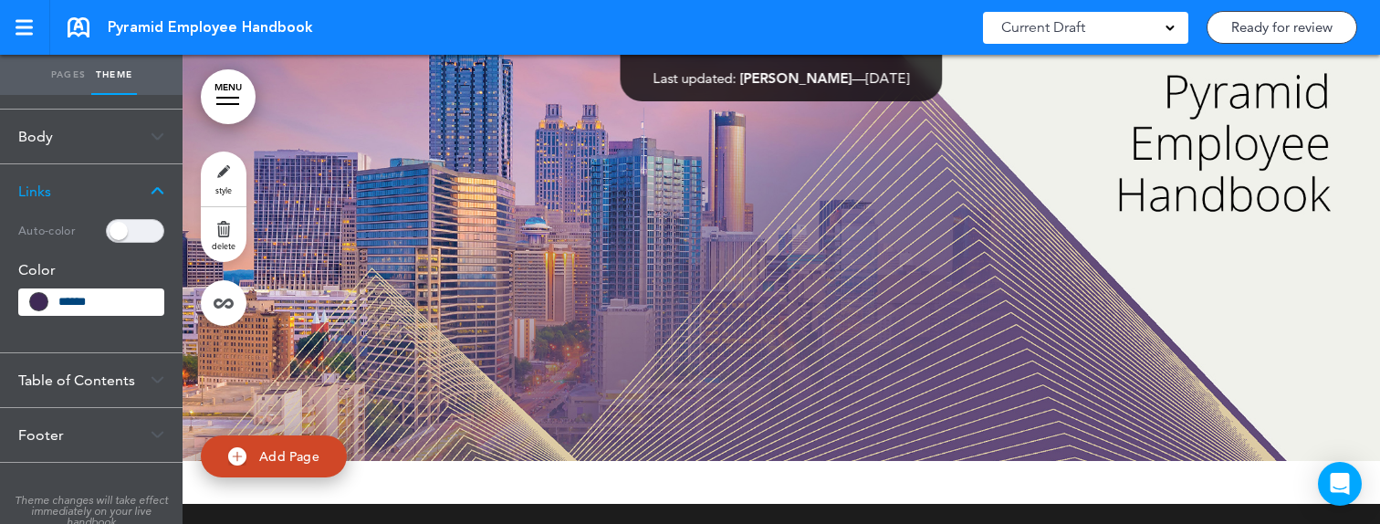
click at [157, 190] on img at bounding box center [158, 191] width 14 height 10
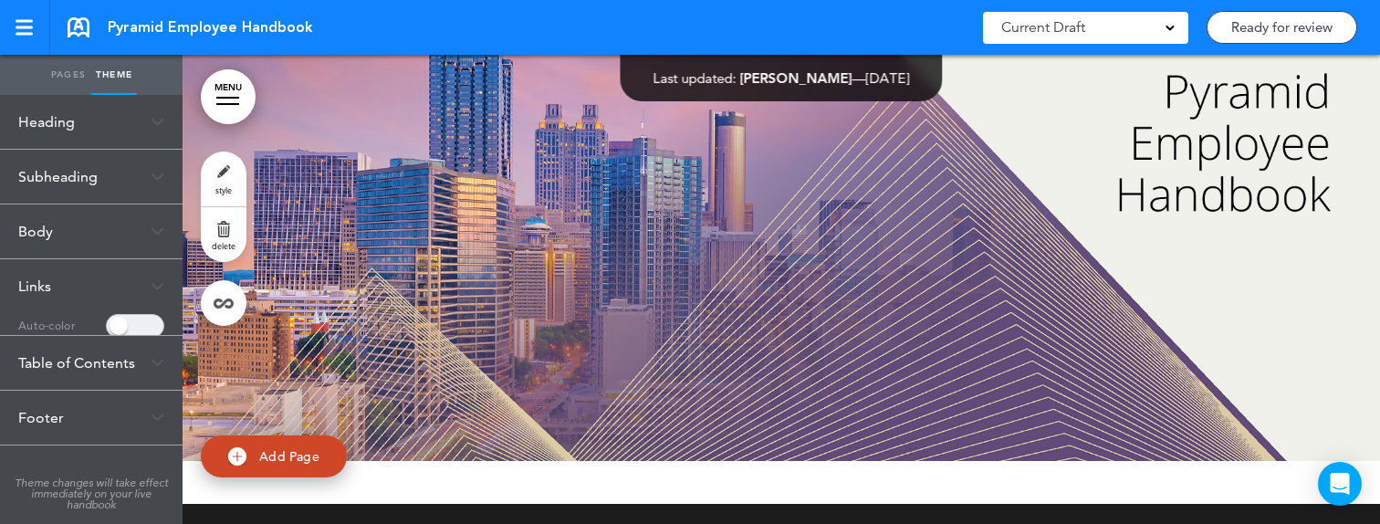
scroll to position [0, 0]
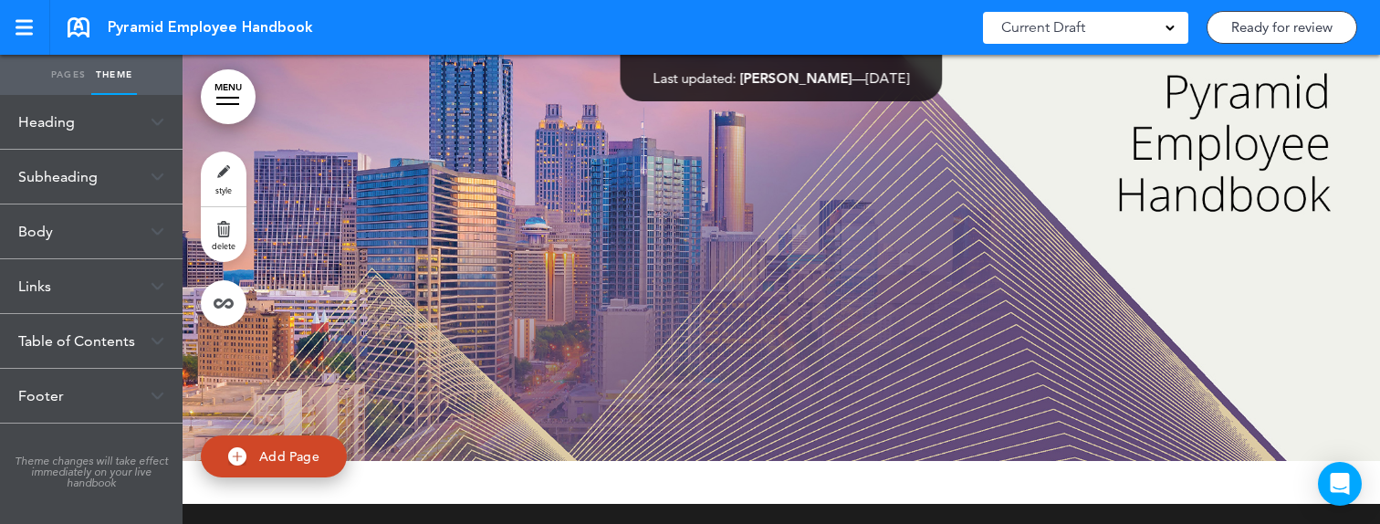
click at [157, 220] on div "Body" at bounding box center [91, 231] width 183 height 54
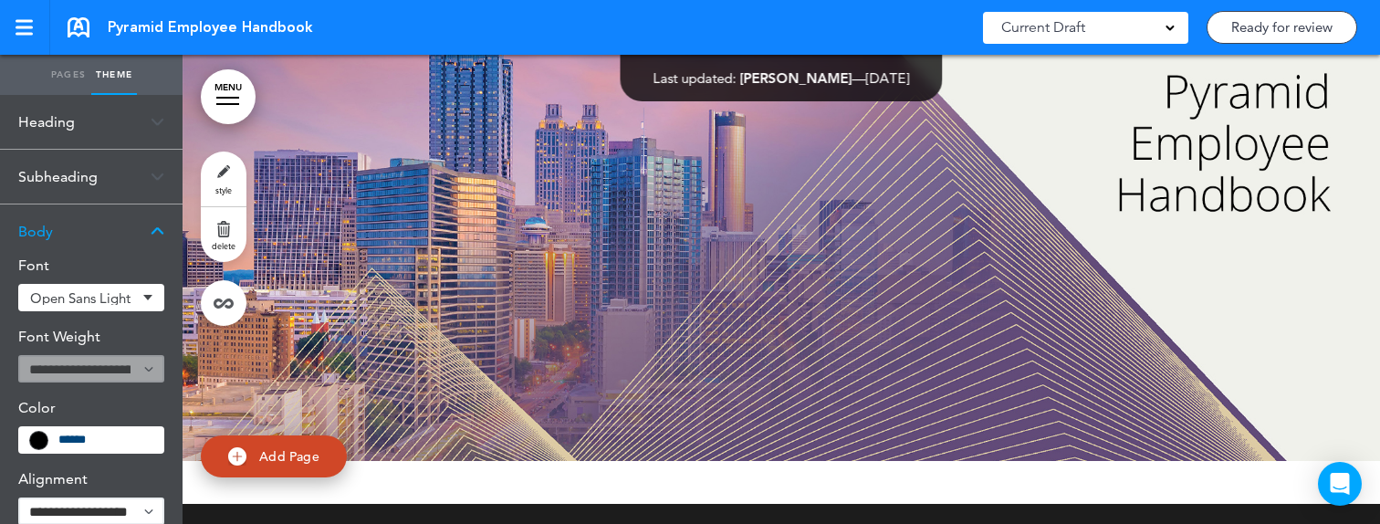
click at [157, 220] on div "Body" at bounding box center [91, 231] width 183 height 54
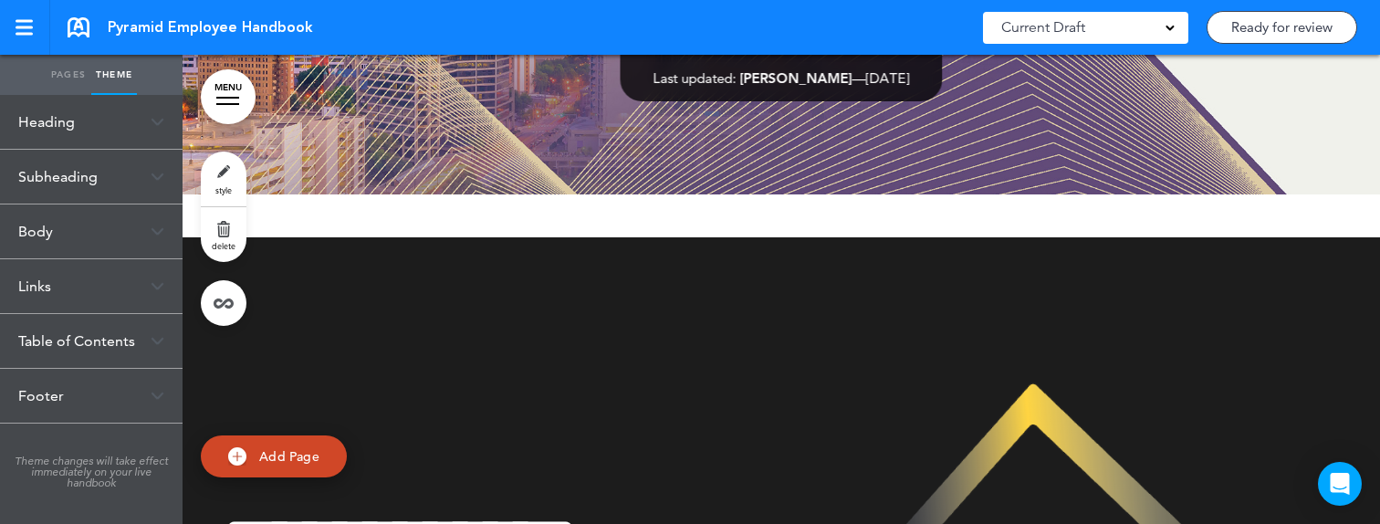
scroll to position [332, 0]
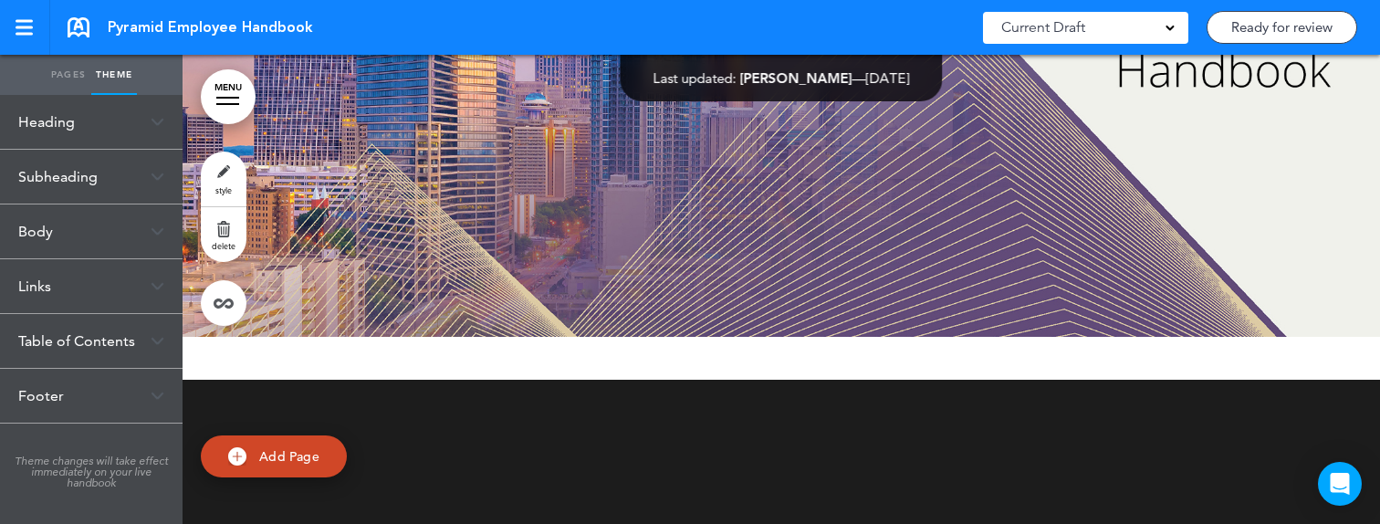
click at [144, 301] on div "Links" at bounding box center [91, 286] width 183 height 54
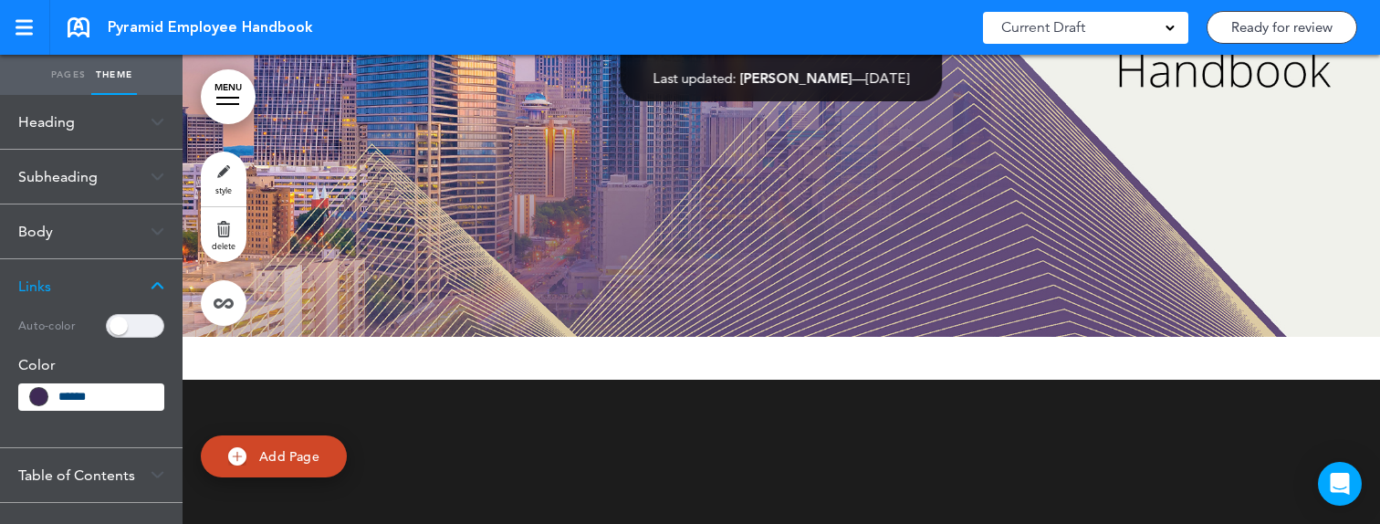
click at [151, 290] on img at bounding box center [158, 286] width 14 height 10
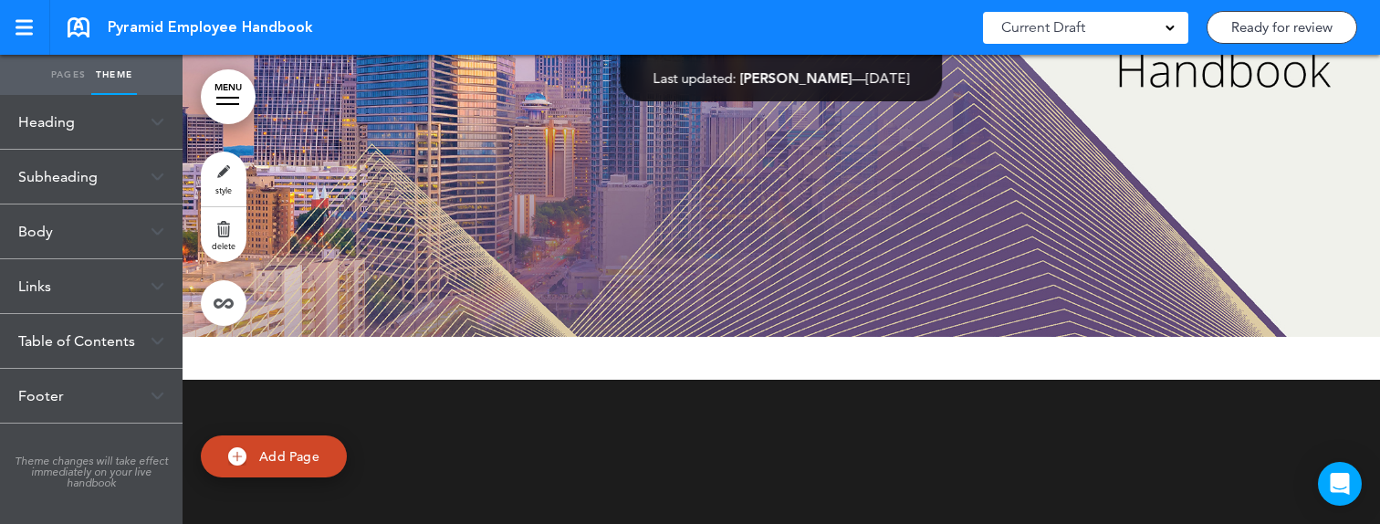
click at [153, 234] on img at bounding box center [158, 231] width 14 height 10
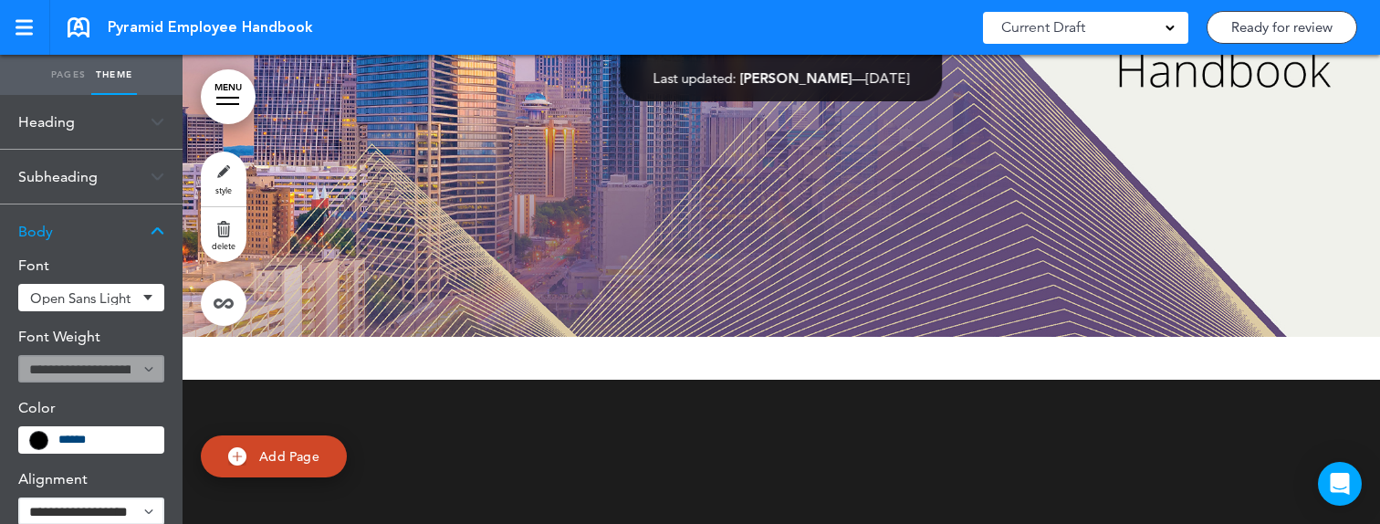
click at [153, 234] on img at bounding box center [158, 231] width 14 height 10
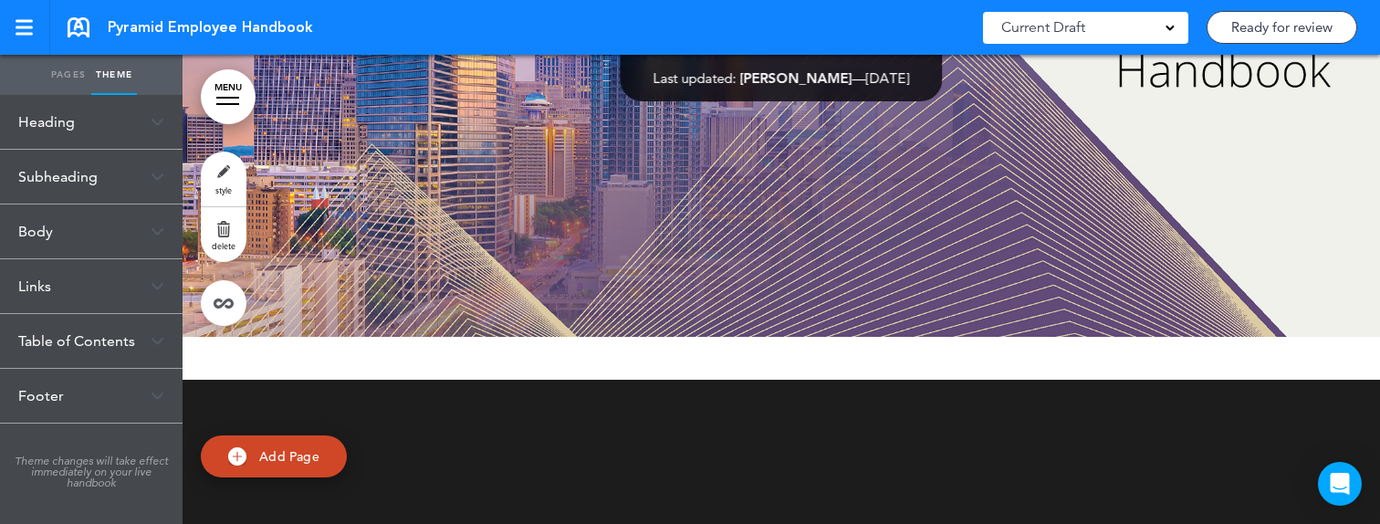
click at [134, 344] on div "Table of Contents" at bounding box center [91, 341] width 183 height 54
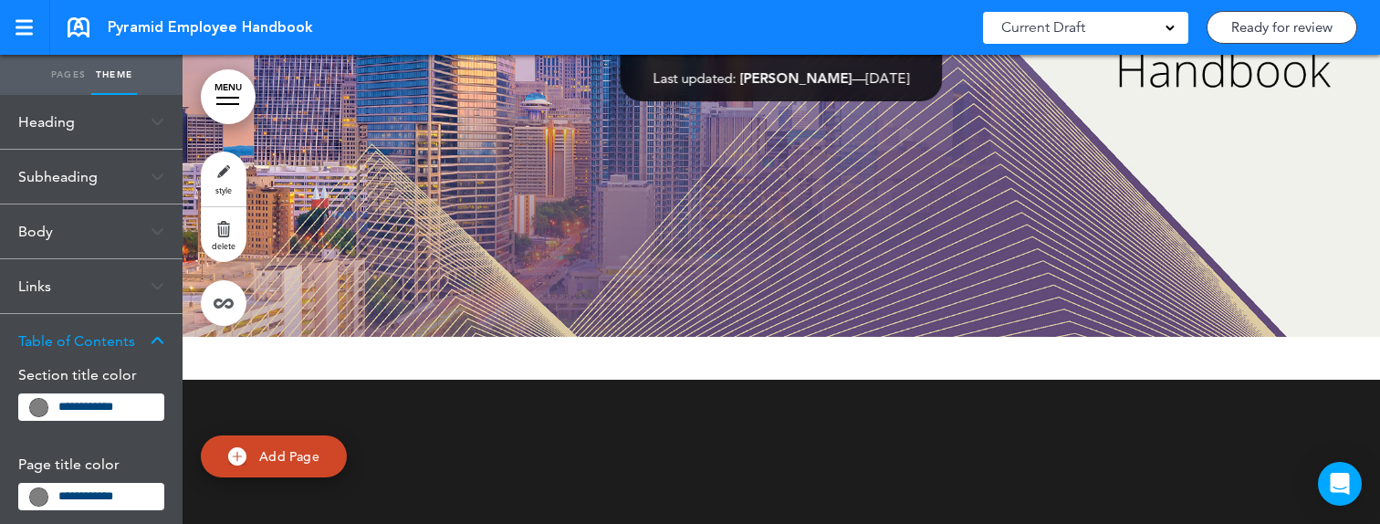
click at [134, 344] on div "Table of Contents" at bounding box center [91, 341] width 183 height 54
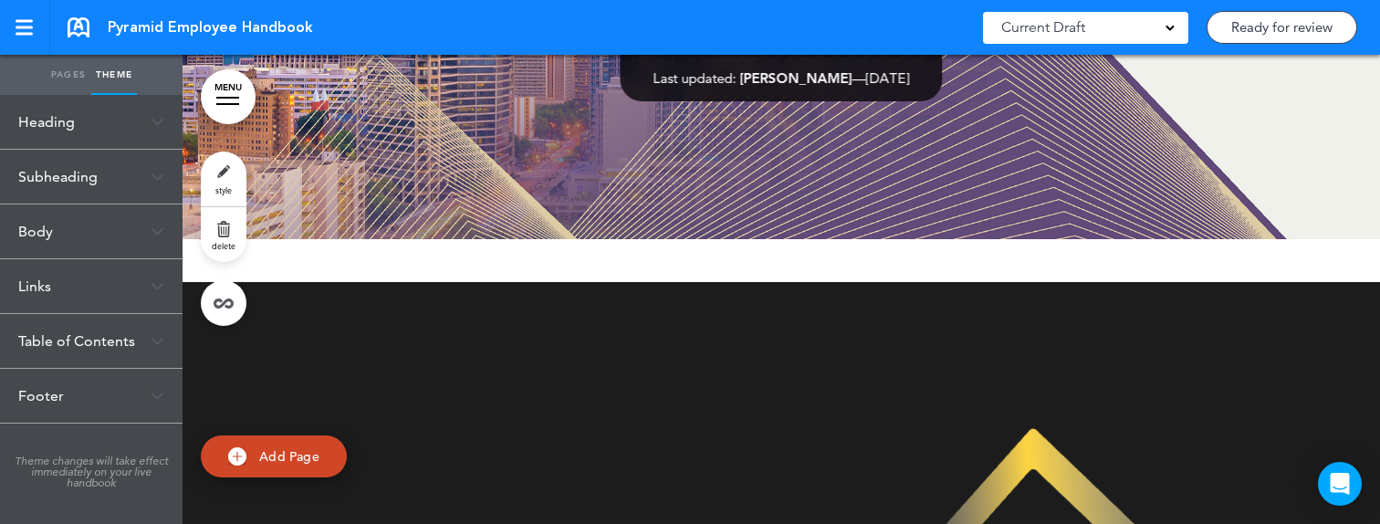
scroll to position [518, 0]
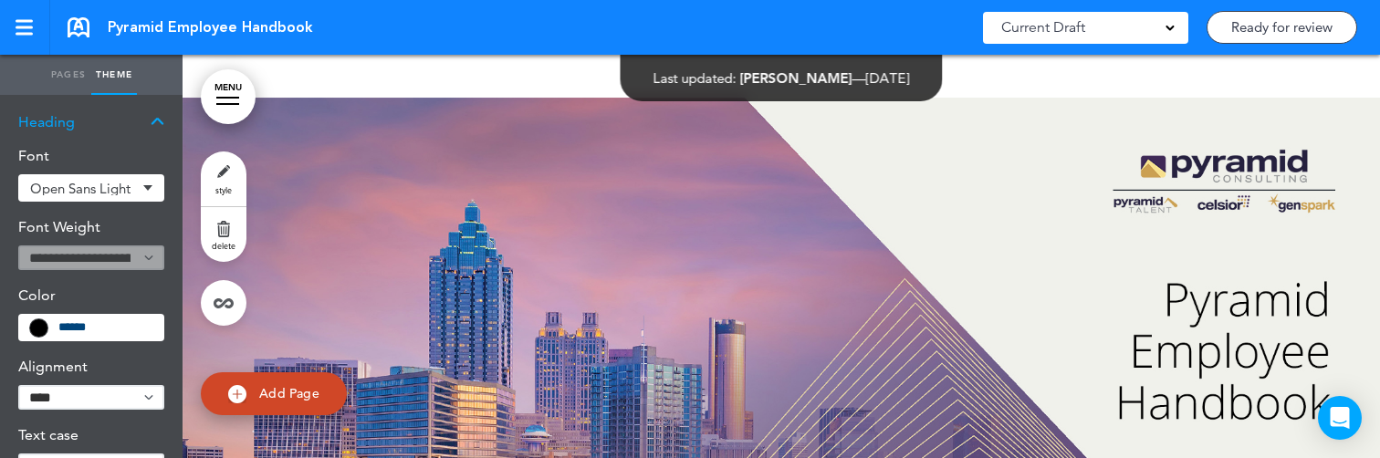
select select "****"
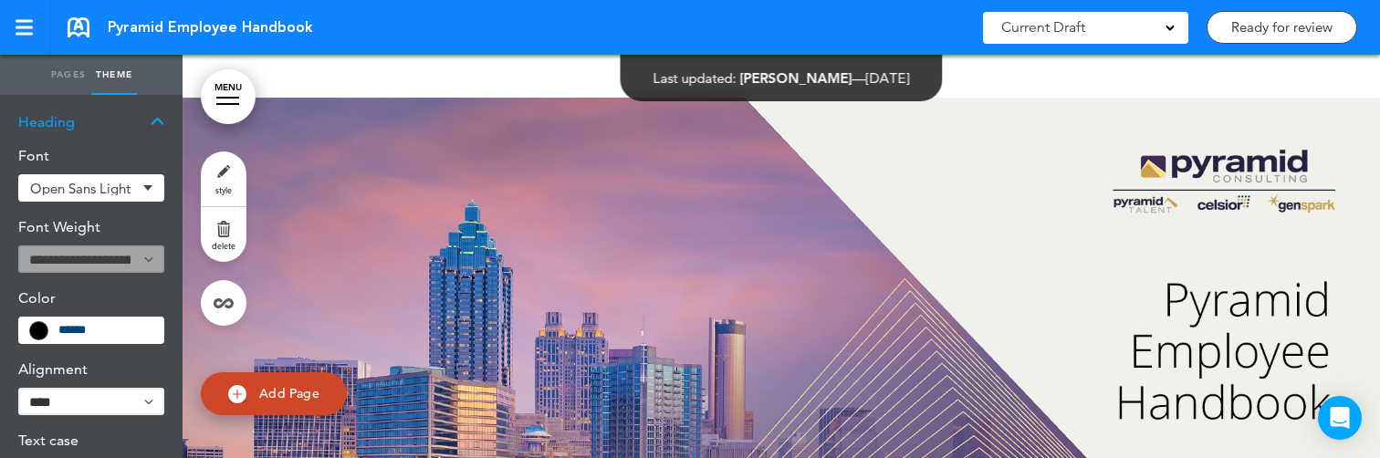
click at [159, 125] on img at bounding box center [158, 122] width 14 height 10
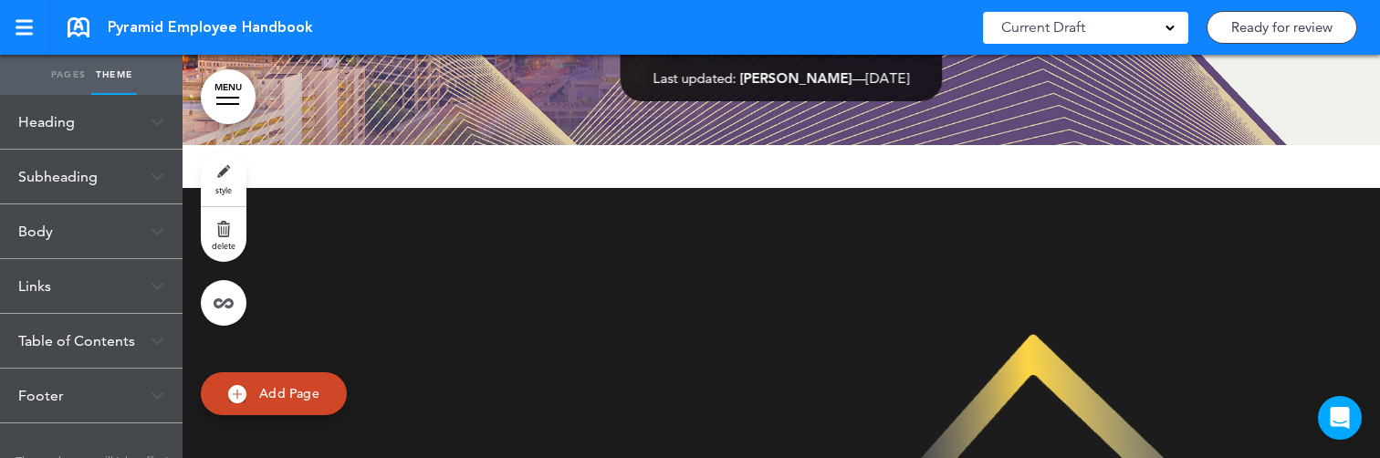
click at [161, 226] on img at bounding box center [158, 231] width 14 height 10
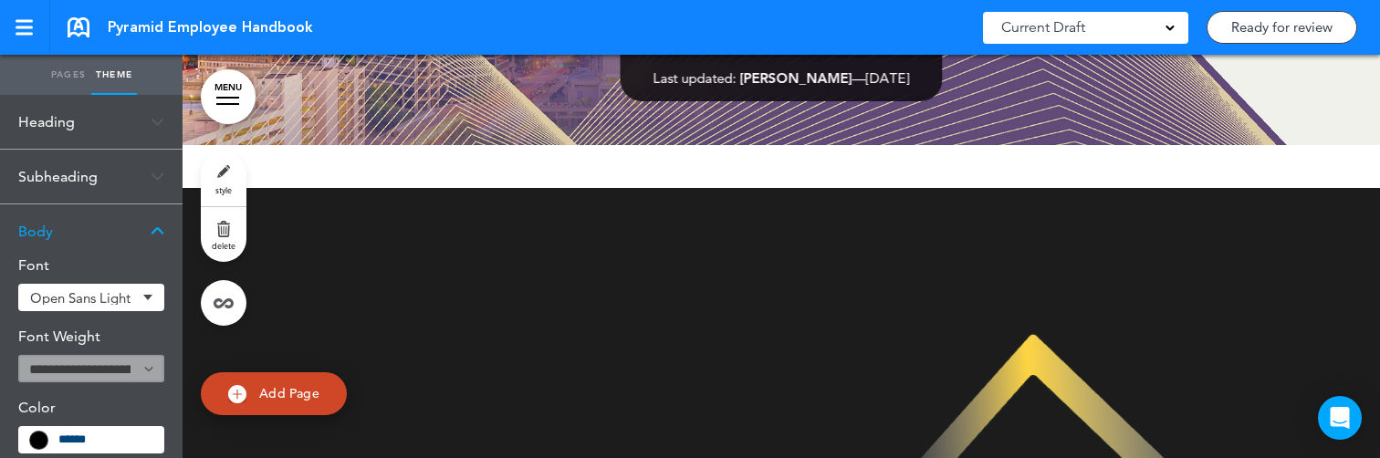
click at [161, 226] on img at bounding box center [158, 231] width 14 height 10
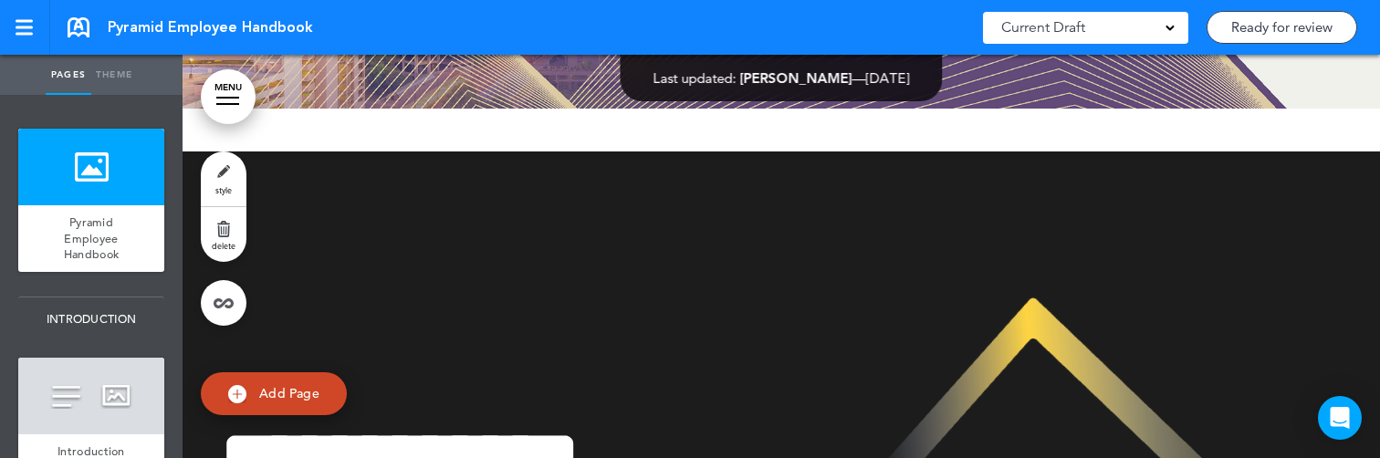
scroll to position [62, 0]
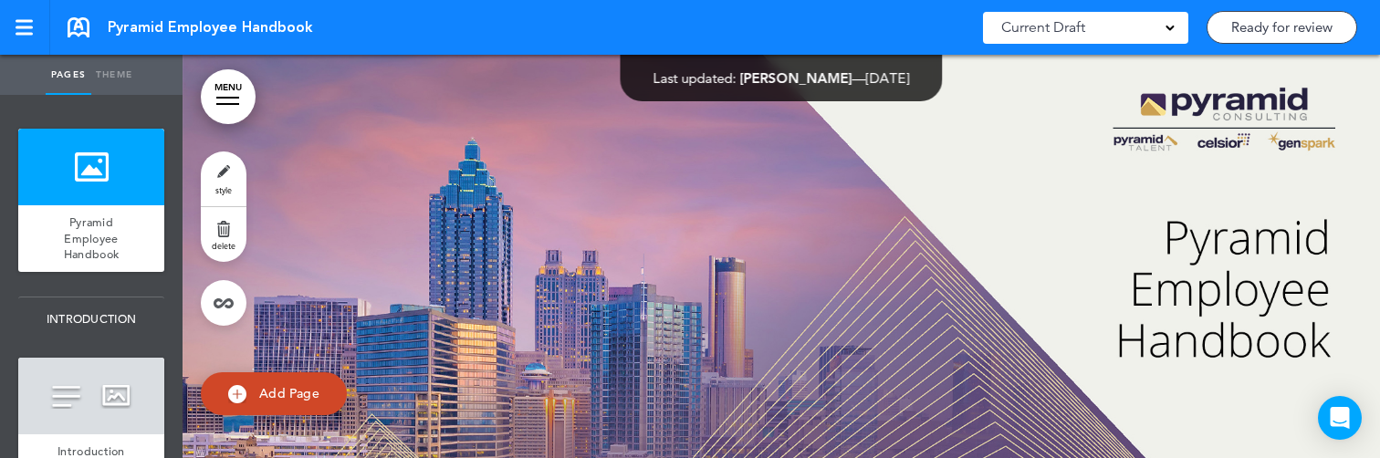
click at [120, 75] on link "Theme" at bounding box center [114, 75] width 46 height 40
type input "******"
select select "****"
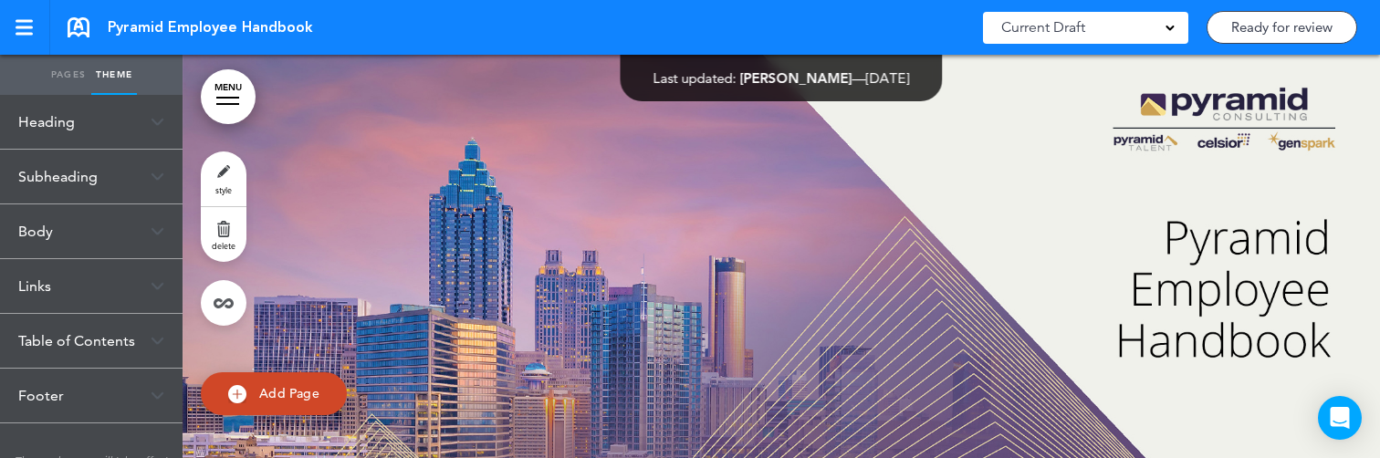
click at [118, 130] on div "Heading" at bounding box center [91, 122] width 183 height 54
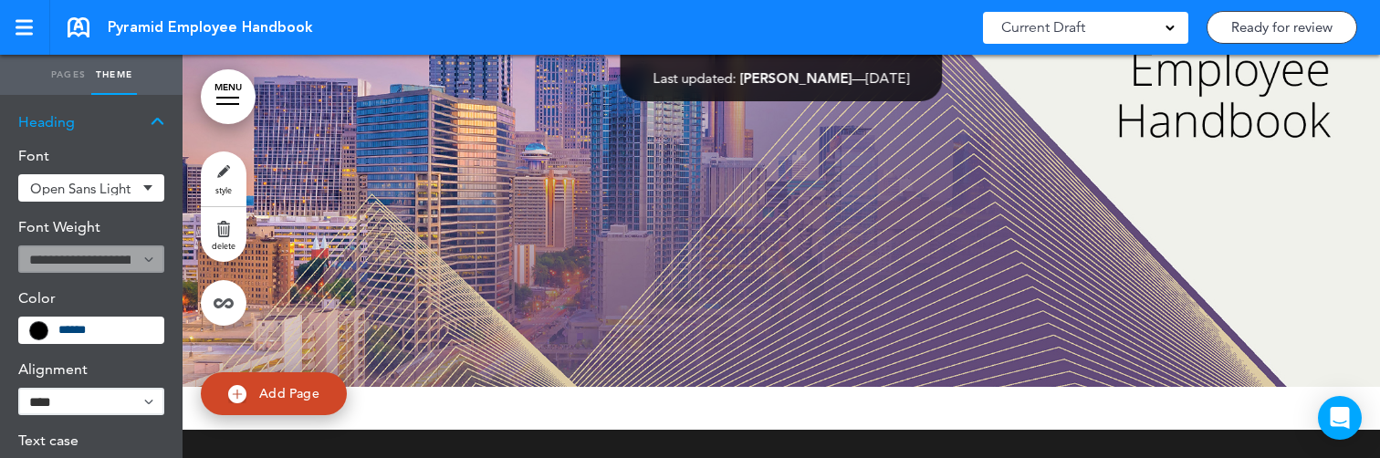
scroll to position [186, 0]
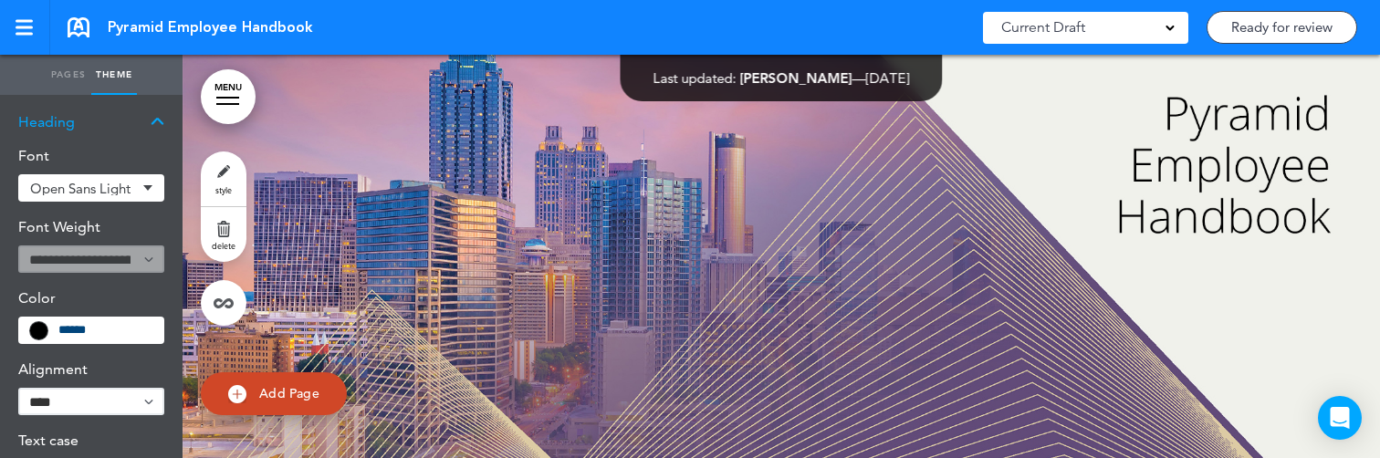
click at [133, 123] on div "Heading" at bounding box center [91, 122] width 183 height 54
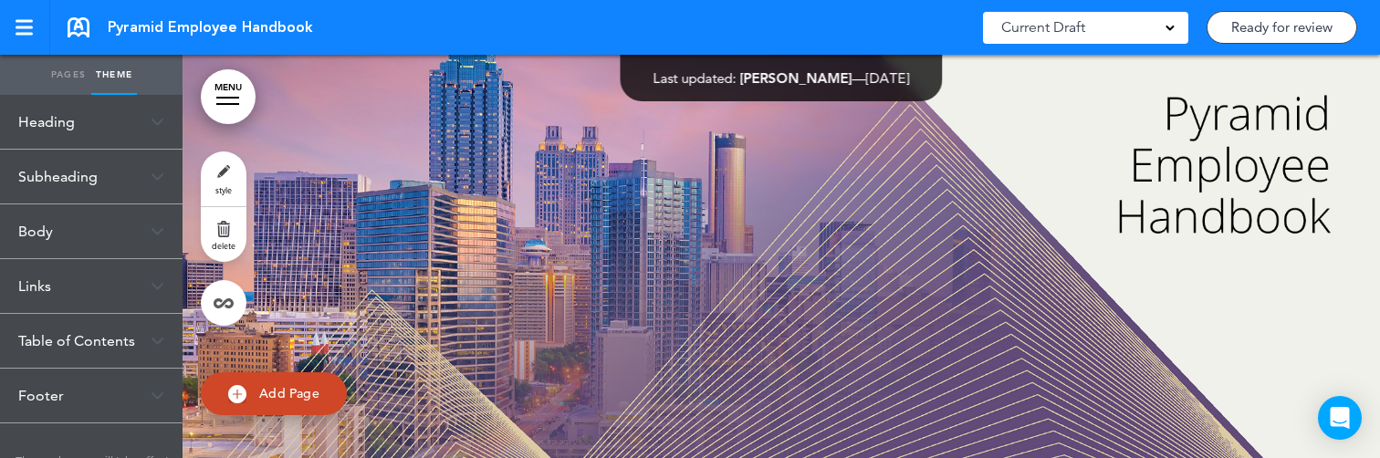
click at [126, 179] on div "Subheading" at bounding box center [91, 177] width 183 height 54
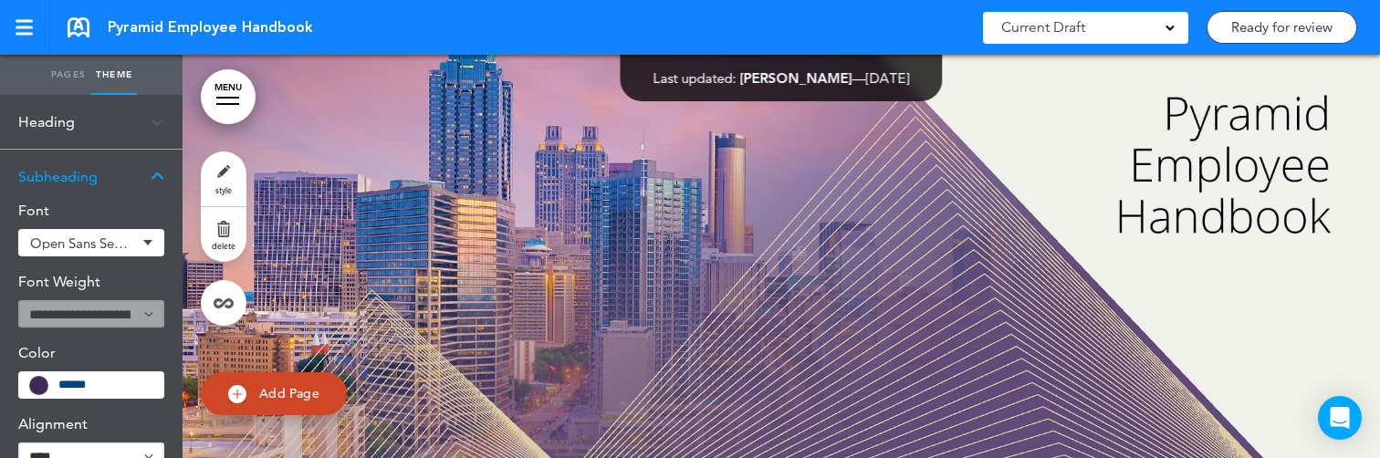
click at [126, 179] on div "Subheading" at bounding box center [91, 177] width 183 height 54
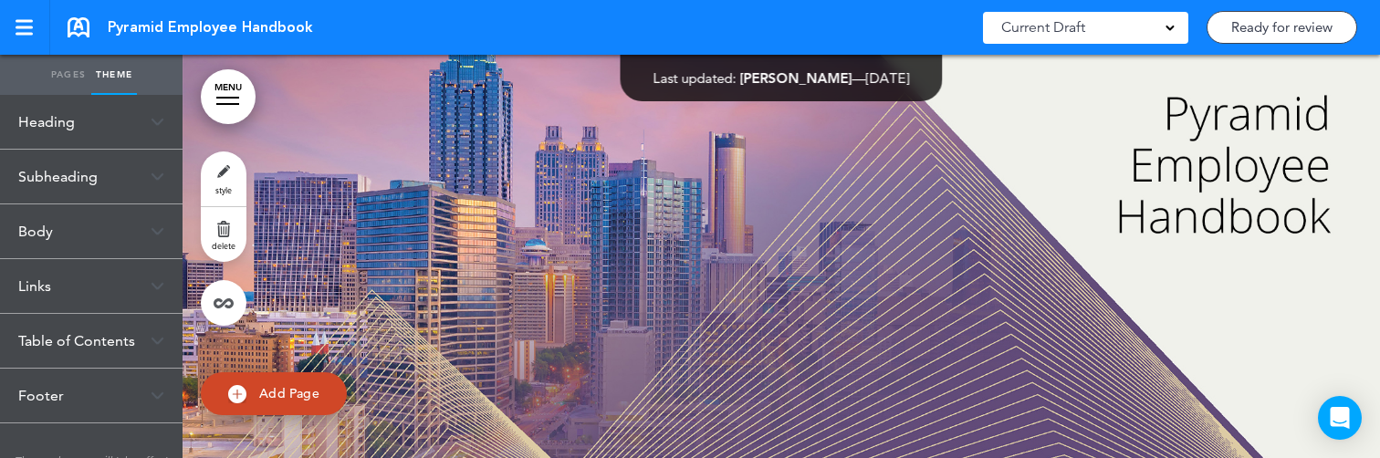
click at [131, 241] on div "Body" at bounding box center [91, 231] width 183 height 54
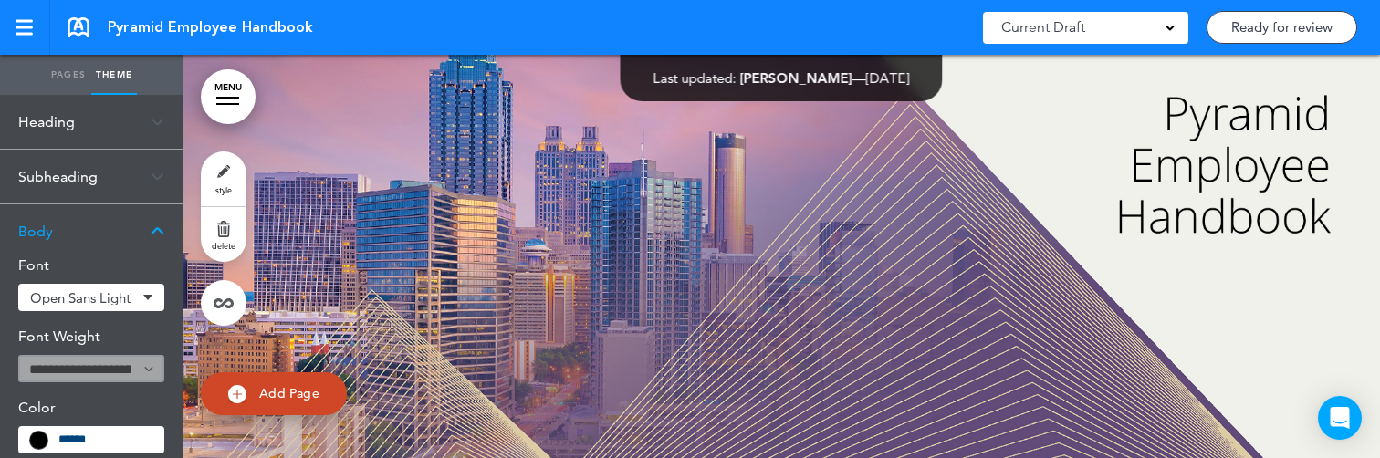
click at [131, 241] on div "Body" at bounding box center [91, 231] width 183 height 54
